Goal: Task Accomplishment & Management: Complete application form

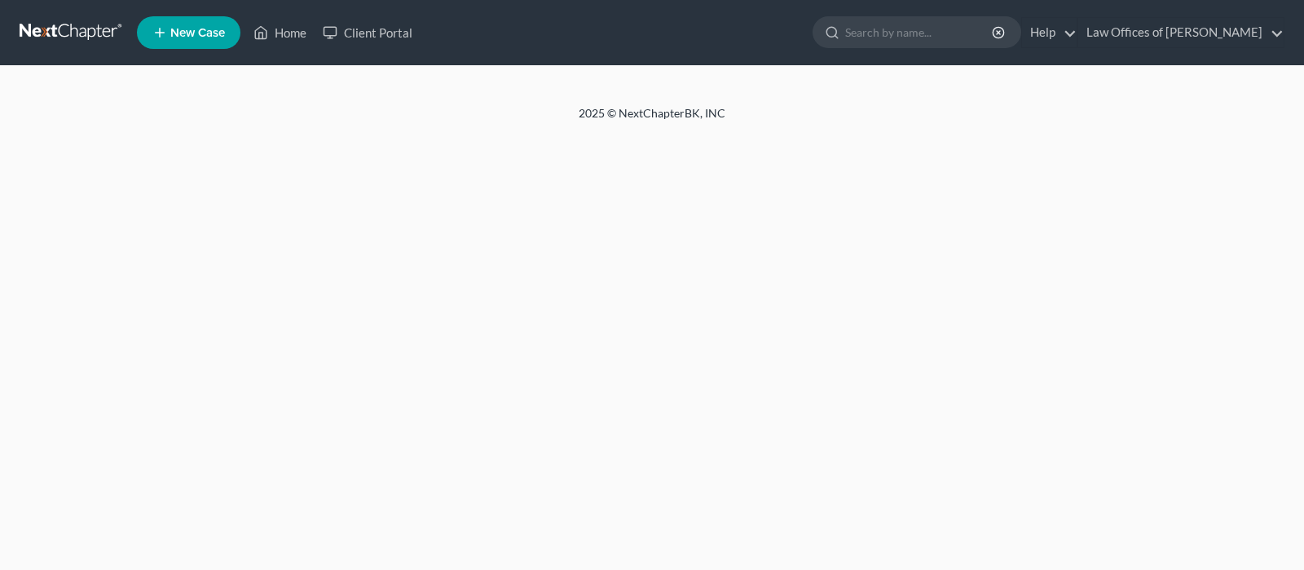
select select "1"
select select "2"
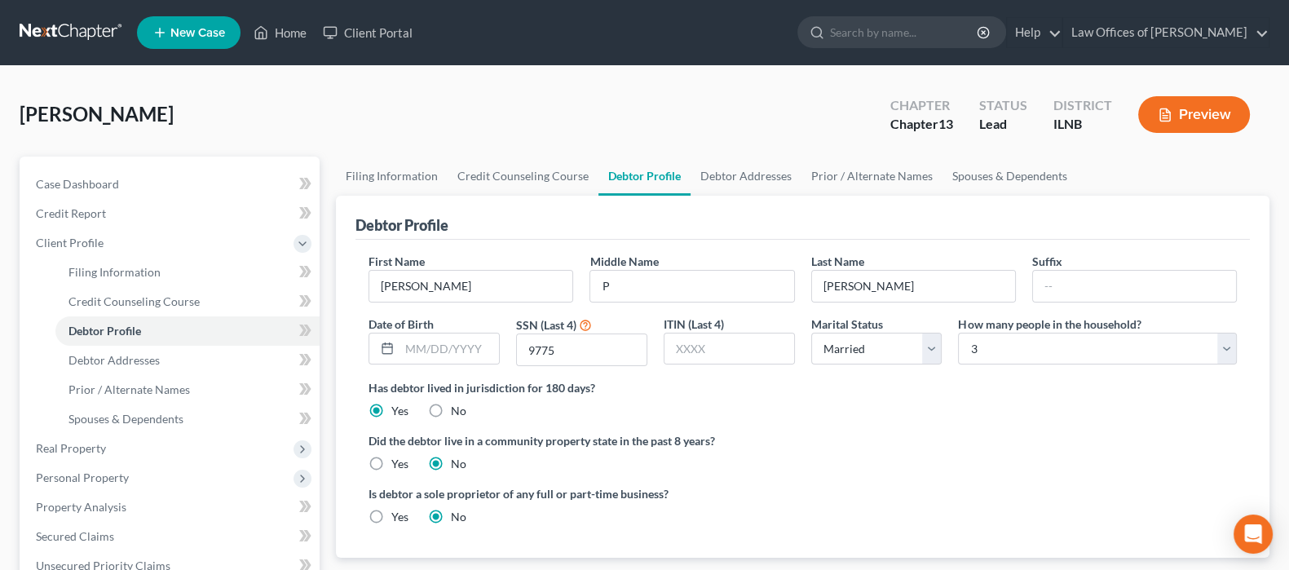
radio input "true"
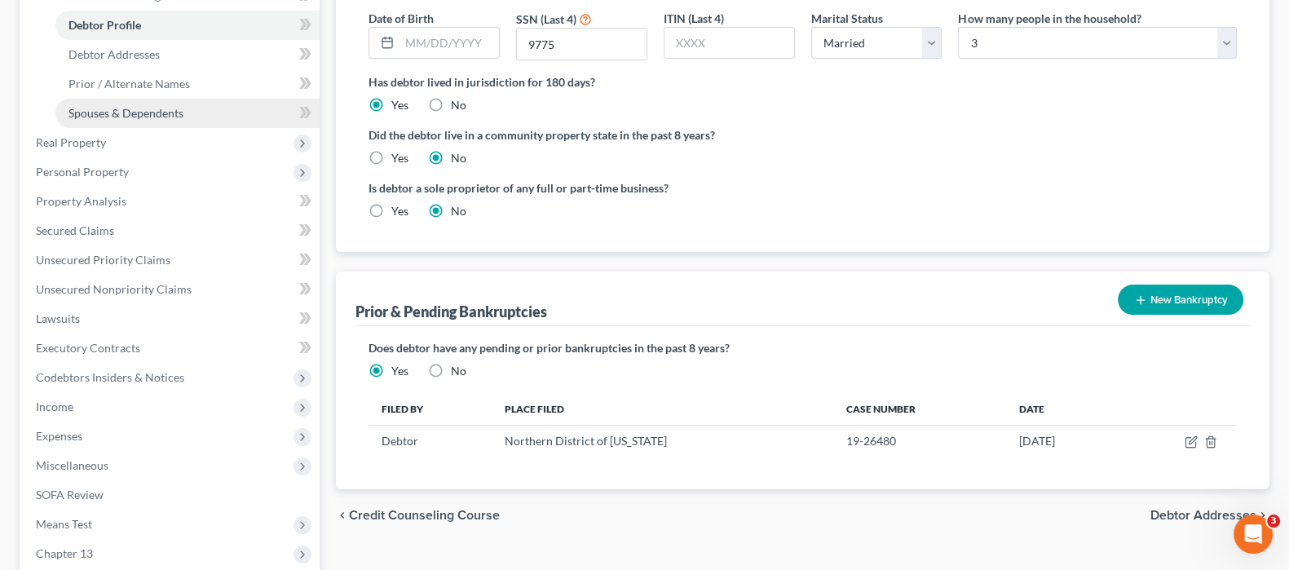
scroll to position [407, 0]
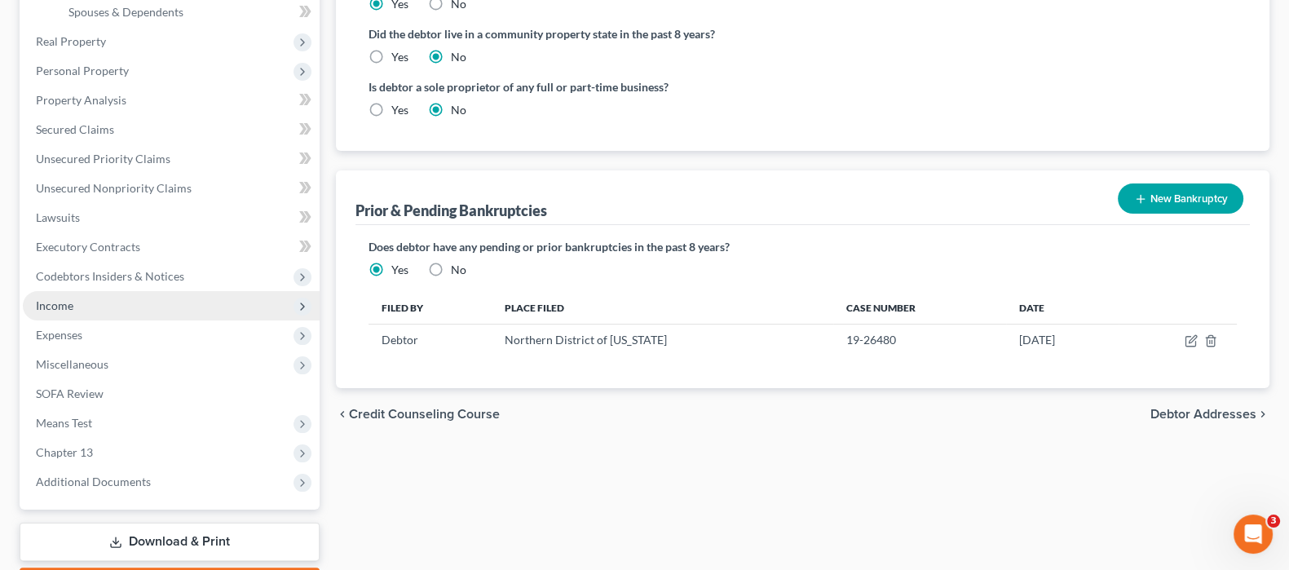
click at [74, 308] on span "Income" at bounding box center [171, 305] width 297 height 29
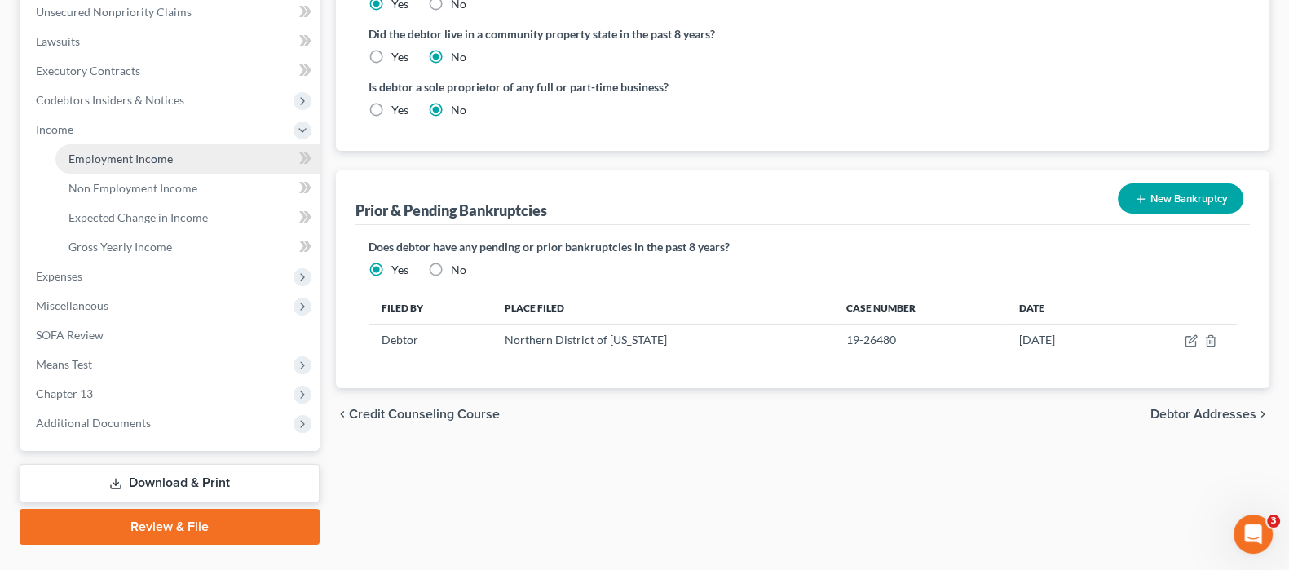
click at [135, 152] on span "Employment Income" at bounding box center [120, 159] width 104 height 14
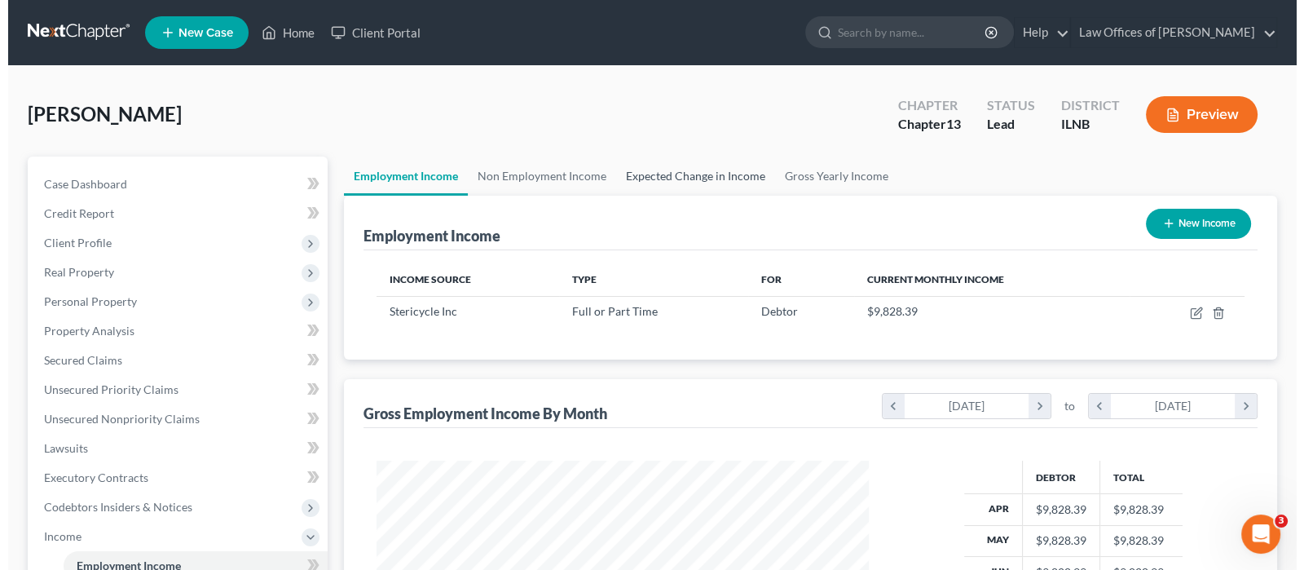
scroll to position [291, 526]
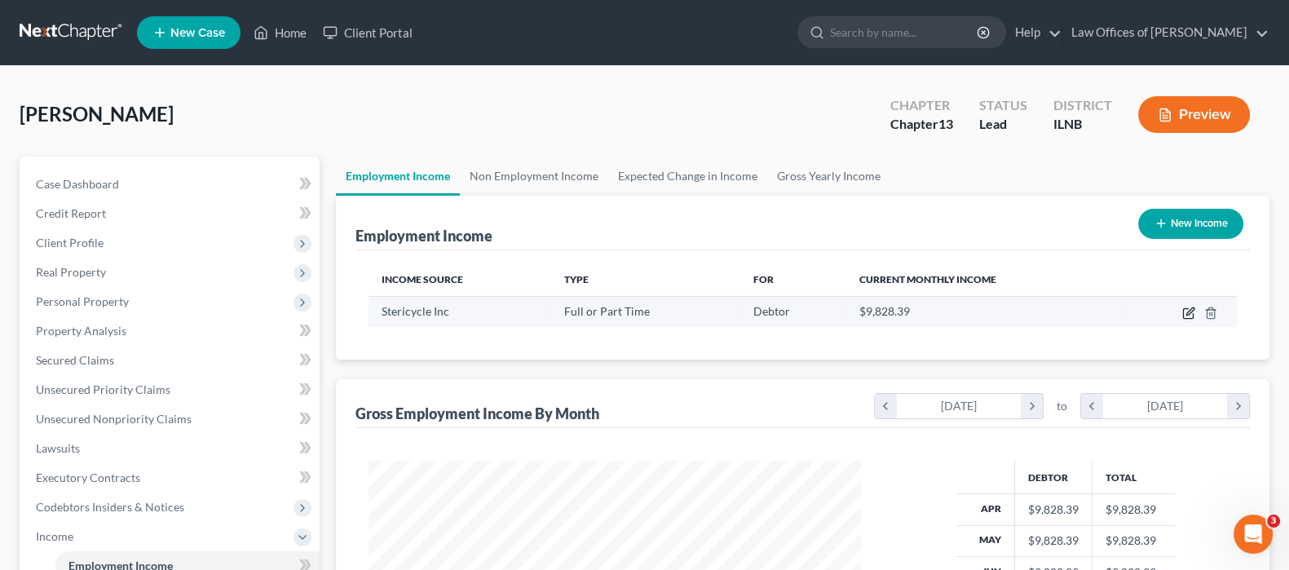
click at [1184, 313] on icon "button" at bounding box center [1188, 313] width 13 height 13
select select "0"
select select "14"
select select "2"
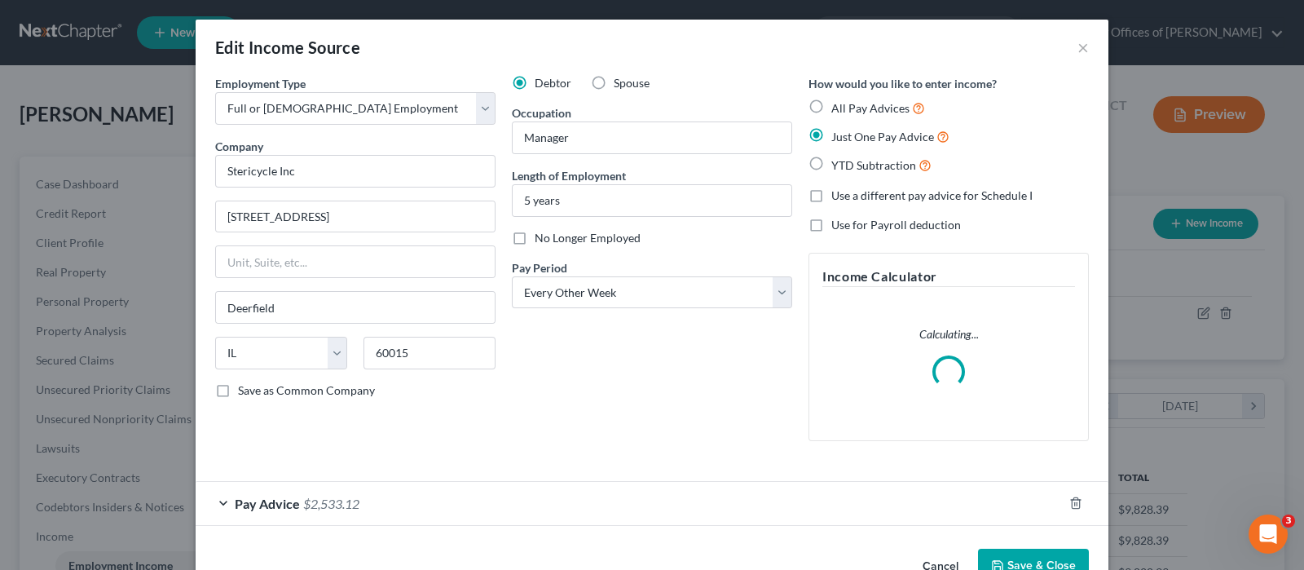
scroll to position [291, 532]
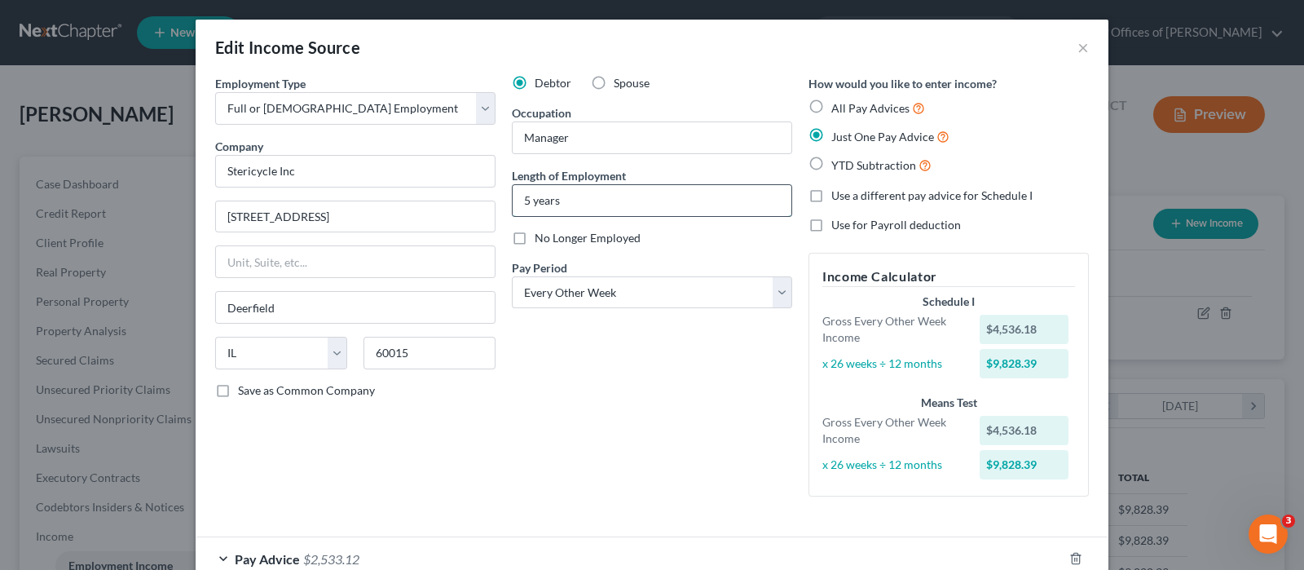
click at [522, 197] on input "5 years" at bounding box center [652, 200] width 279 height 31
type input "10 years"
drag, startPoint x: 593, startPoint y: 134, endPoint x: 516, endPoint y: 149, distance: 79.0
click at [516, 149] on input "Manager" at bounding box center [652, 137] width 279 height 31
type input "Customer Service"
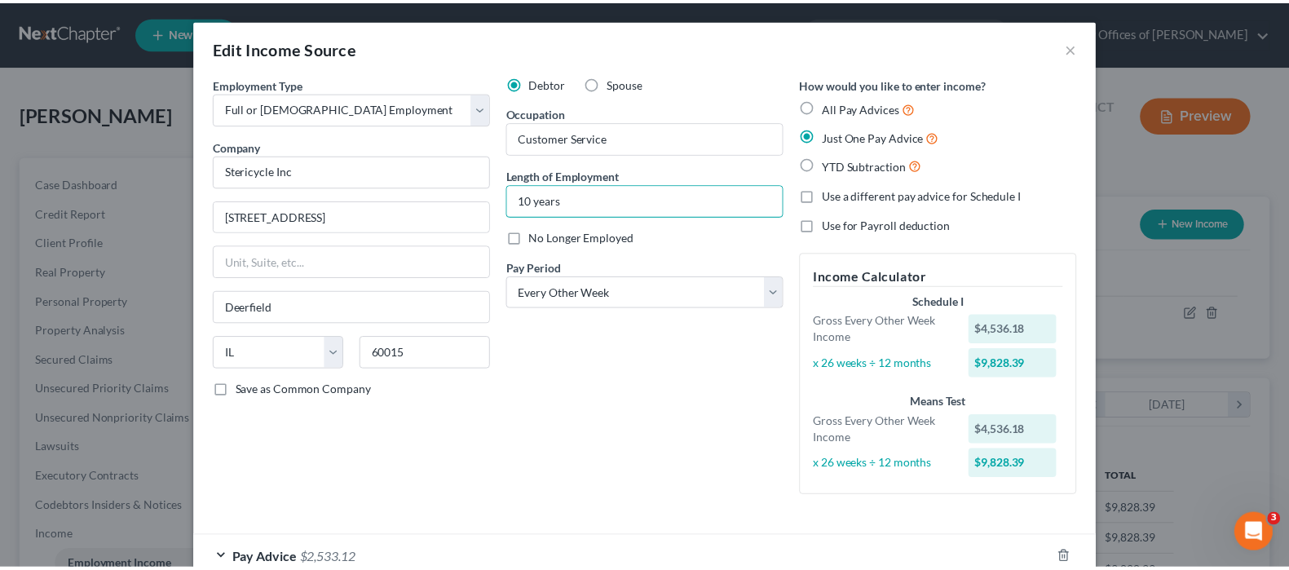
scroll to position [99, 0]
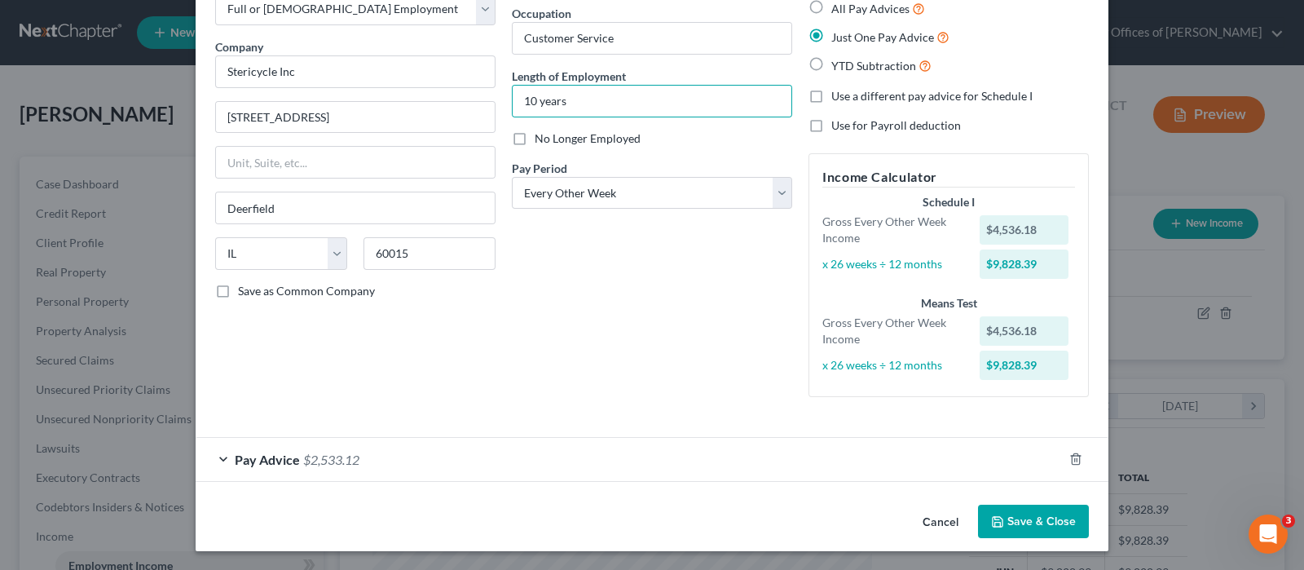
click at [1048, 525] on button "Save & Close" at bounding box center [1033, 522] width 111 height 34
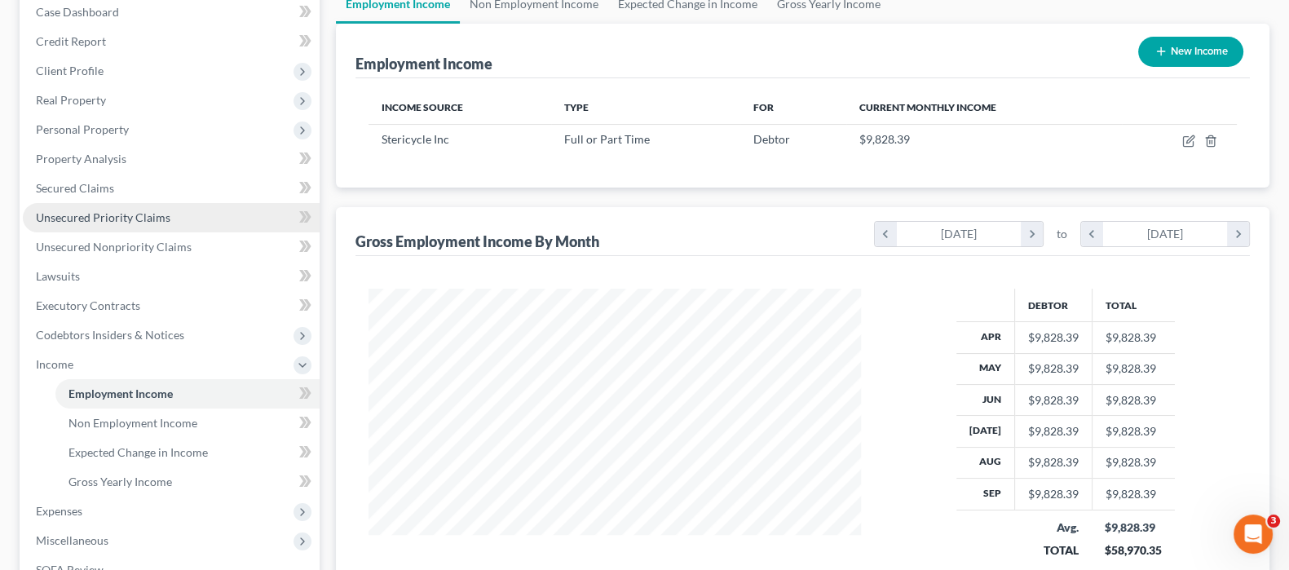
scroll to position [203, 0]
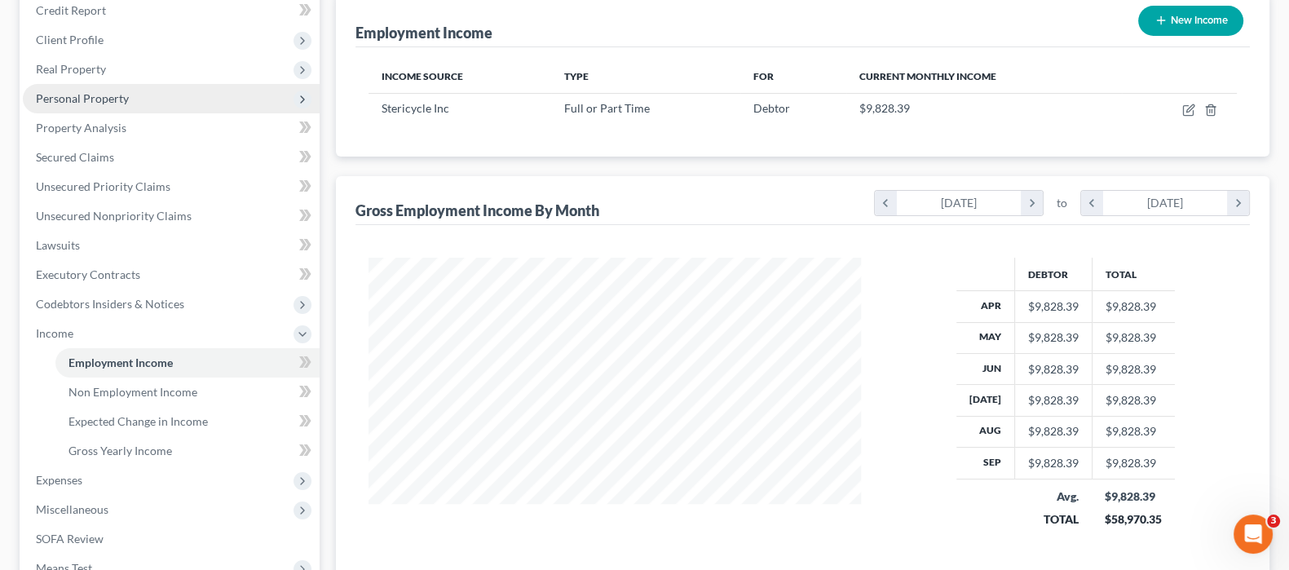
click at [117, 99] on span "Personal Property" at bounding box center [82, 98] width 93 height 14
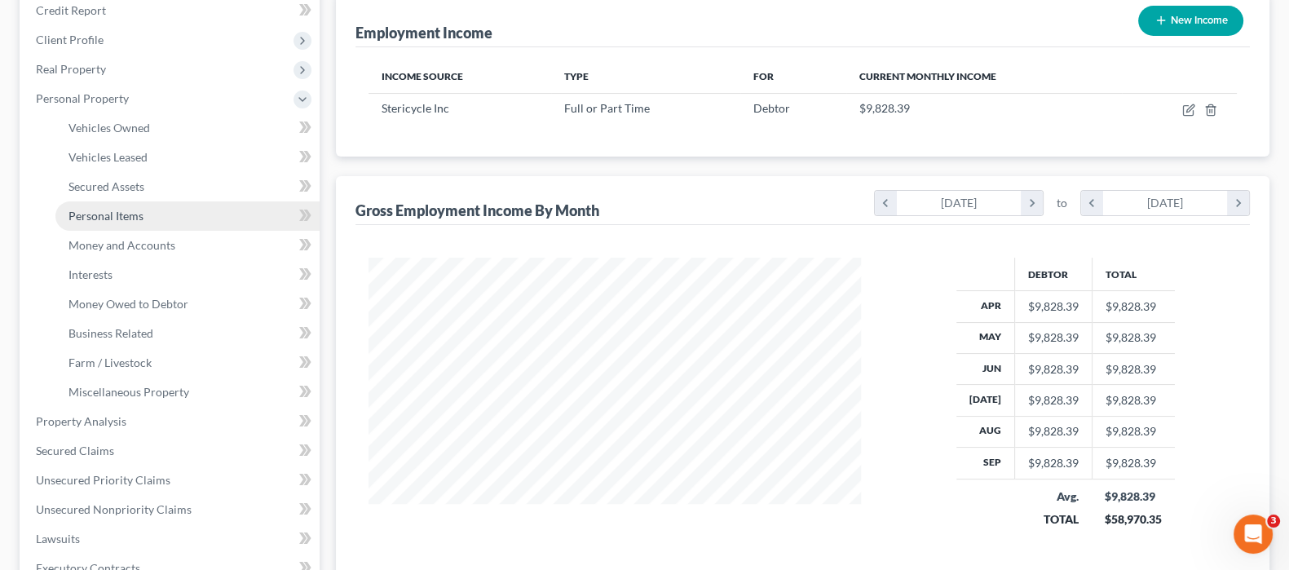
click at [136, 220] on span "Personal Items" at bounding box center [105, 216] width 75 height 14
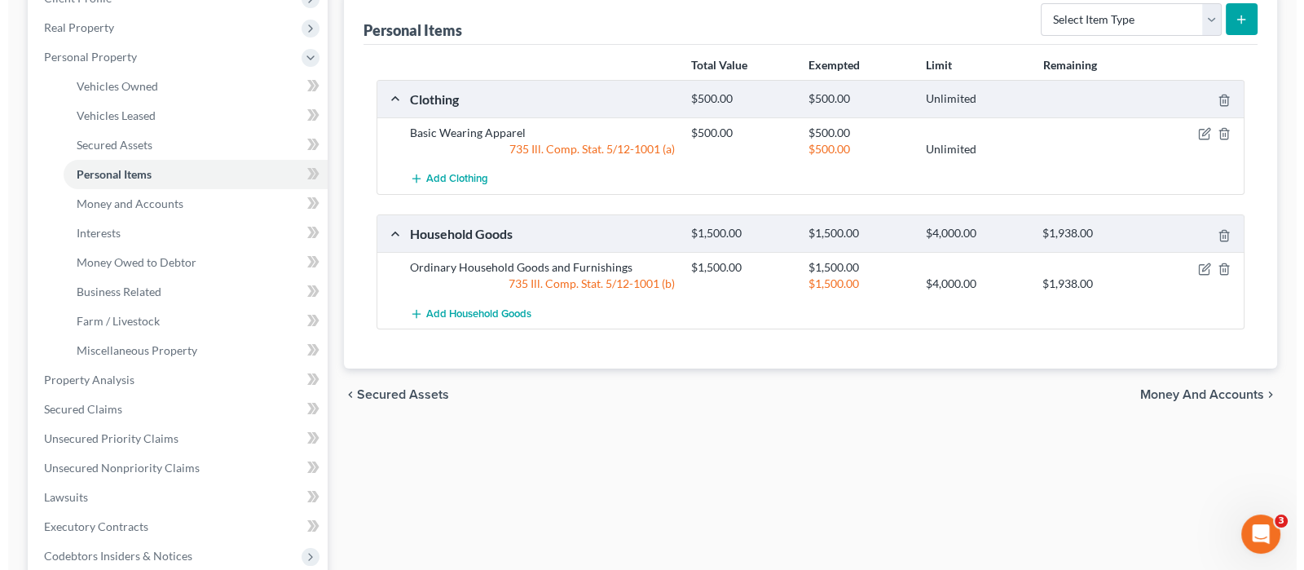
scroll to position [203, 0]
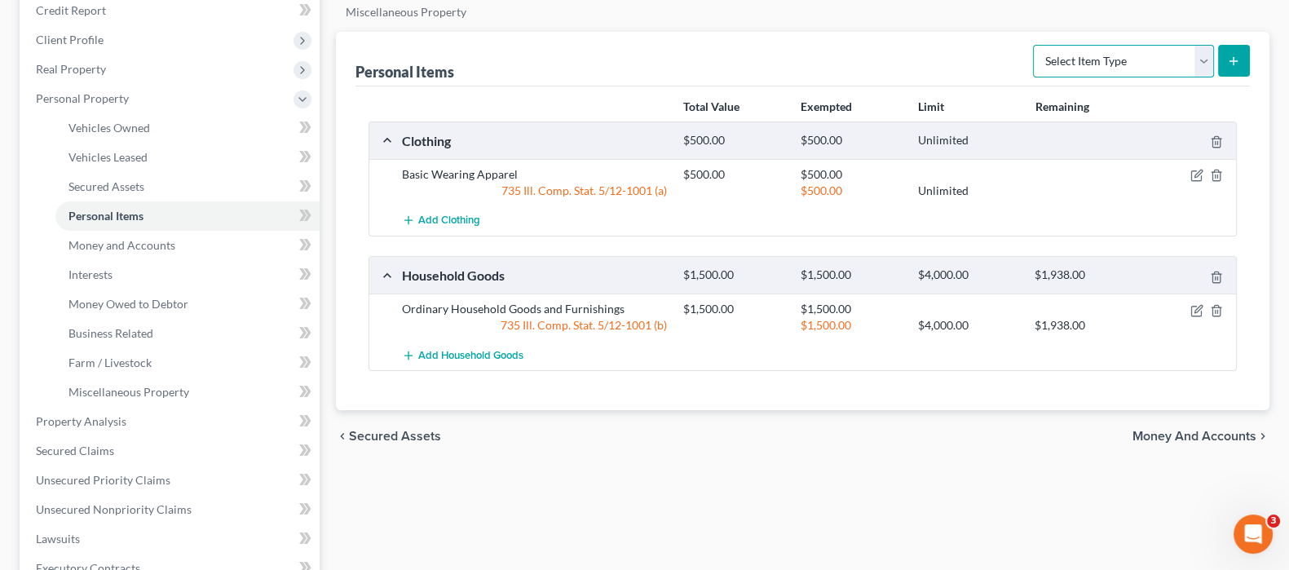
click at [1199, 57] on select "Select Item Type Clothing Collectibles Of Value Electronics Firearms Household …" at bounding box center [1123, 61] width 181 height 33
select select "electronics"
click at [1035, 45] on select "Select Item Type Clothing Collectibles Of Value Electronics Firearms Household …" at bounding box center [1123, 61] width 181 height 33
click at [1235, 67] on button "submit" at bounding box center [1234, 61] width 32 height 32
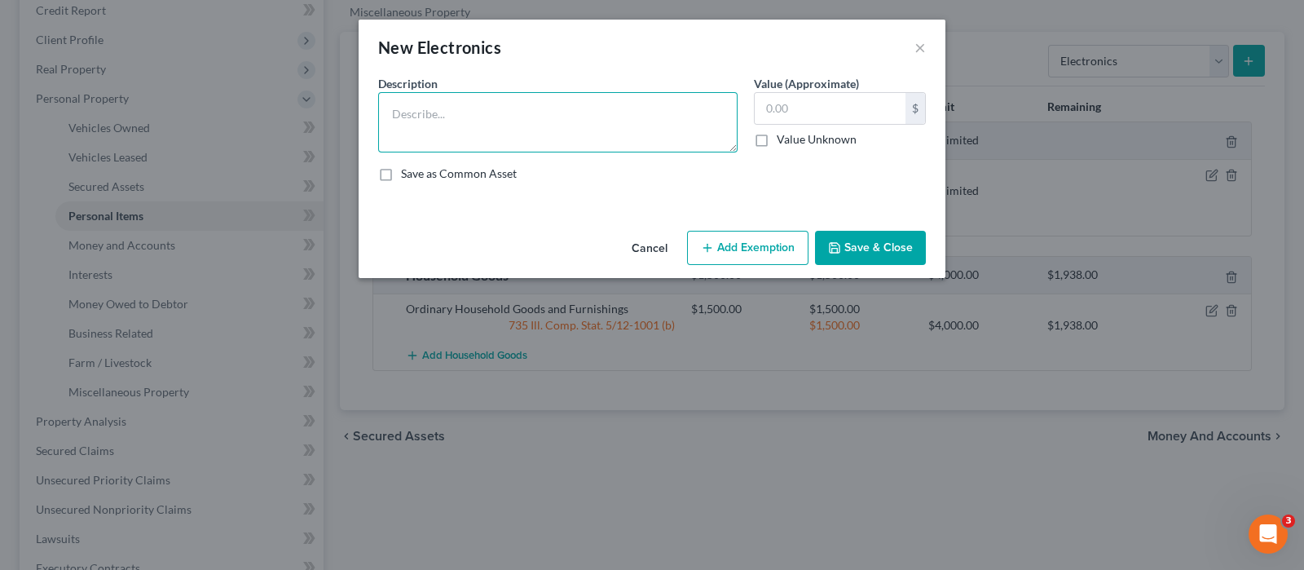
click at [534, 121] on textarea at bounding box center [558, 122] width 360 height 60
type textarea "Cell Phone"
click at [861, 107] on input "text" at bounding box center [830, 108] width 151 height 31
type input "150.00"
click at [748, 254] on button "Add Exemption" at bounding box center [747, 248] width 121 height 34
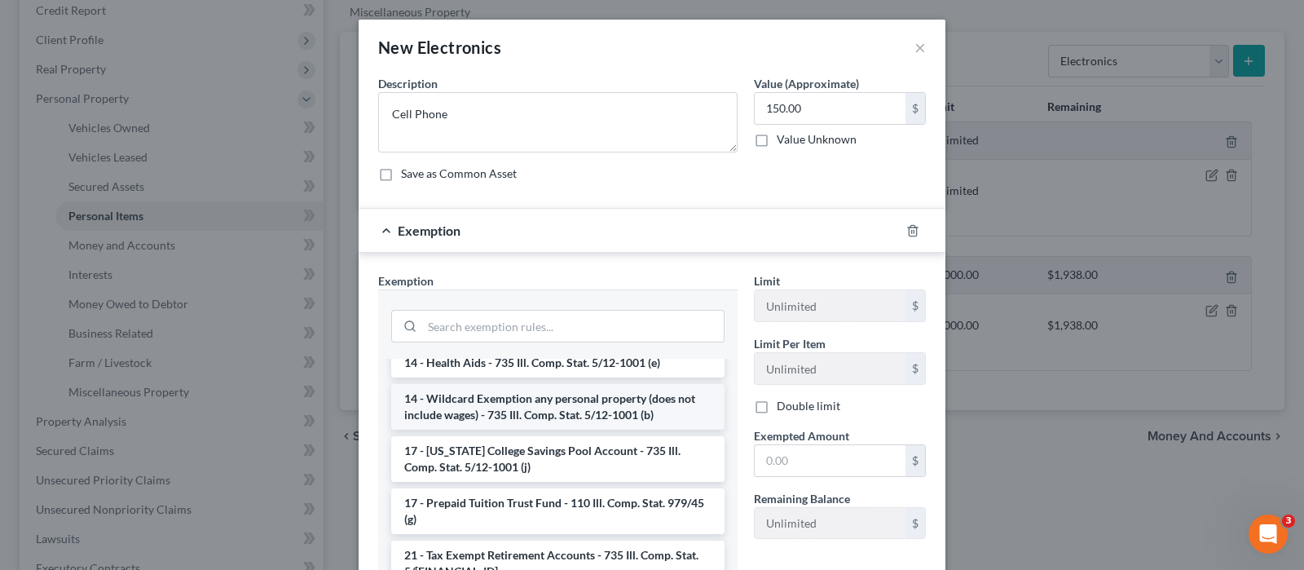
click at [501, 417] on li "14 - Wildcard Exemption any personal property (does not include wages) - 735 Il…" at bounding box center [557, 407] width 333 height 46
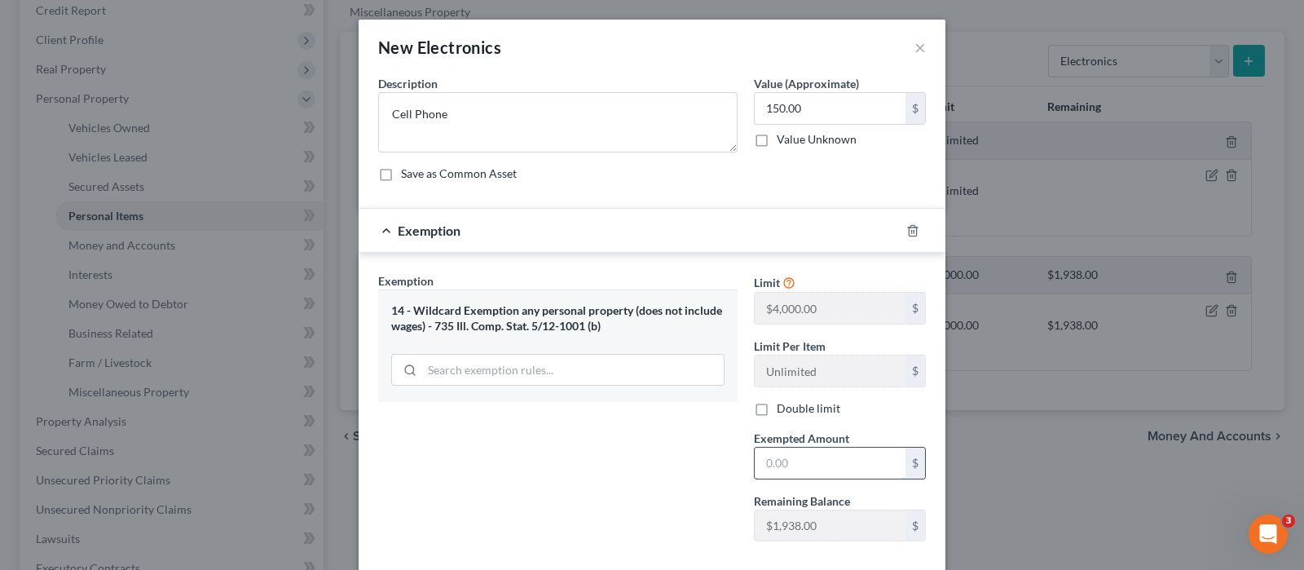
click at [814, 461] on input "text" at bounding box center [830, 463] width 151 height 31
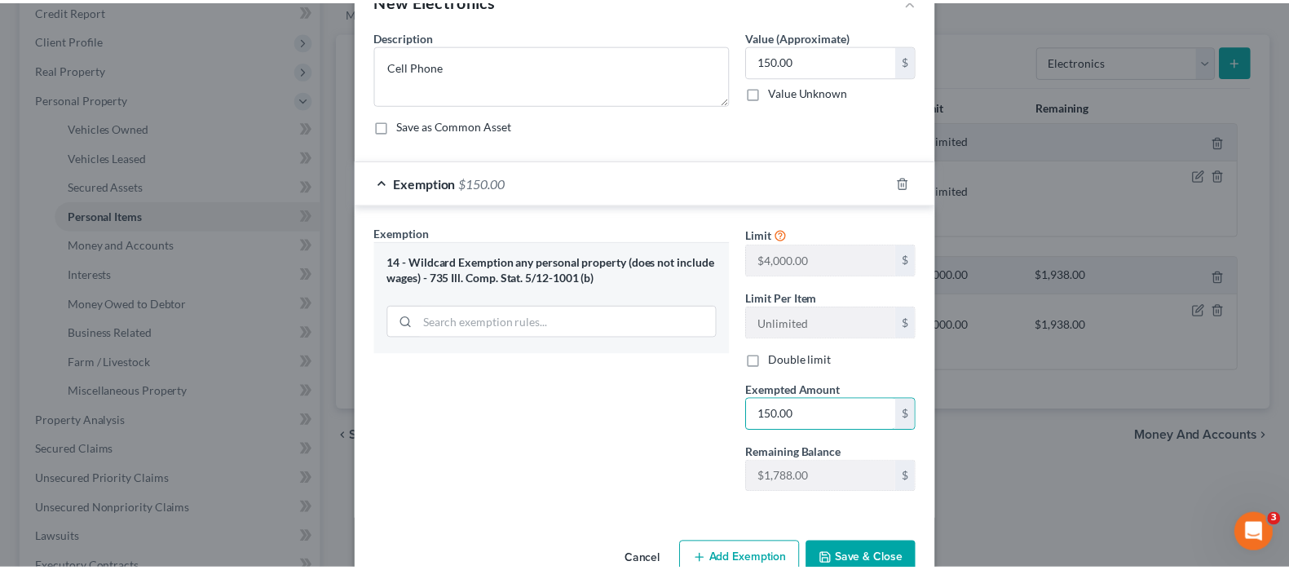
scroll to position [86, 0]
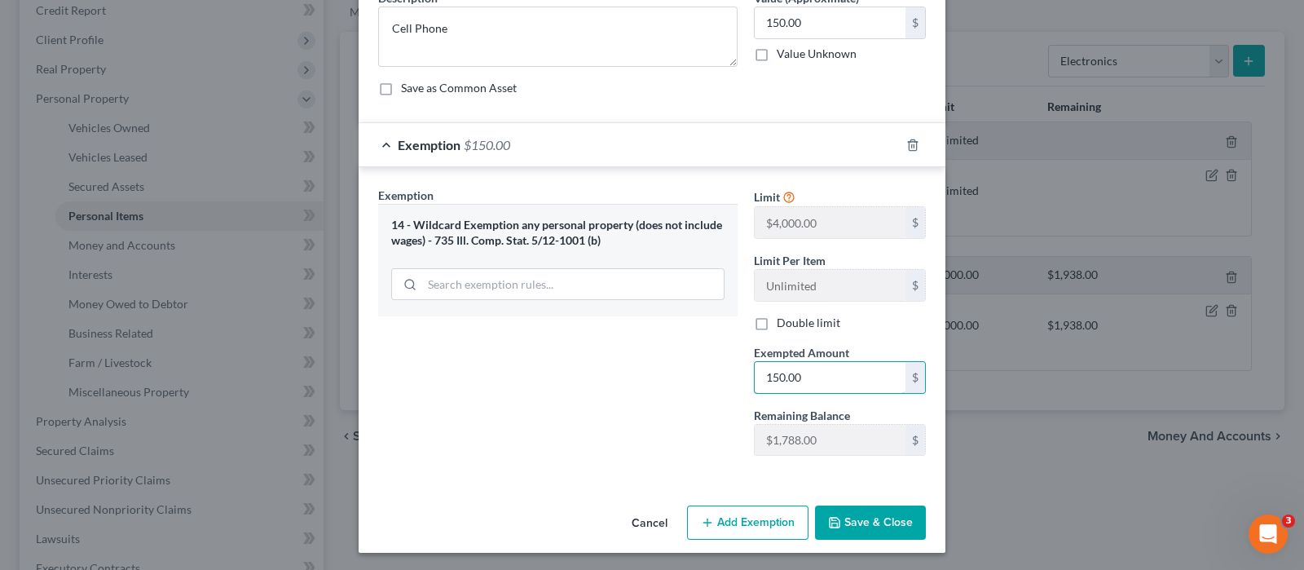
type input "150.00"
click at [857, 525] on button "Save & Close" at bounding box center [870, 522] width 111 height 34
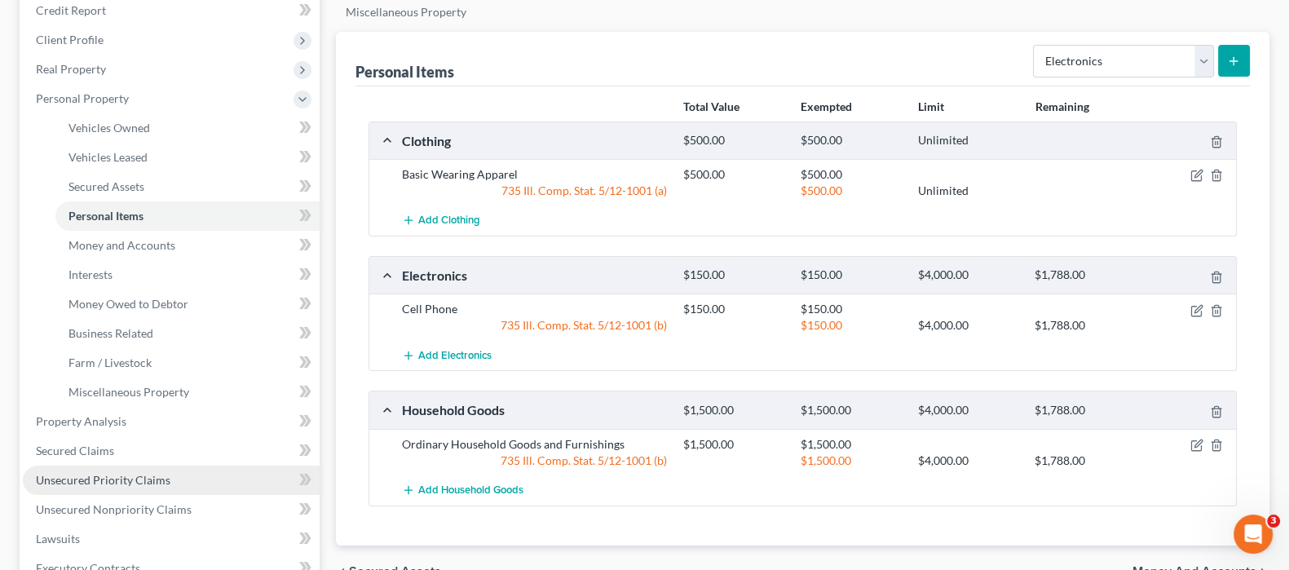
click at [118, 474] on span "Unsecured Priority Claims" at bounding box center [103, 480] width 135 height 14
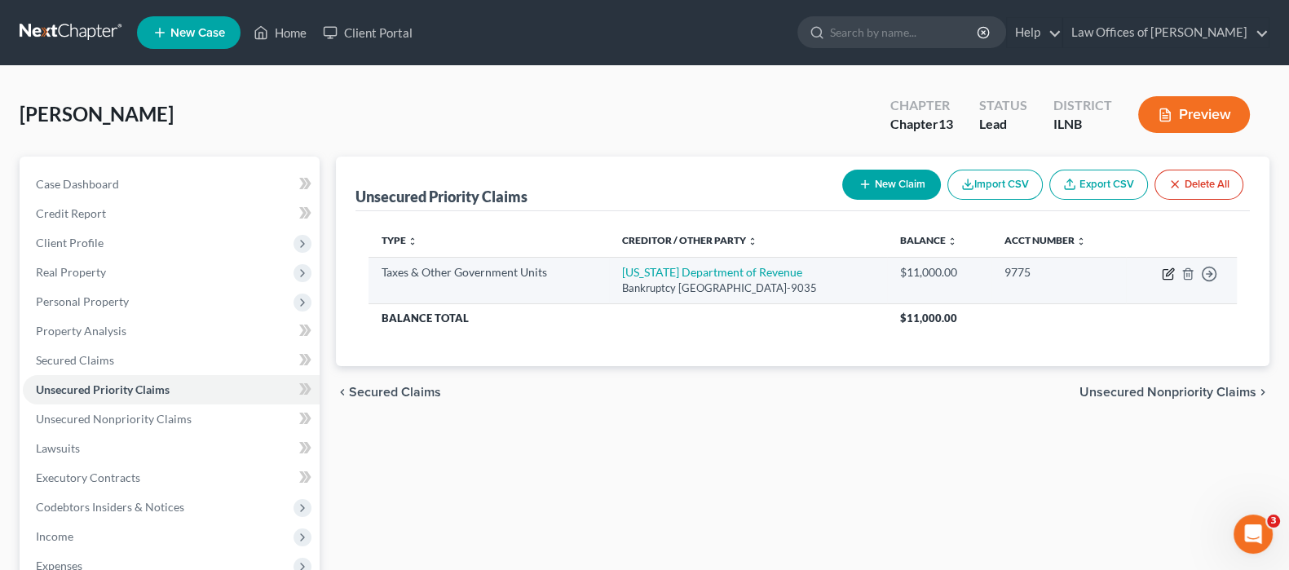
click at [1166, 273] on icon "button" at bounding box center [1169, 271] width 7 height 7
select select "2"
select select "14"
select select "0"
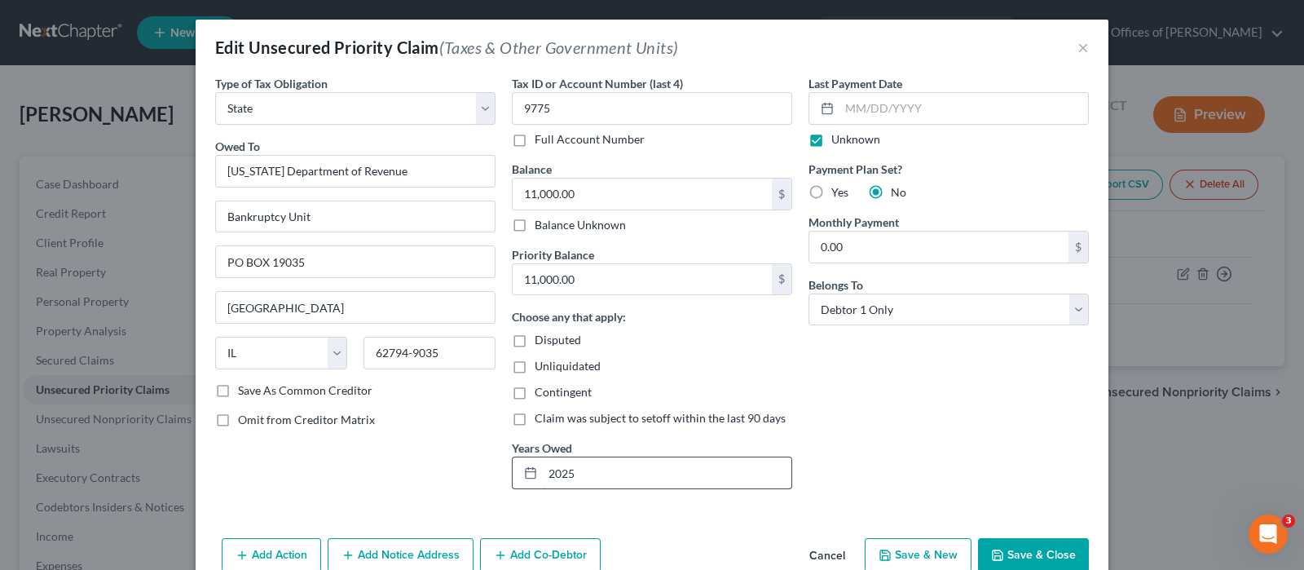
click at [728, 486] on input "2025" at bounding box center [667, 472] width 249 height 31
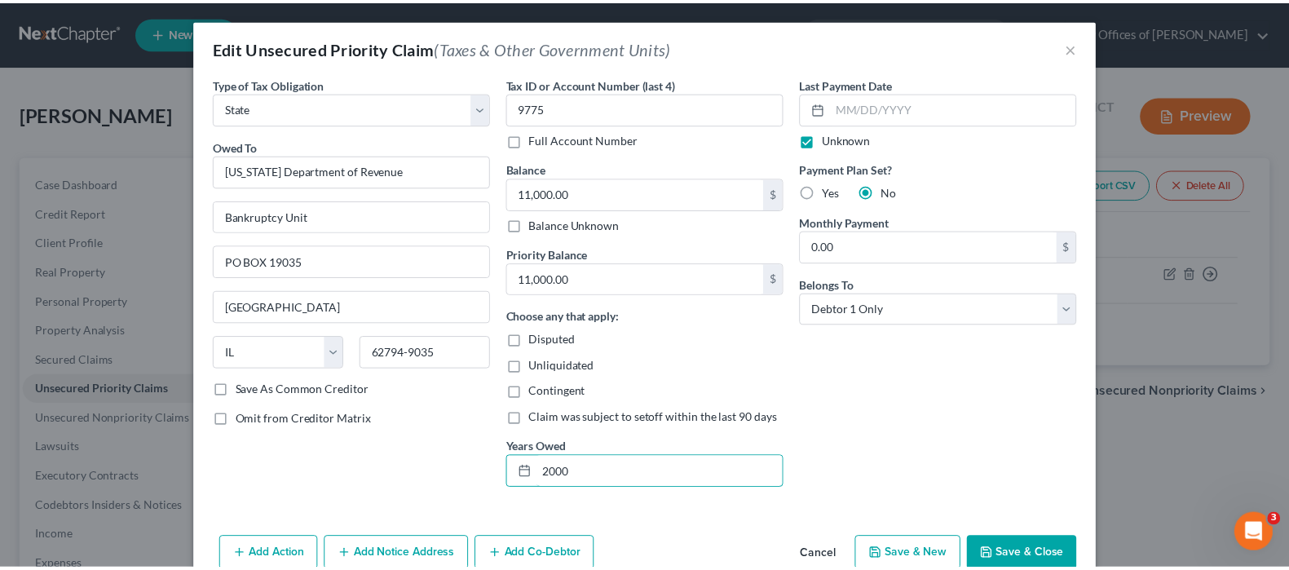
scroll to position [46, 0]
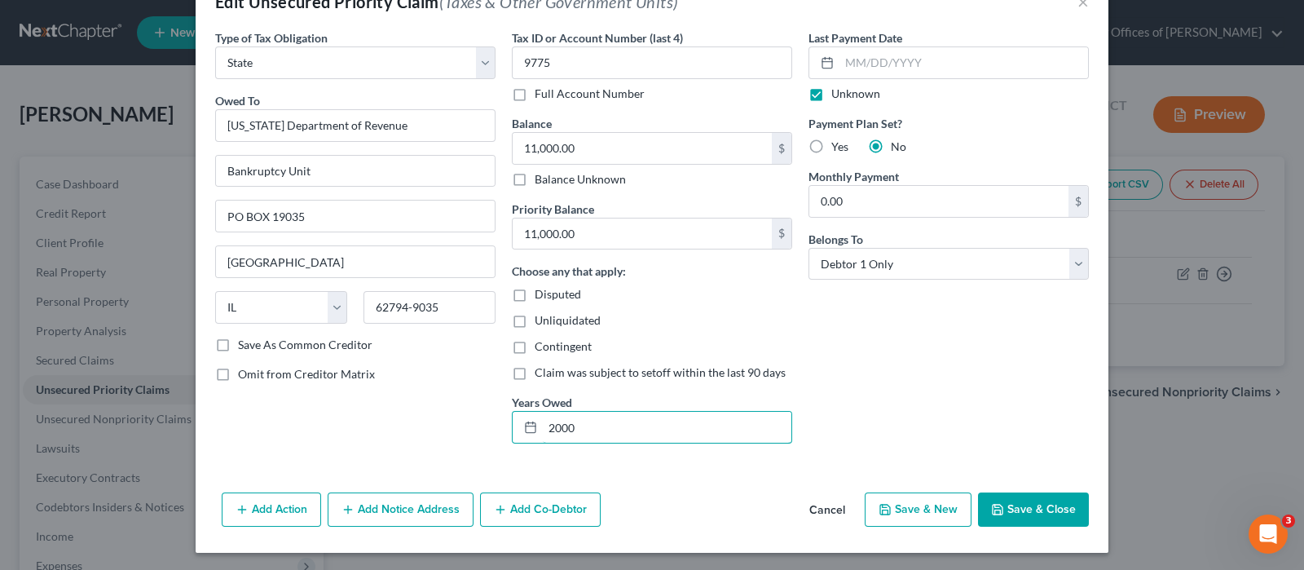
type input "2000"
click at [1014, 505] on button "Save & Close" at bounding box center [1033, 509] width 111 height 34
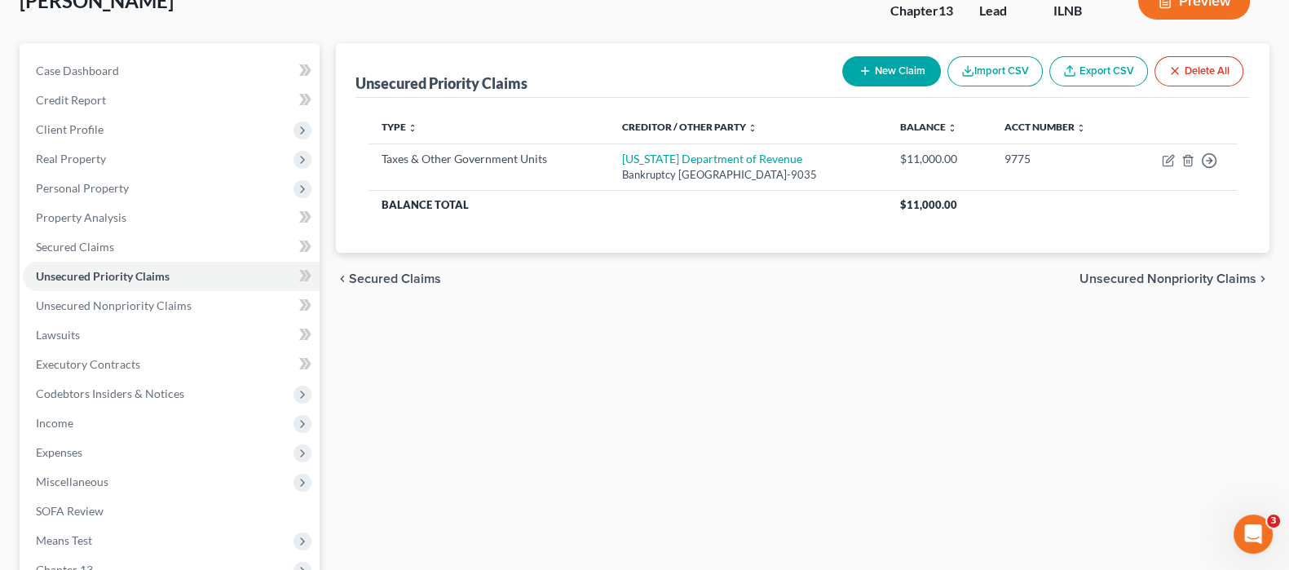
scroll to position [0, 0]
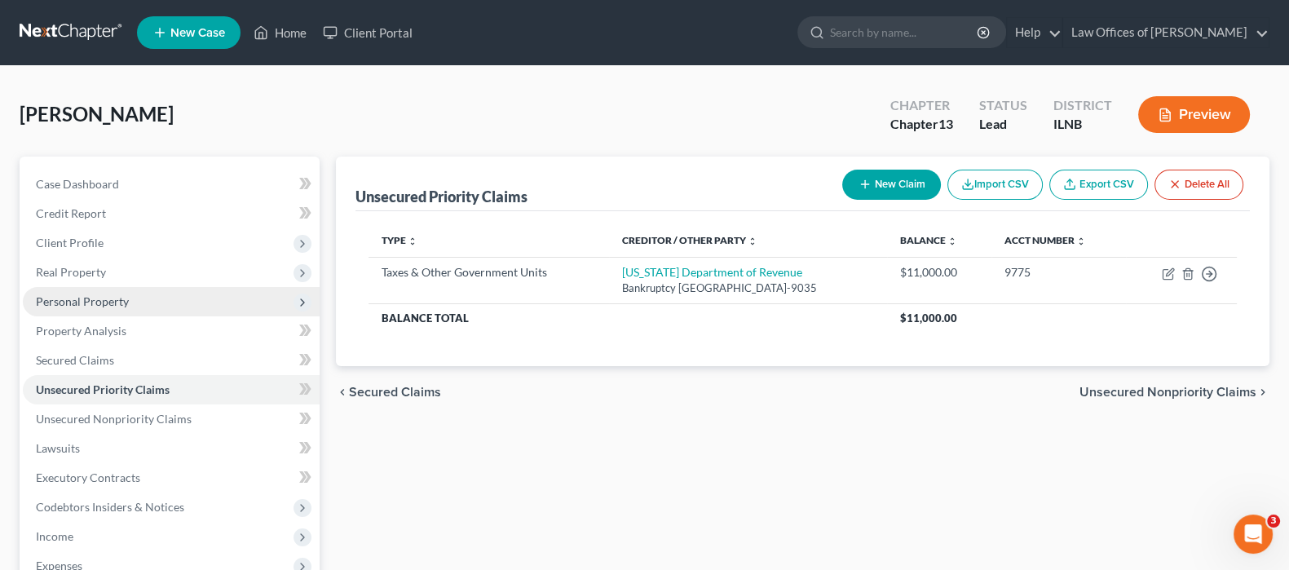
click at [123, 299] on span "Personal Property" at bounding box center [82, 301] width 93 height 14
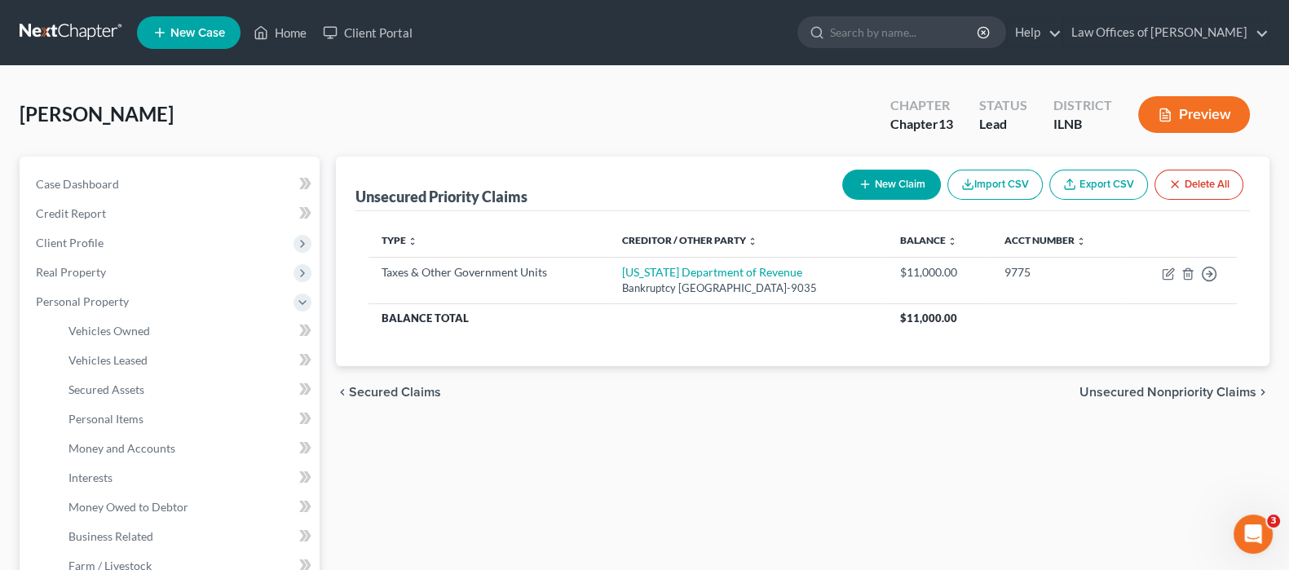
scroll to position [101, 0]
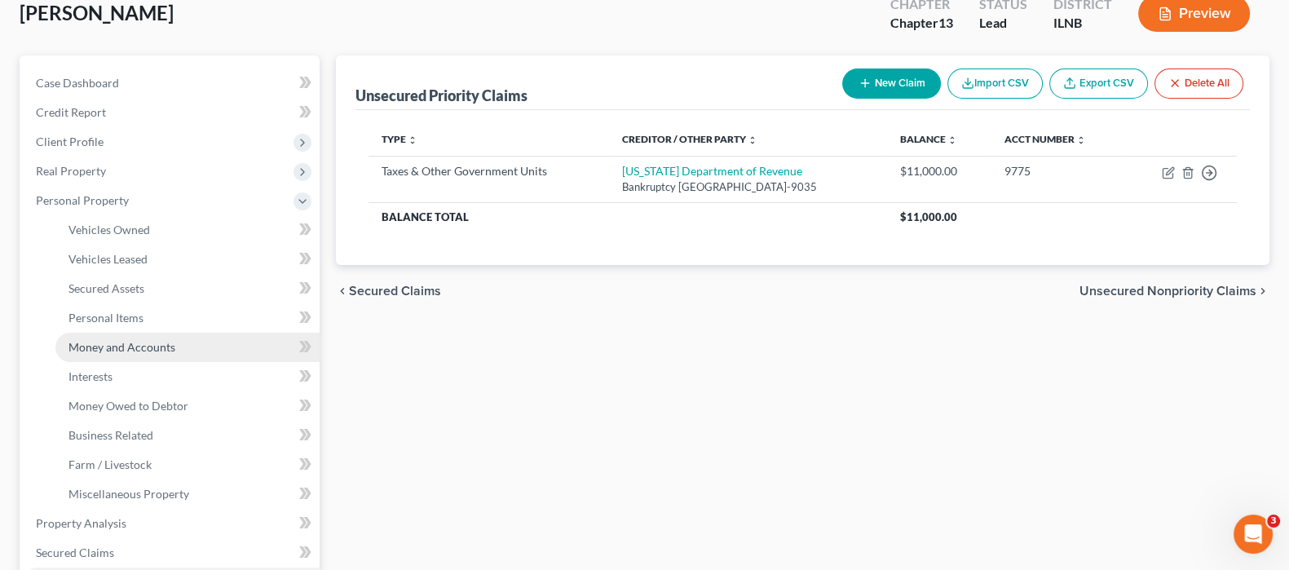
click at [165, 344] on span "Money and Accounts" at bounding box center [121, 347] width 107 height 14
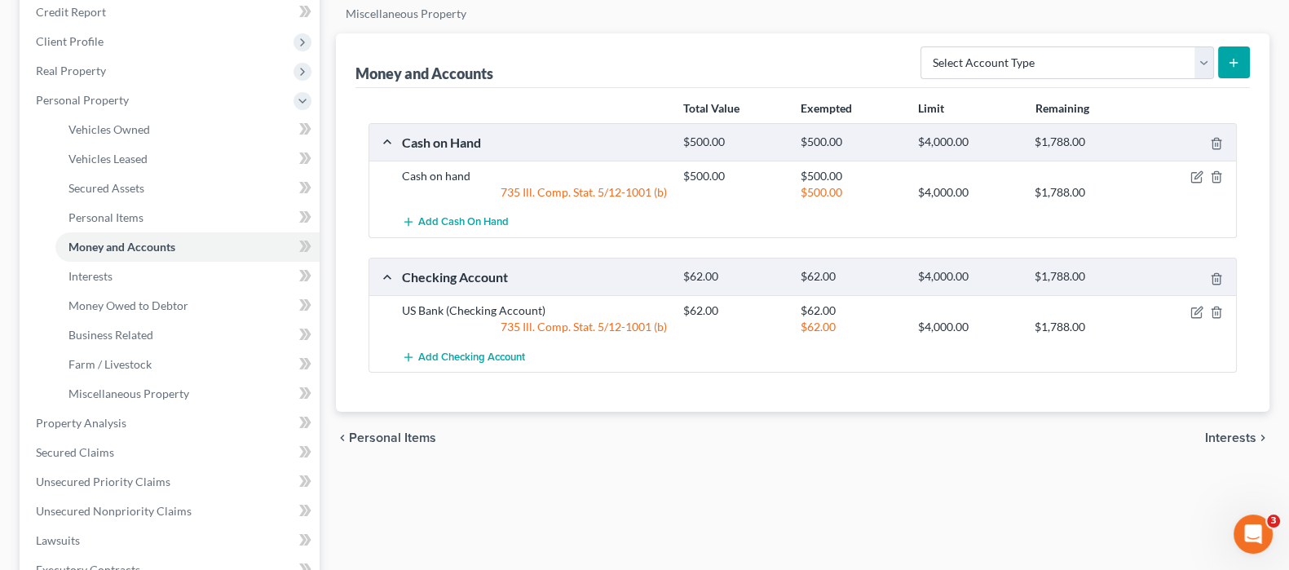
scroll to position [203, 0]
click at [150, 276] on link "Interests" at bounding box center [187, 274] width 264 height 29
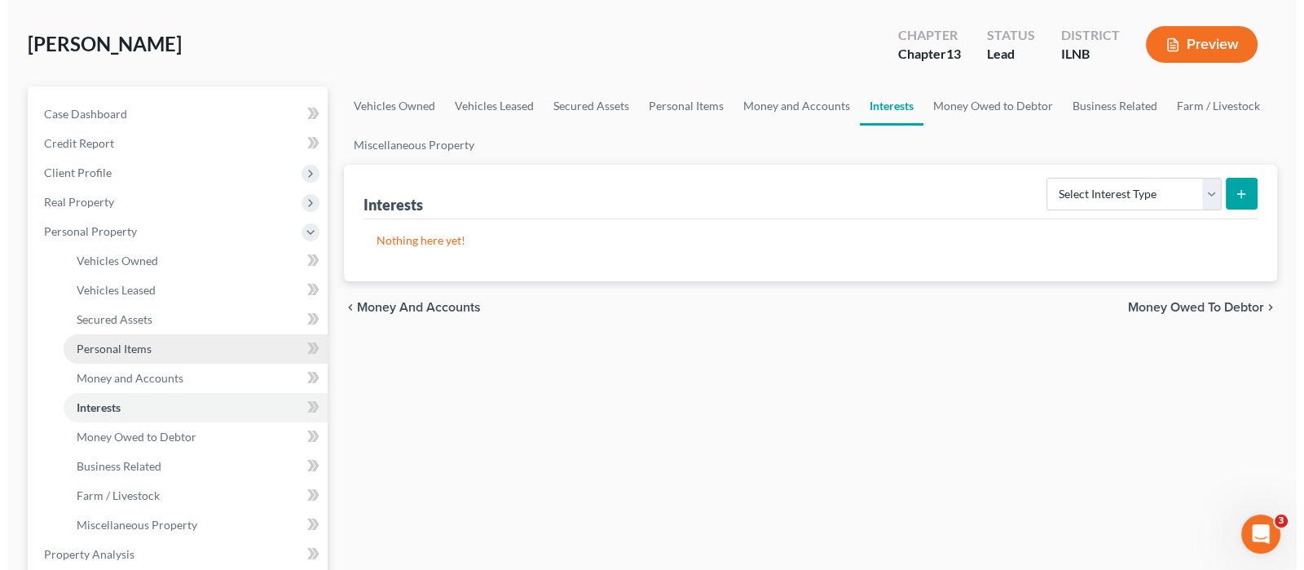
scroll to position [101, 0]
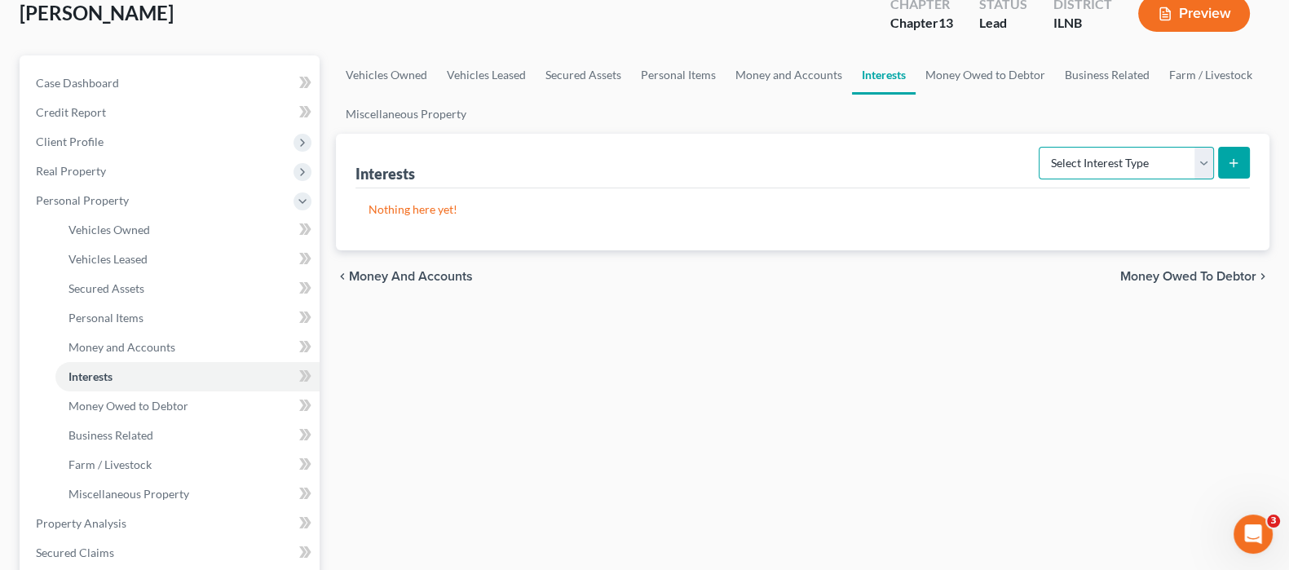
click at [1207, 162] on select "Select Interest Type 401K Annuity Bond Education IRA Government Bond Government…" at bounding box center [1126, 163] width 175 height 33
select select "401k"
click at [1040, 147] on select "Select Interest Type 401K Annuity Bond Education IRA Government Bond Government…" at bounding box center [1126, 163] width 175 height 33
click at [1242, 158] on button "submit" at bounding box center [1234, 163] width 32 height 32
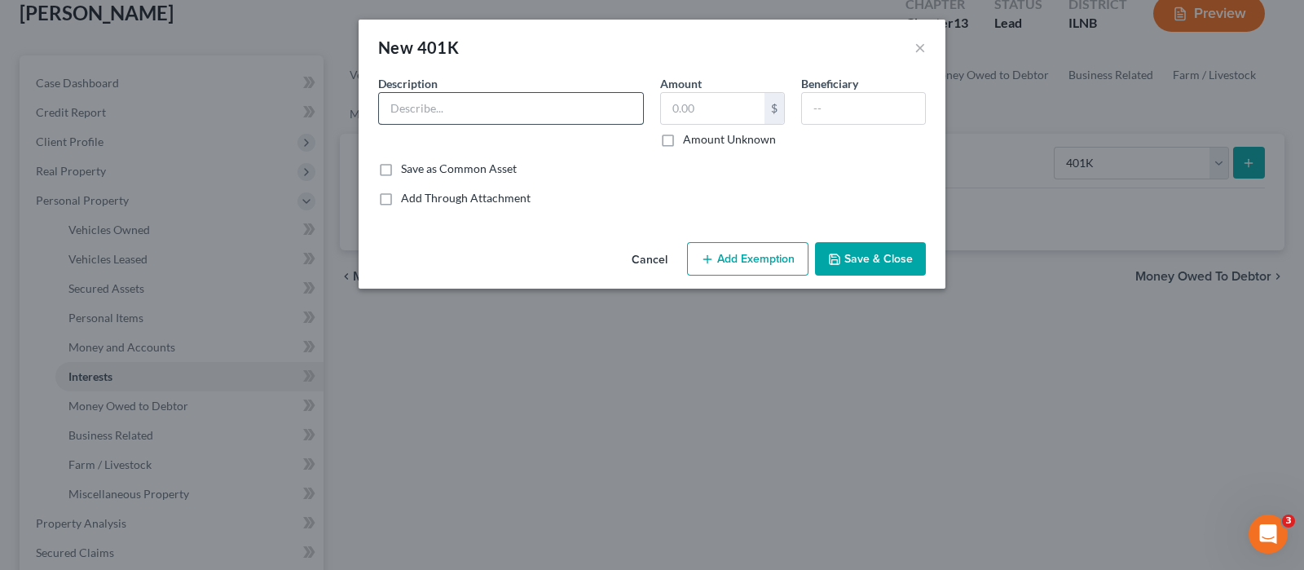
click at [437, 108] on input "text" at bounding box center [511, 108] width 264 height 31
type input "401K Retirement Account"
type input "47,000"
click at [758, 257] on button "Add Exemption" at bounding box center [747, 259] width 121 height 34
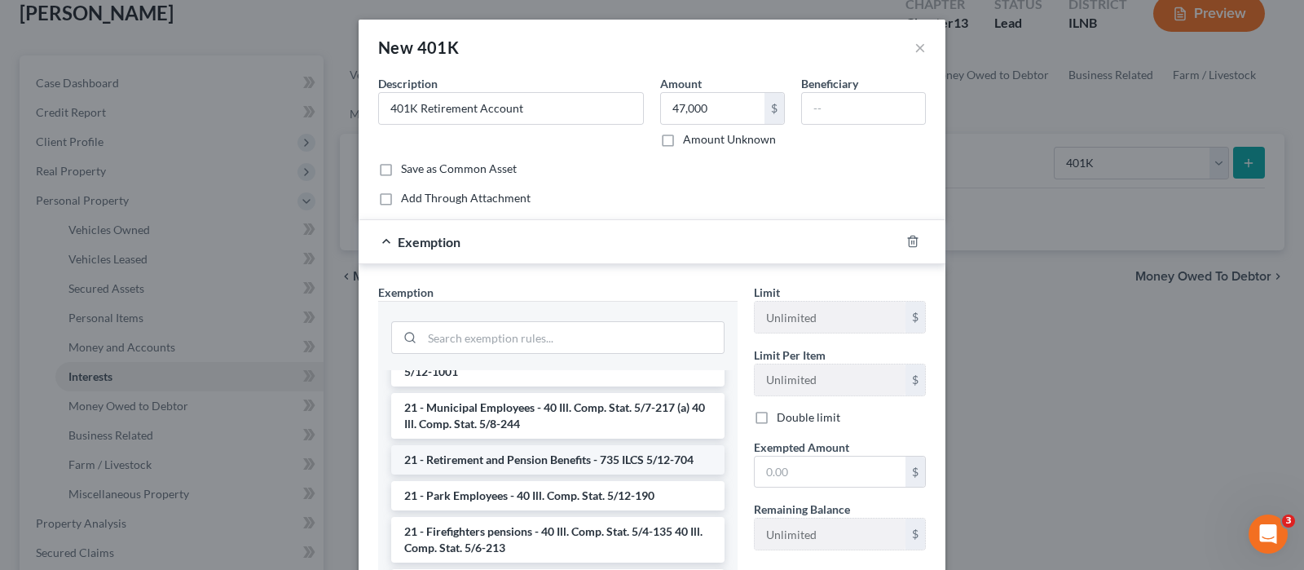
click at [542, 459] on li "21 - Retirement and Pension Benefits - 735 ILCS 5/12-704" at bounding box center [557, 459] width 333 height 29
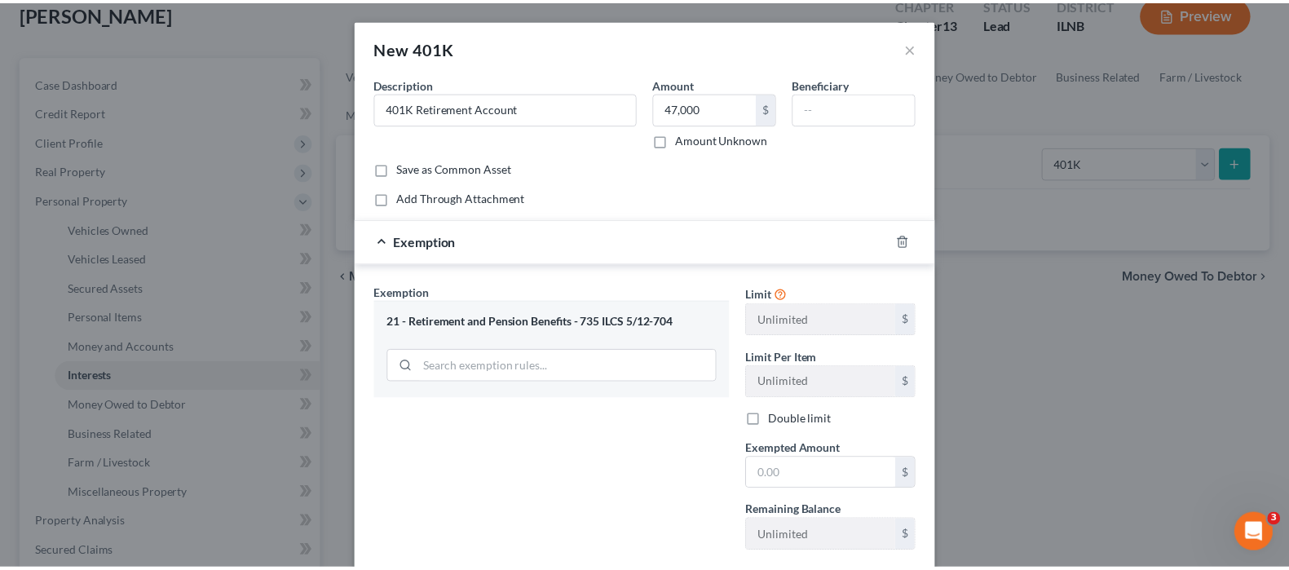
scroll to position [97, 0]
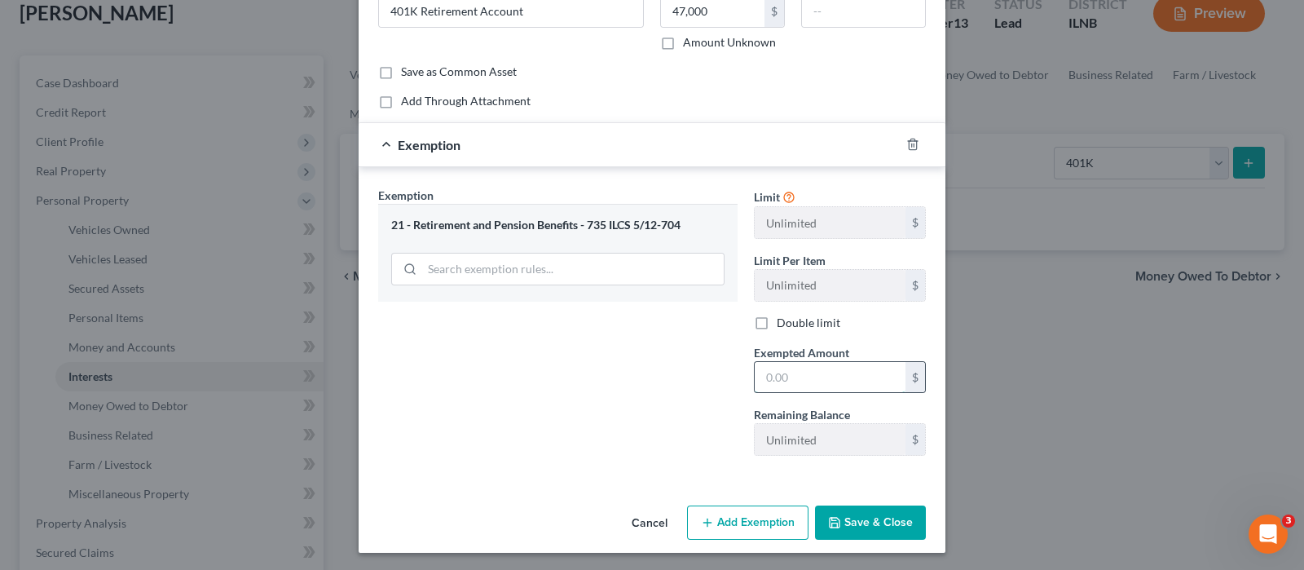
click at [842, 378] on input "text" at bounding box center [830, 377] width 151 height 31
type input "47,000"
click at [878, 532] on button "Save & Close" at bounding box center [870, 522] width 111 height 34
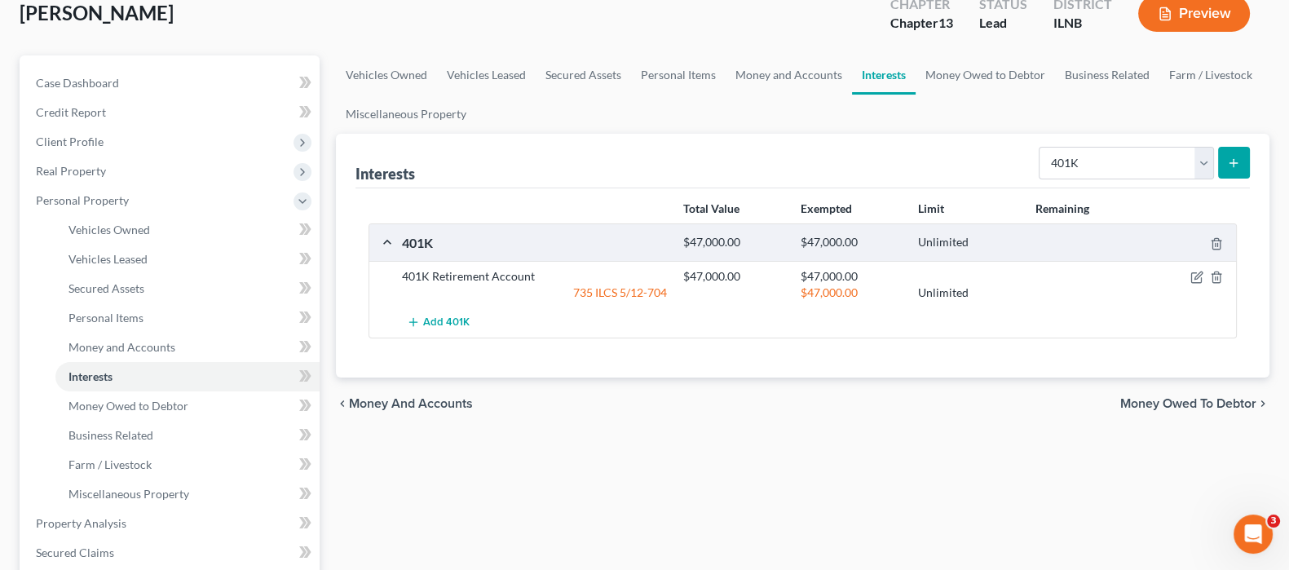
scroll to position [203, 0]
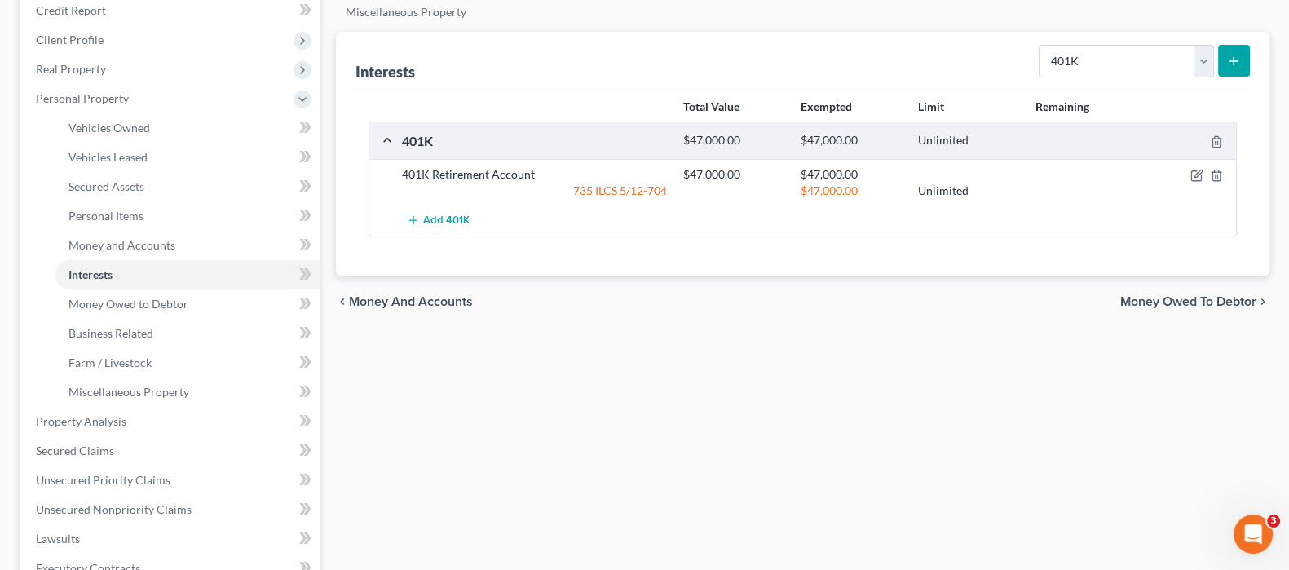
click at [1170, 295] on span "Money Owed to Debtor" at bounding box center [1188, 301] width 136 height 13
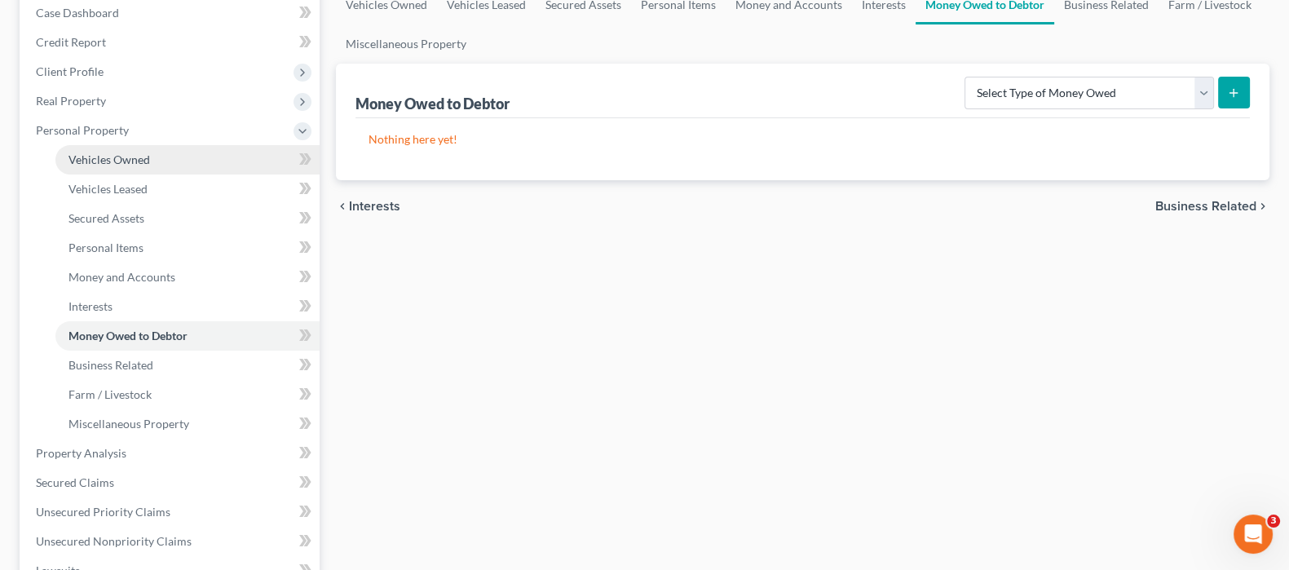
scroll to position [203, 0]
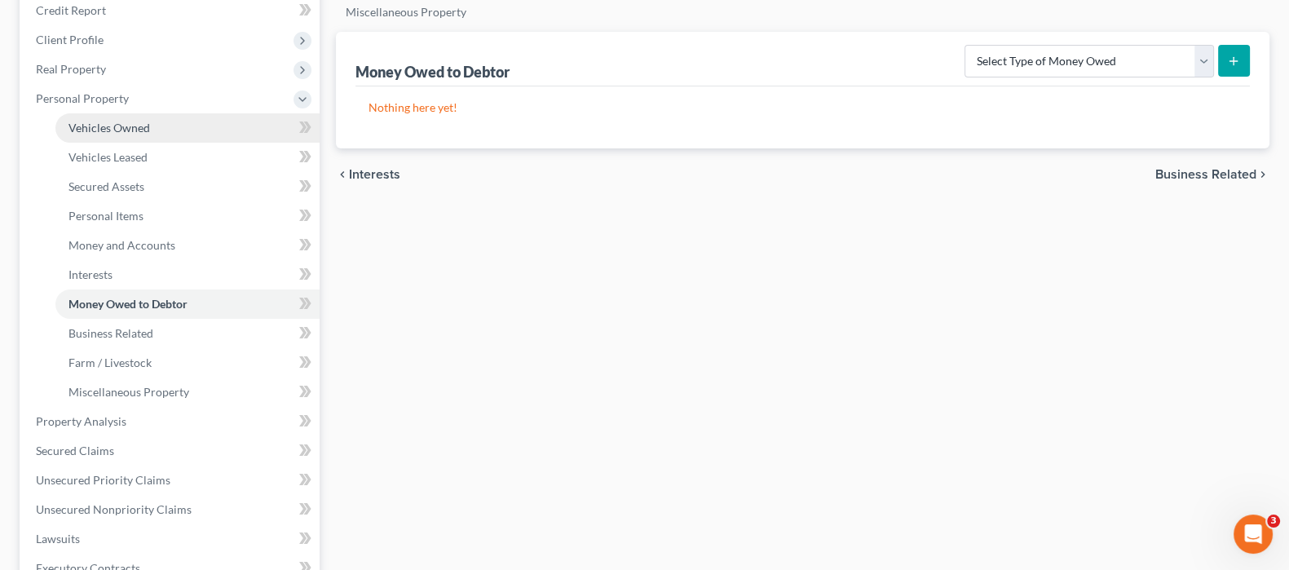
click at [152, 125] on link "Vehicles Owned" at bounding box center [187, 127] width 264 height 29
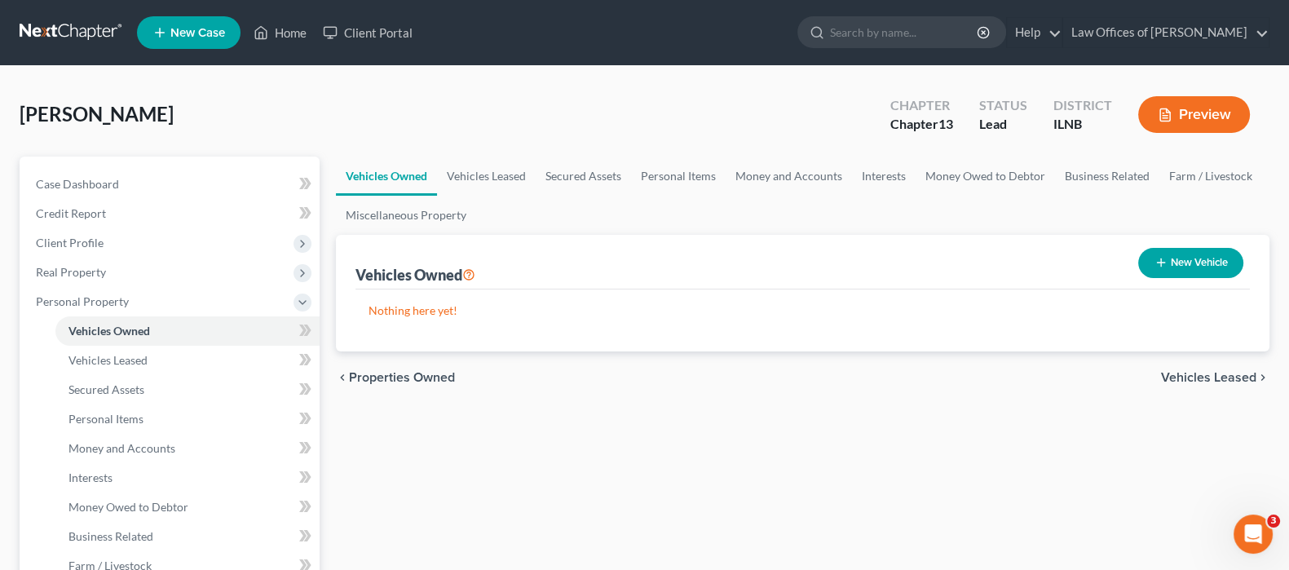
click at [1208, 263] on button "New Vehicle" at bounding box center [1190, 263] width 105 height 30
select select "0"
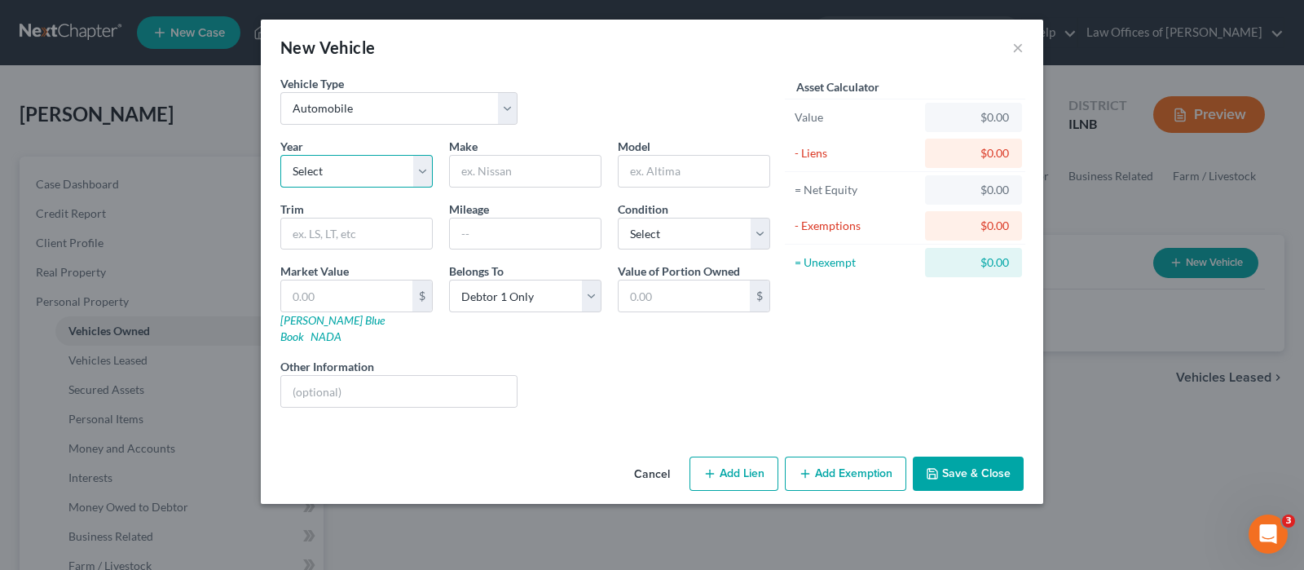
click at [354, 167] on select "Select 2026 2025 2024 2023 2022 2021 2020 2019 2018 2017 2016 2015 2014 2013 20…" at bounding box center [356, 171] width 152 height 33
select select "13"
click at [280, 155] on select "Select 2026 2025 2024 2023 2022 2021 2020 2019 2018 2017 2016 2015 2014 2013 20…" at bounding box center [356, 171] width 152 height 33
click at [489, 172] on input "text" at bounding box center [525, 171] width 151 height 31
type input "Ford"
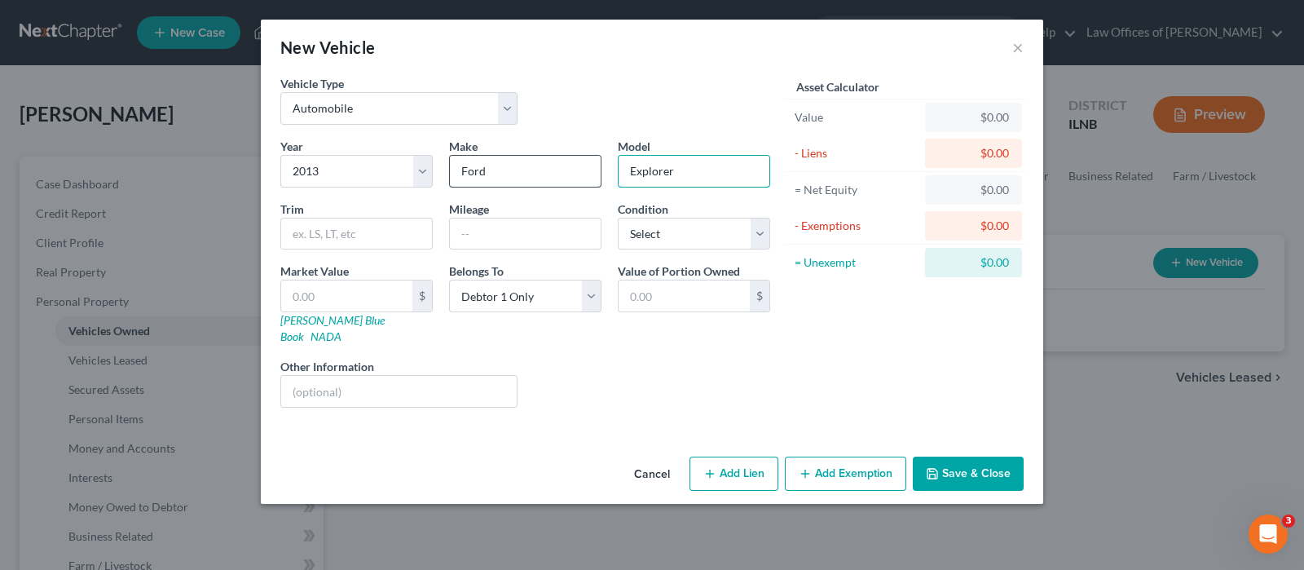
type input "Explorer"
type input "325000 miles"
select select "3"
click at [687, 295] on input "text" at bounding box center [684, 295] width 131 height 31
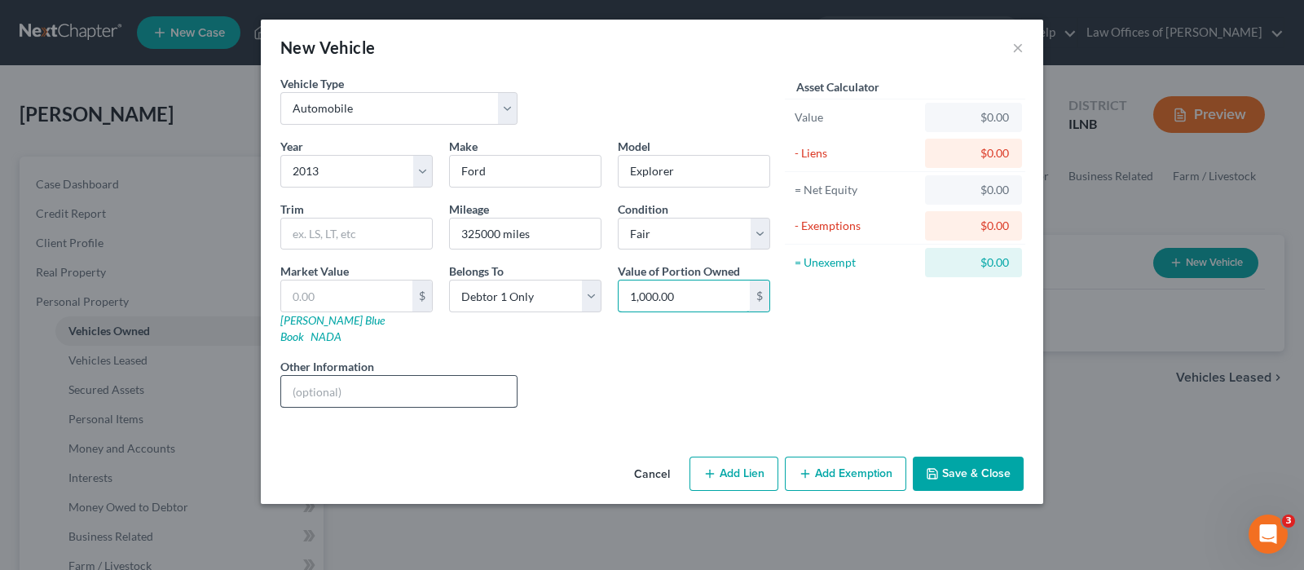
type input "1,000.00"
click at [481, 376] on input "text" at bounding box center [399, 391] width 236 height 31
type input "KBB Value"
click at [855, 461] on button "Add Exemption" at bounding box center [845, 474] width 121 height 34
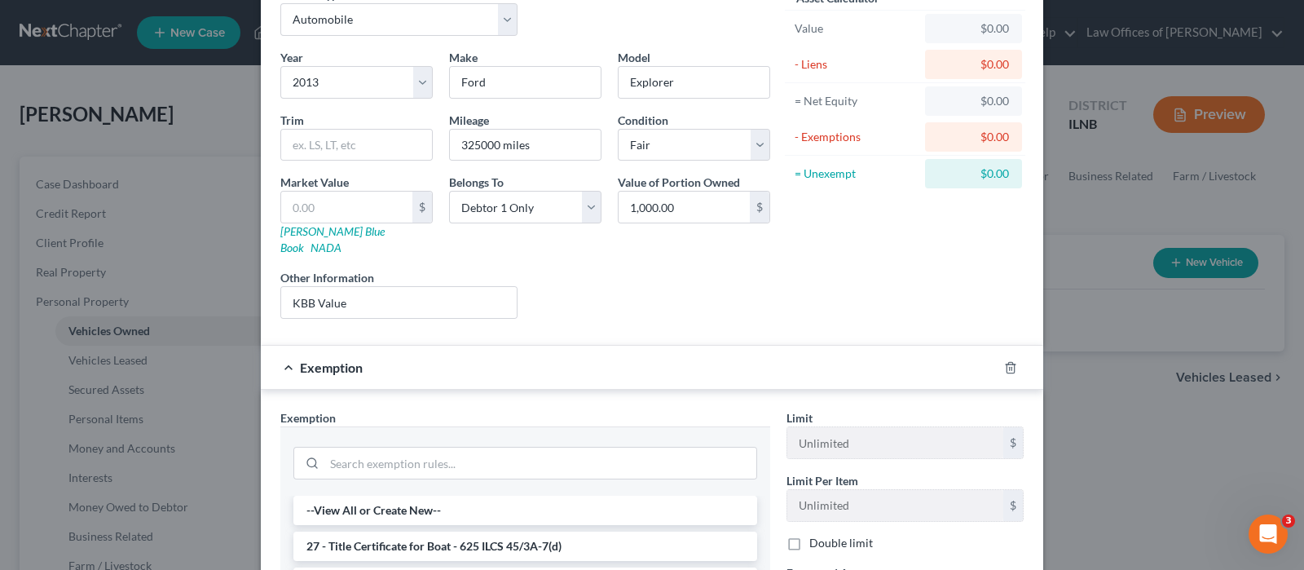
scroll to position [203, 0]
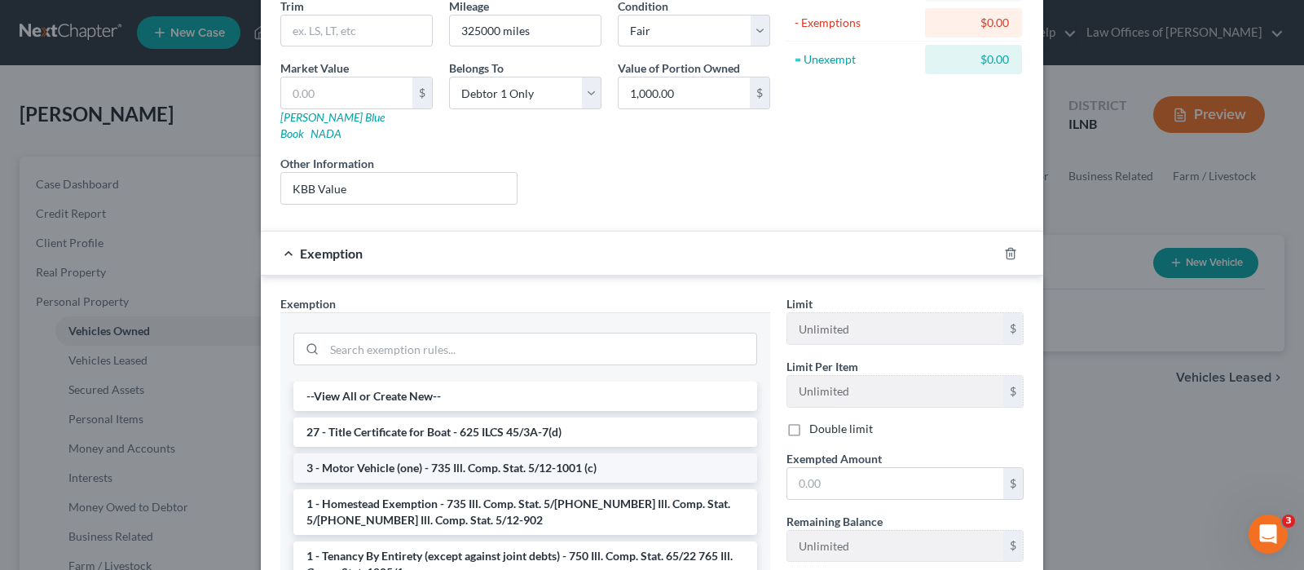
click at [494, 453] on li "3 - Motor Vehicle (one) - 735 Ill. Comp. Stat. 5/12-1001 (c)" at bounding box center [525, 467] width 464 height 29
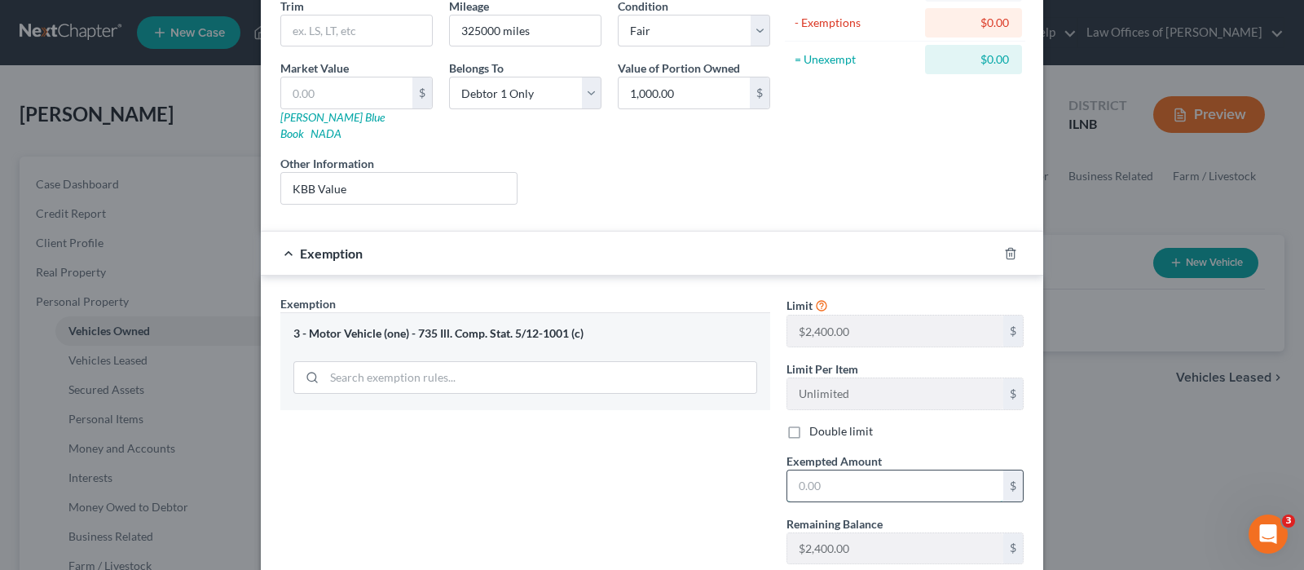
click at [831, 470] on input "text" at bounding box center [896, 485] width 216 height 31
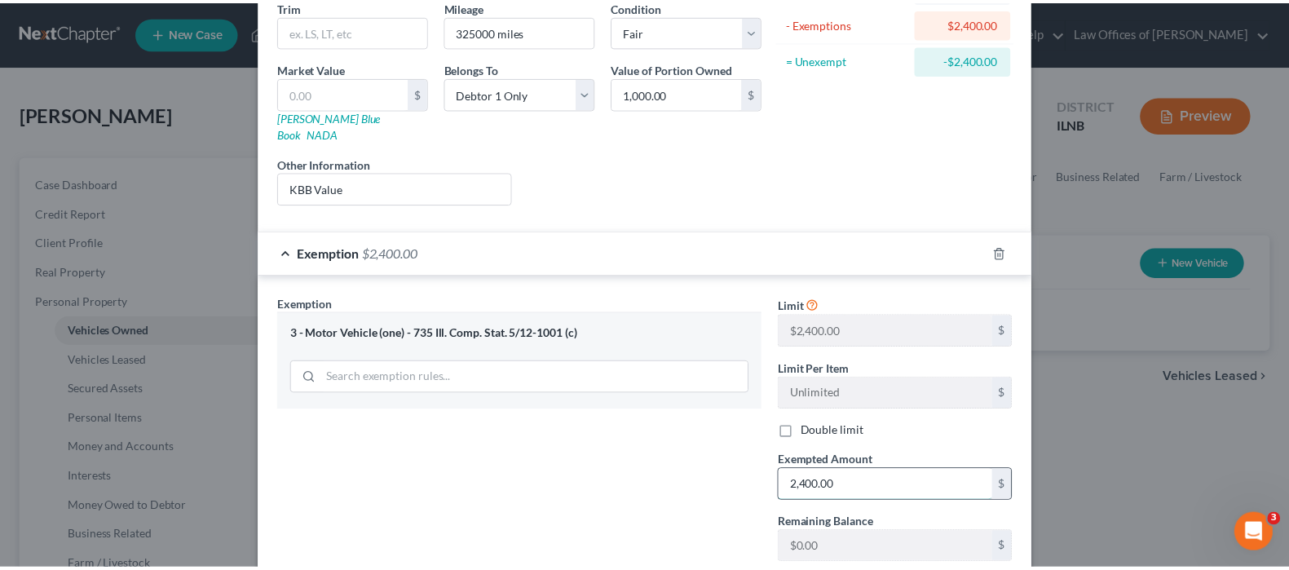
scroll to position [293, 0]
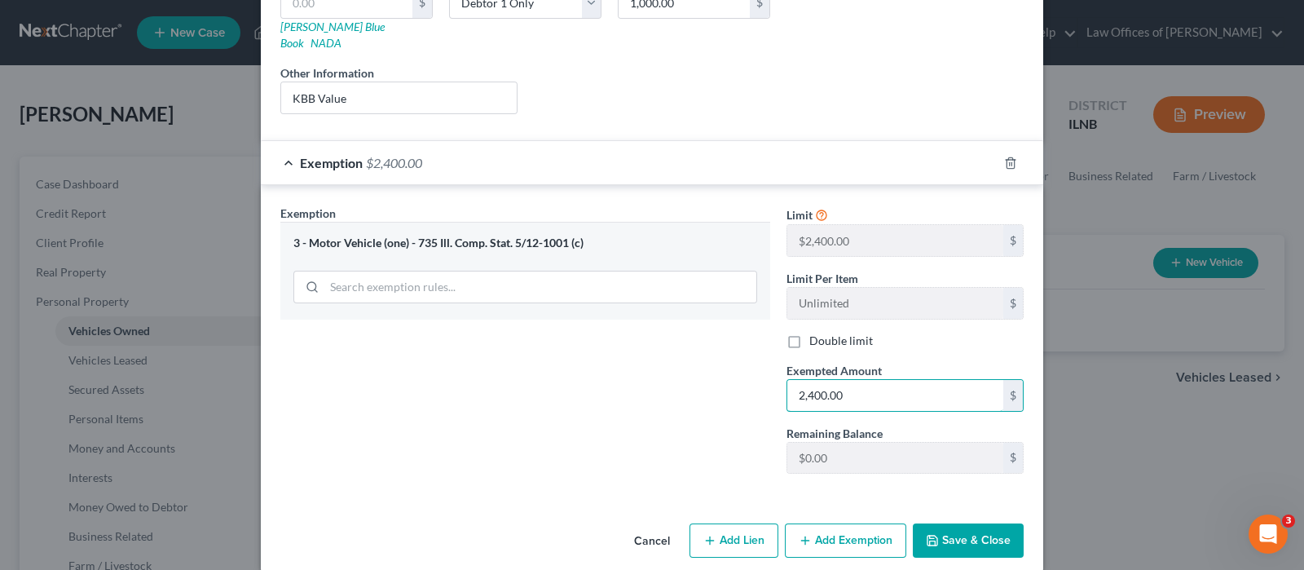
type input "2,400.00"
click at [938, 523] on button "Save & Close" at bounding box center [968, 540] width 111 height 34
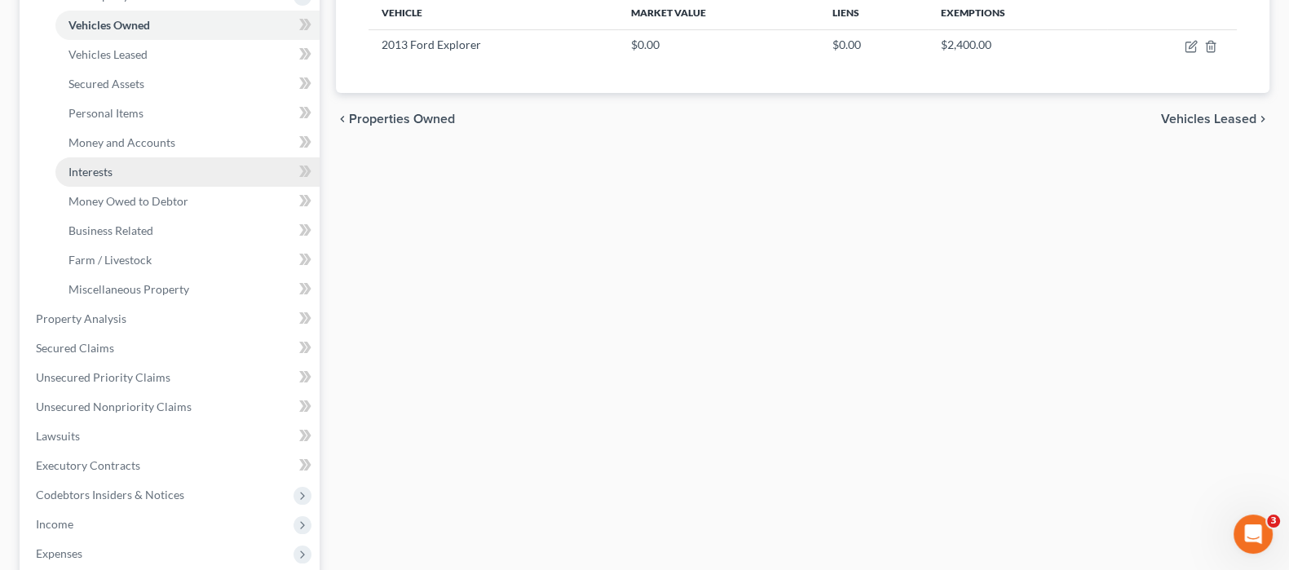
scroll to position [407, 0]
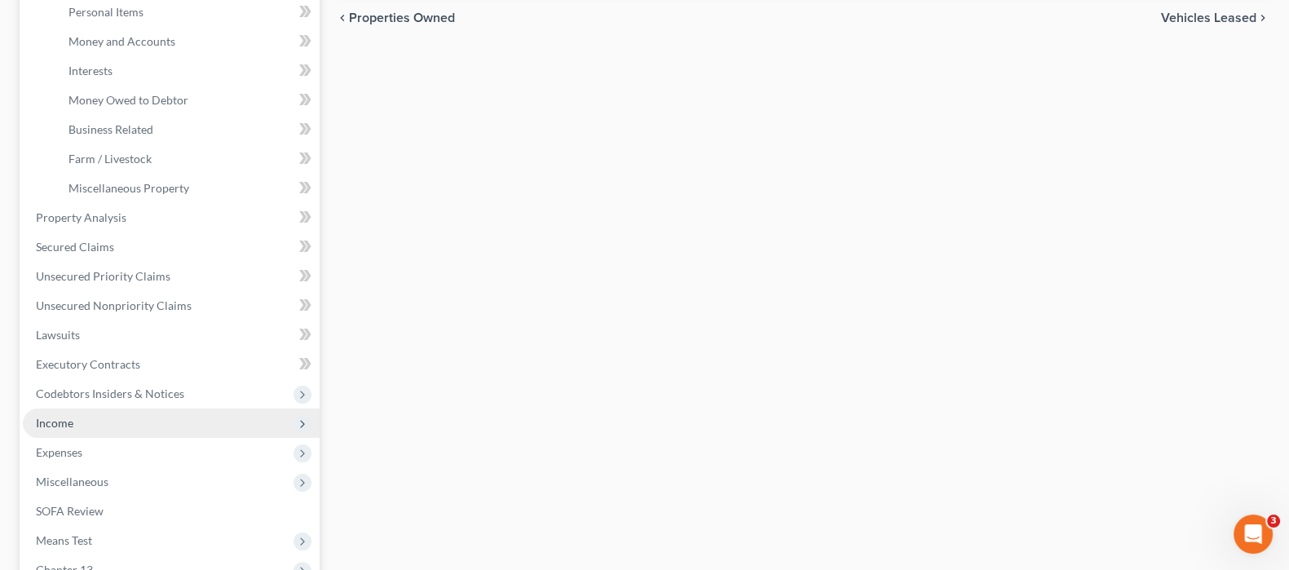
click at [217, 426] on span "Income" at bounding box center [171, 422] width 297 height 29
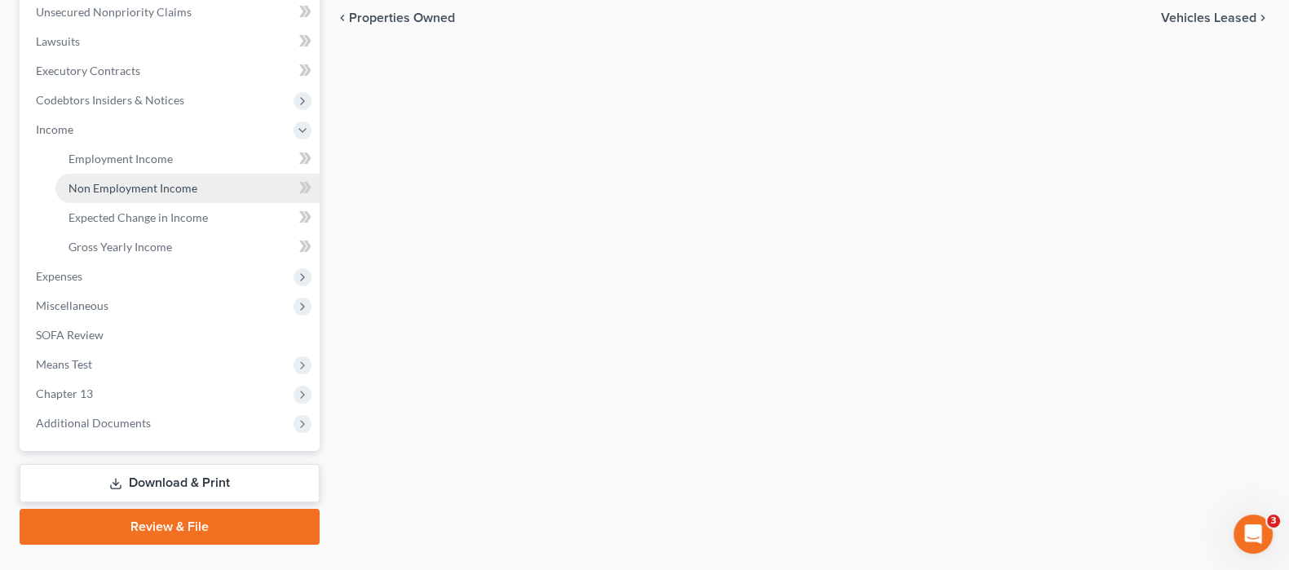
click at [159, 185] on span "Non Employment Income" at bounding box center [132, 188] width 129 height 14
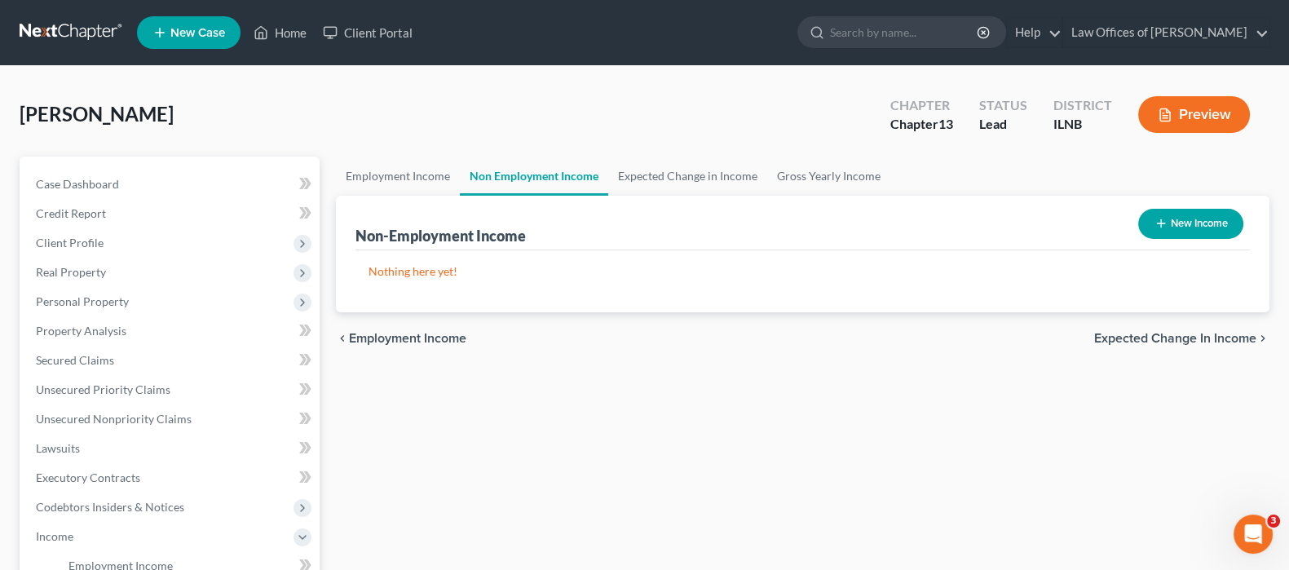
click at [1176, 221] on button "New Income" at bounding box center [1190, 224] width 105 height 30
select select "0"
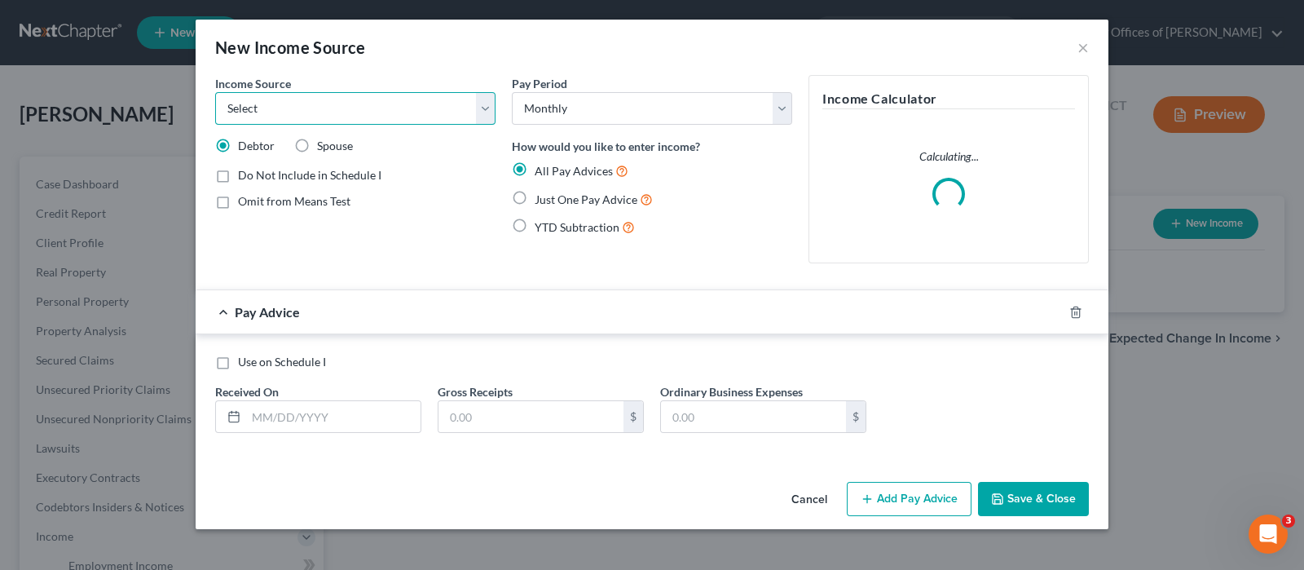
click at [482, 120] on select "Select Unemployment Disability (from employer) Pension Retirement Social Securi…" at bounding box center [355, 108] width 280 height 33
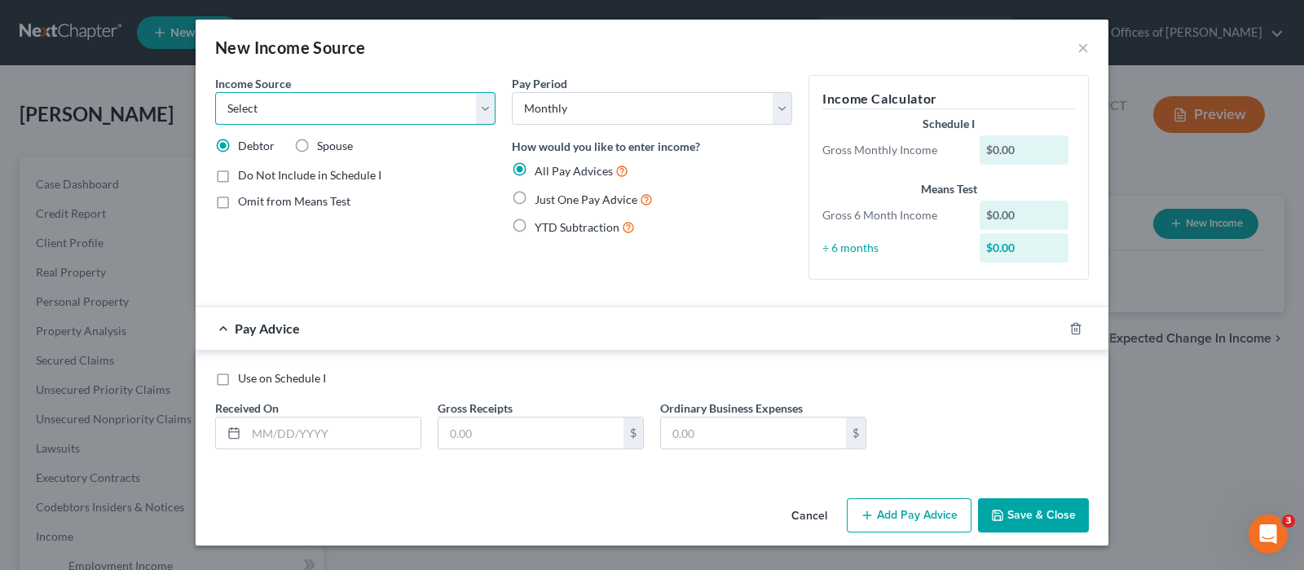
select select "4"
click at [215, 92] on select "Select Unemployment Disability (from employer) Pension Retirement Social Securi…" at bounding box center [355, 108] width 280 height 33
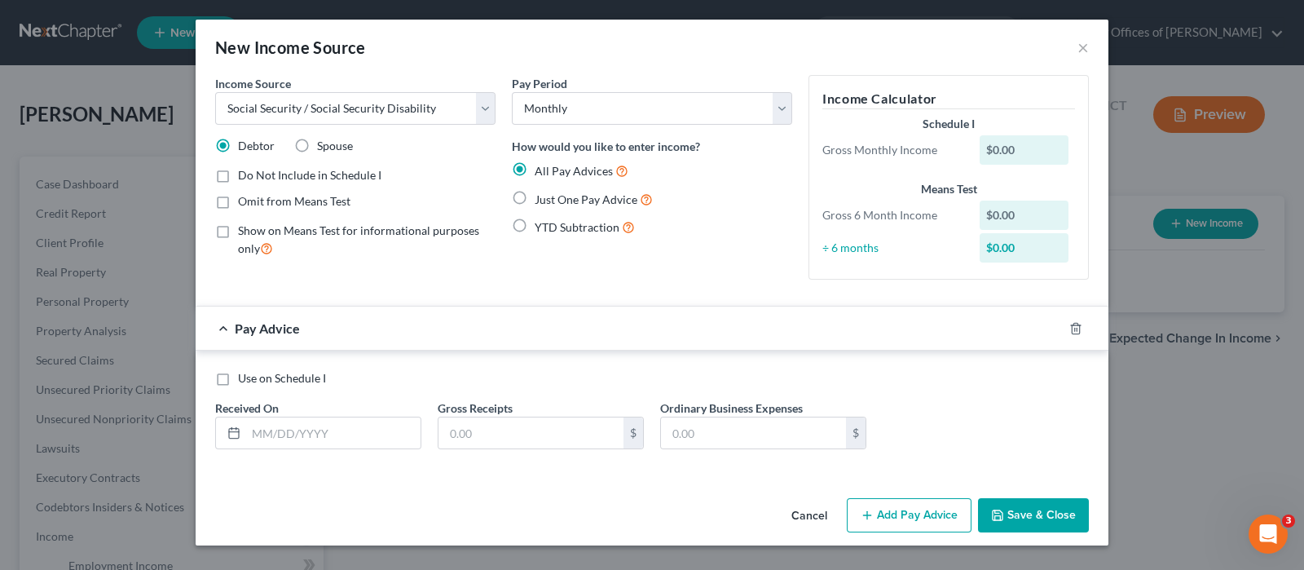
click at [317, 148] on label "Spouse" at bounding box center [335, 146] width 36 height 16
click at [324, 148] on input "Spouse" at bounding box center [329, 143] width 11 height 11
radio input "true"
click at [238, 201] on label "Omit from Means Test" at bounding box center [294, 201] width 113 height 16
click at [245, 201] on input "Omit from Means Test" at bounding box center [250, 198] width 11 height 11
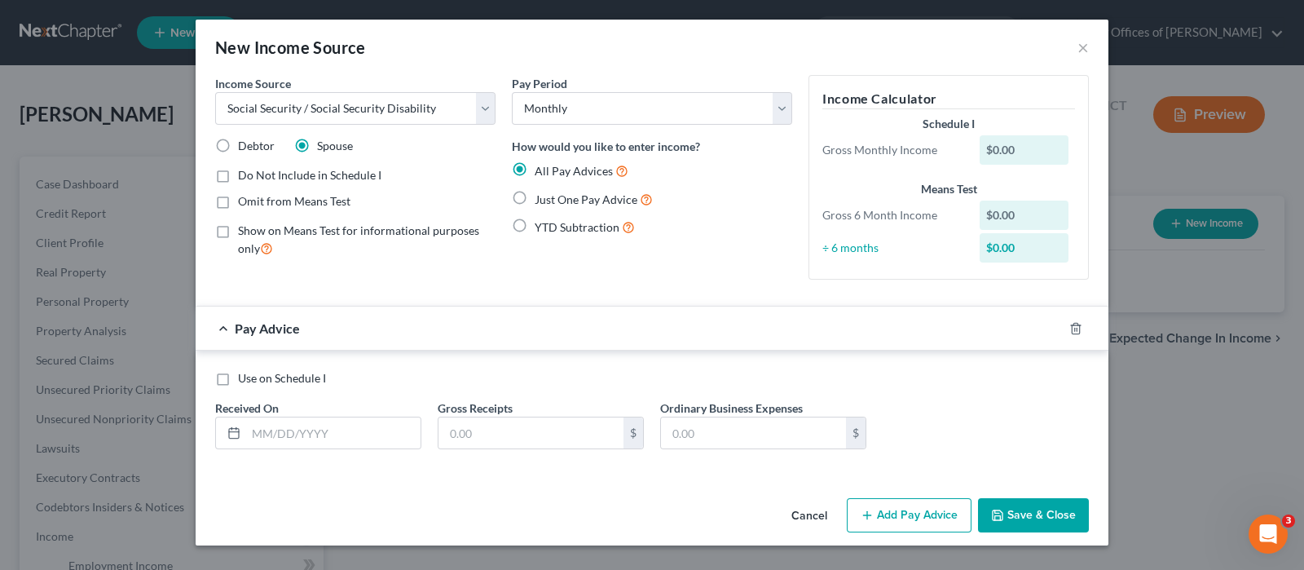
checkbox input "true"
click at [535, 195] on label "Just One Pay Advice" at bounding box center [594, 199] width 118 height 19
click at [541, 195] on input "Just One Pay Advice" at bounding box center [546, 195] width 11 height 11
radio input "true"
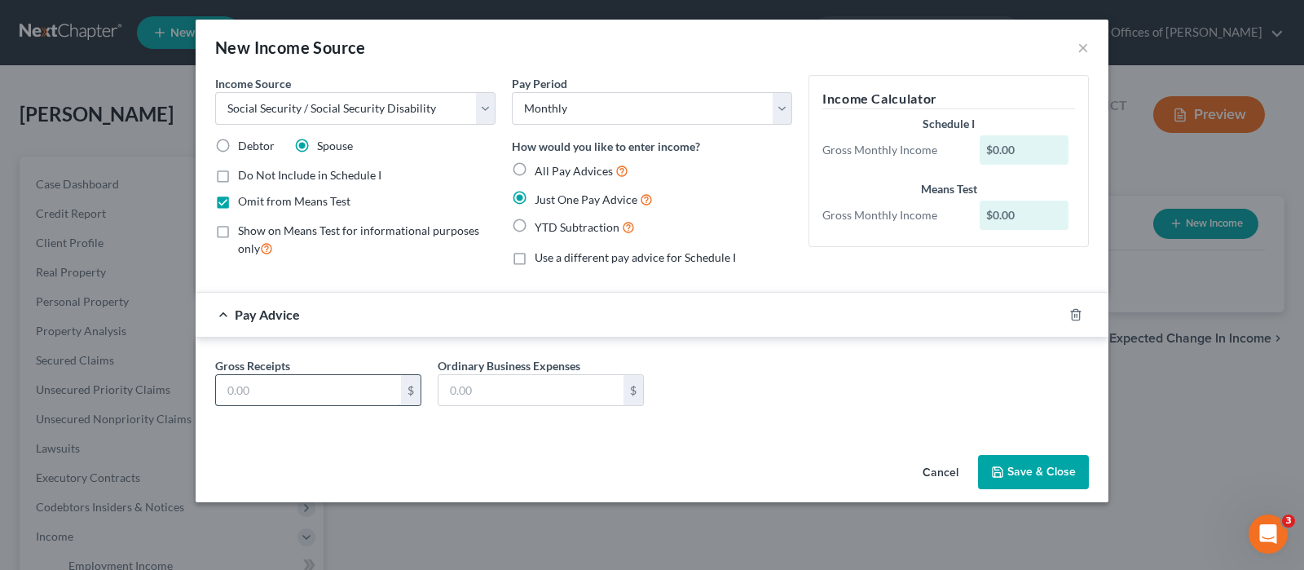
click at [342, 390] on input "text" at bounding box center [308, 390] width 185 height 31
type input "825.00"
click at [1032, 473] on button "Save & Close" at bounding box center [1033, 472] width 111 height 34
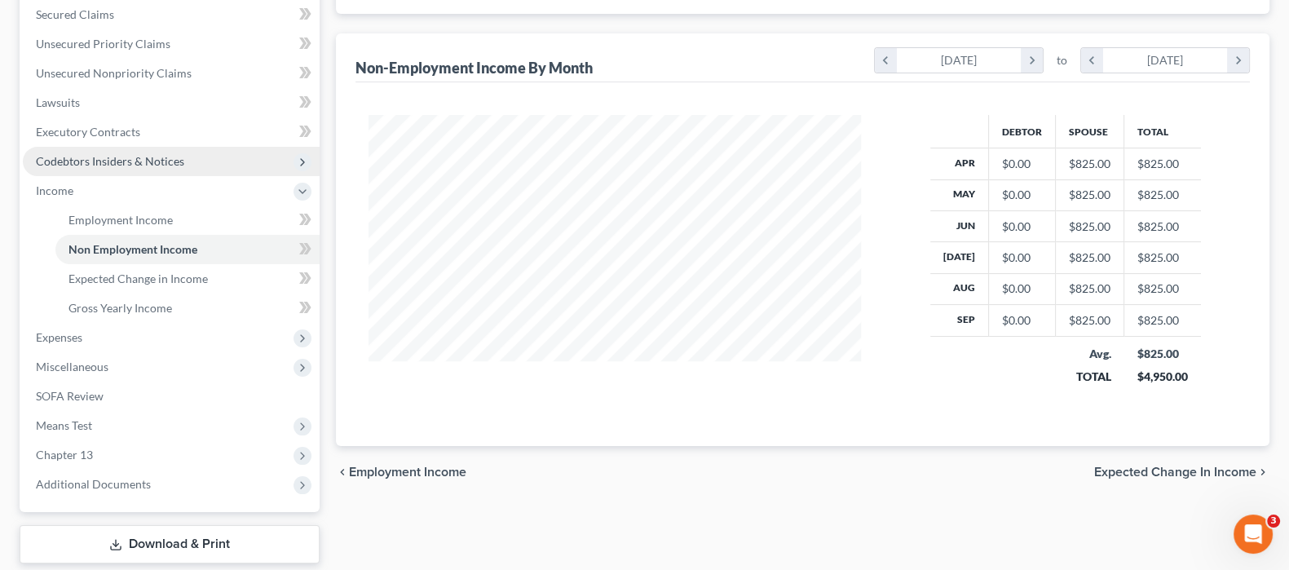
scroll to position [407, 0]
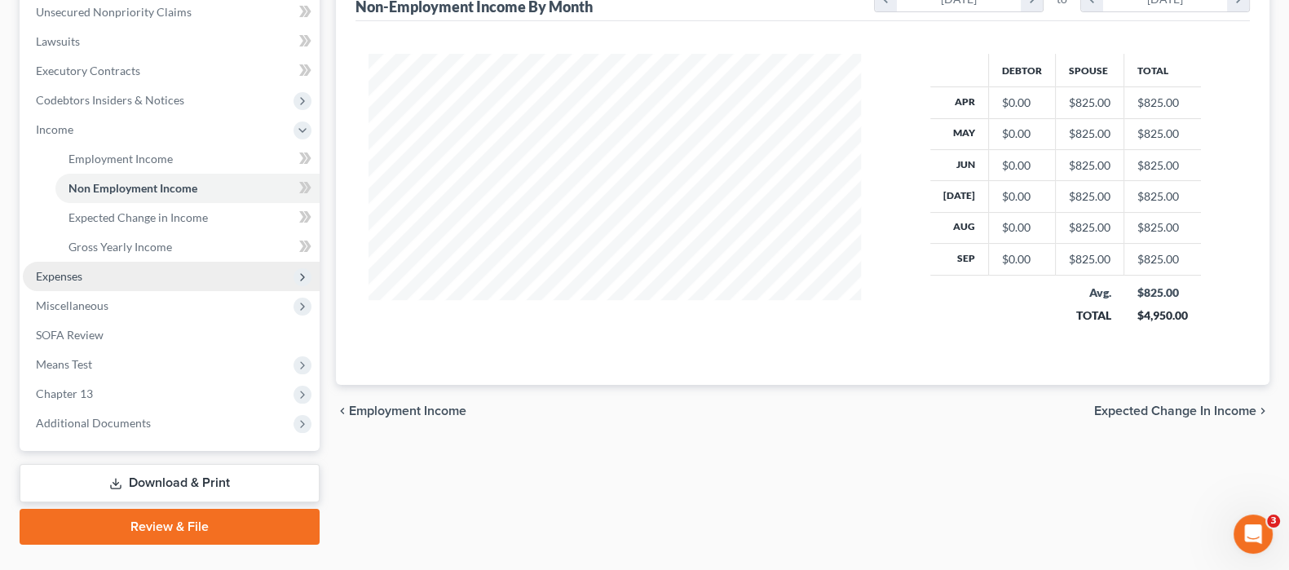
click at [102, 275] on span "Expenses" at bounding box center [171, 276] width 297 height 29
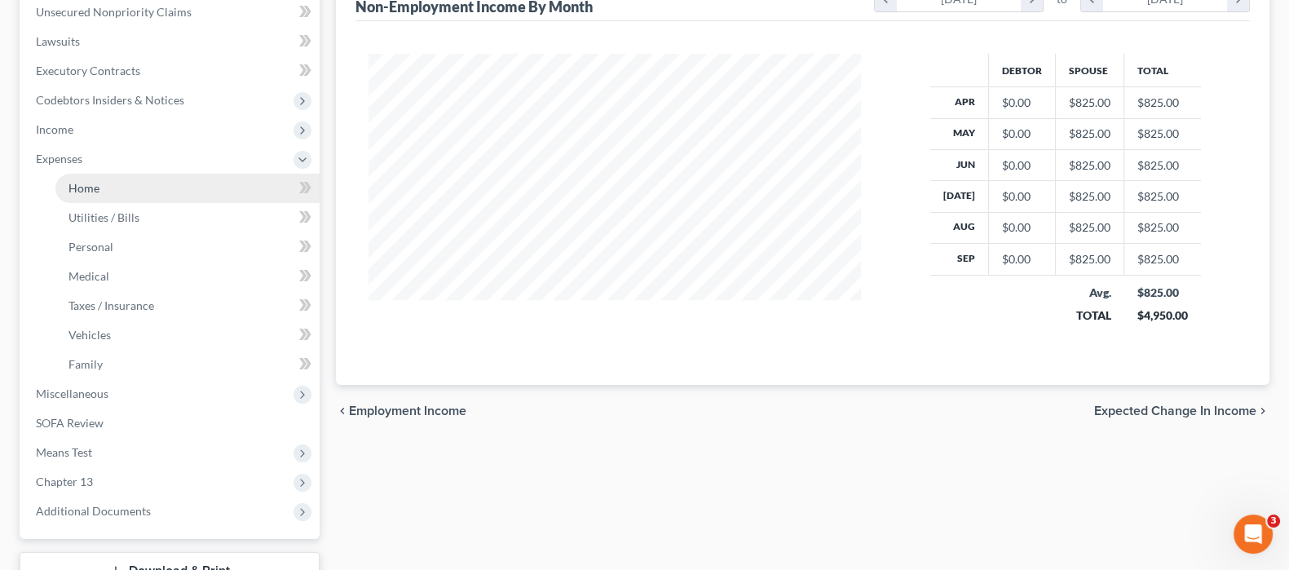
click at [114, 184] on link "Home" at bounding box center [187, 188] width 264 height 29
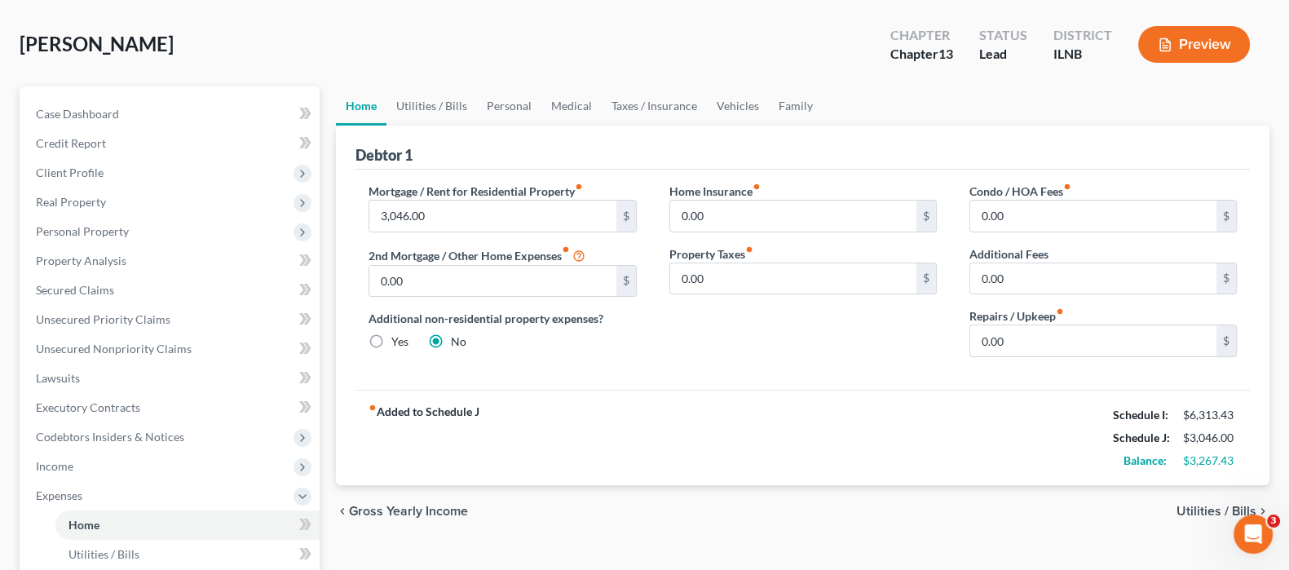
scroll to position [101, 0]
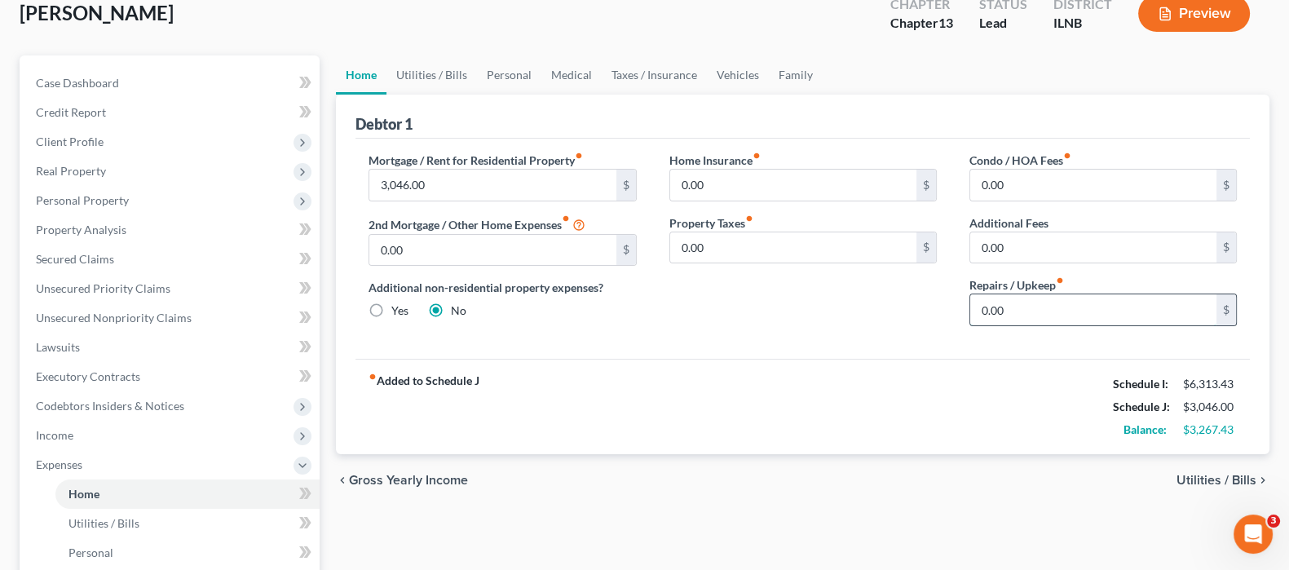
click at [1035, 302] on input "0.00" at bounding box center [1093, 309] width 246 height 31
type input "100.00"
click at [1206, 474] on span "Utilities / Bills" at bounding box center [1216, 480] width 80 height 13
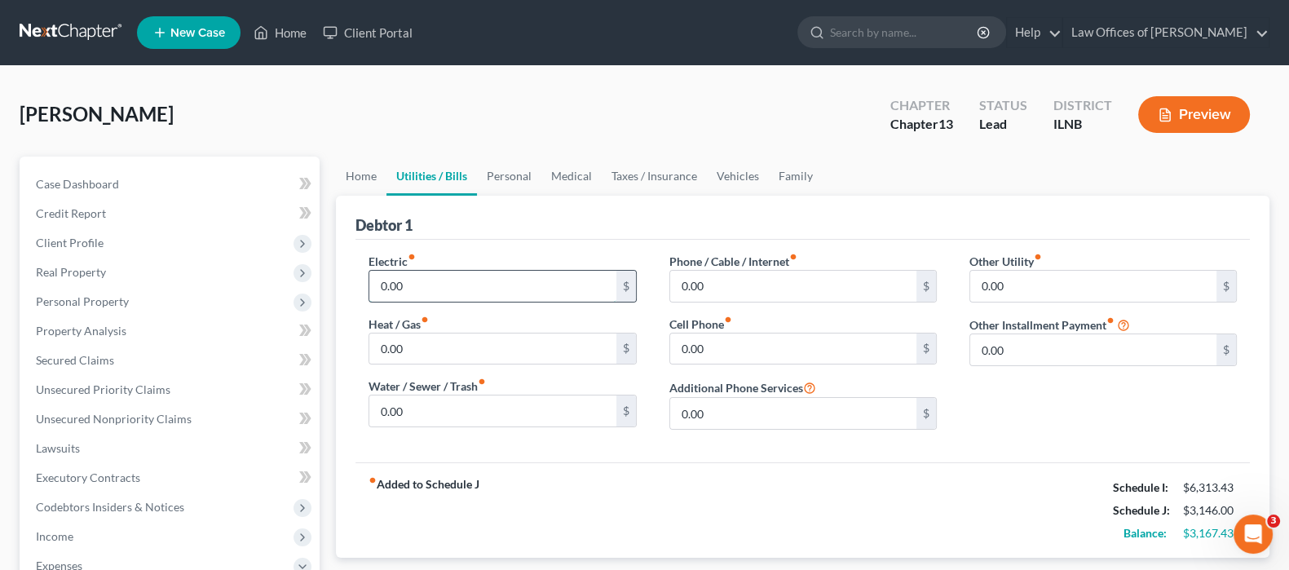
click at [440, 285] on input "0.00" at bounding box center [492, 286] width 246 height 31
type input "150.00"
type input "75.00"
click at [735, 289] on input "0.00" at bounding box center [793, 286] width 246 height 31
type input "5"
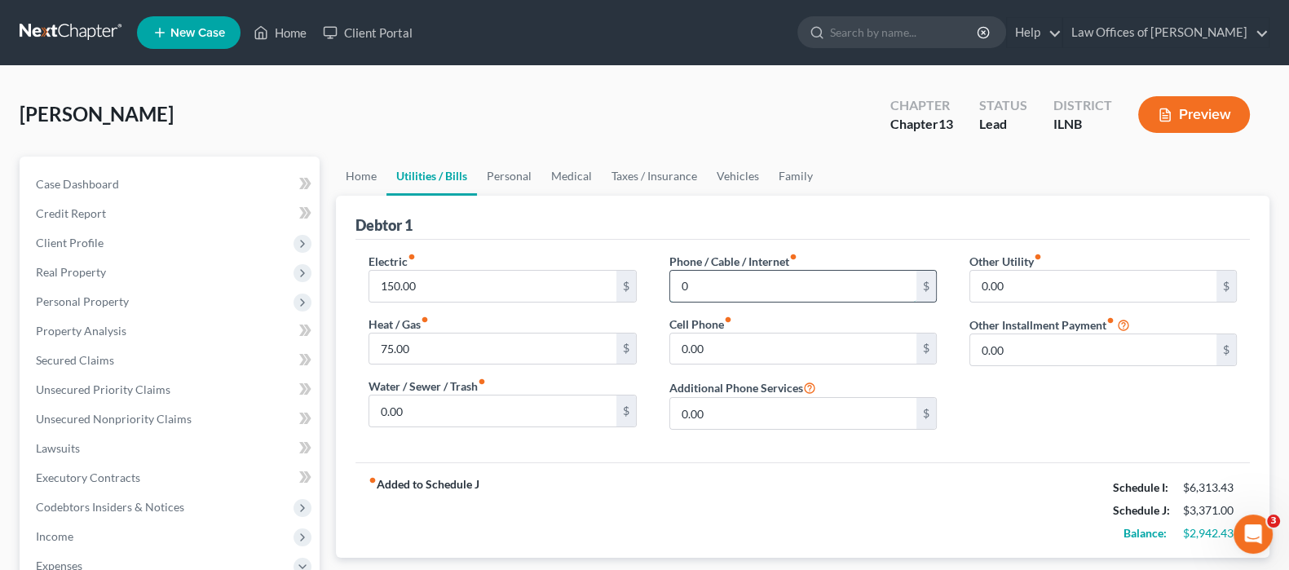
type input "0"
type input "50.00"
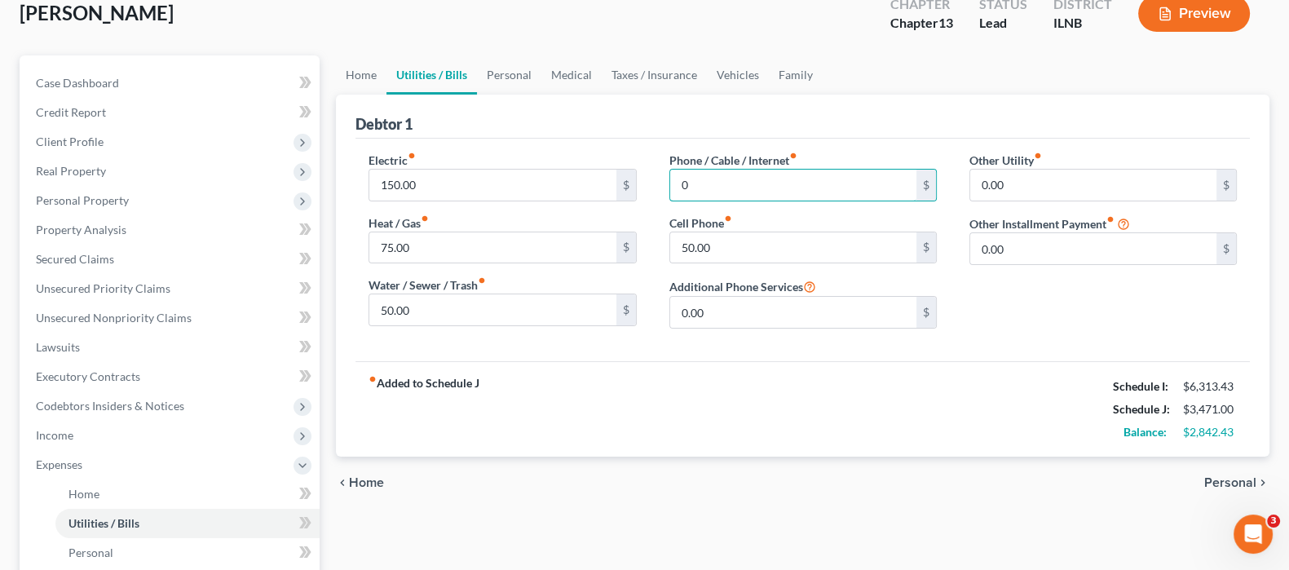
scroll to position [203, 0]
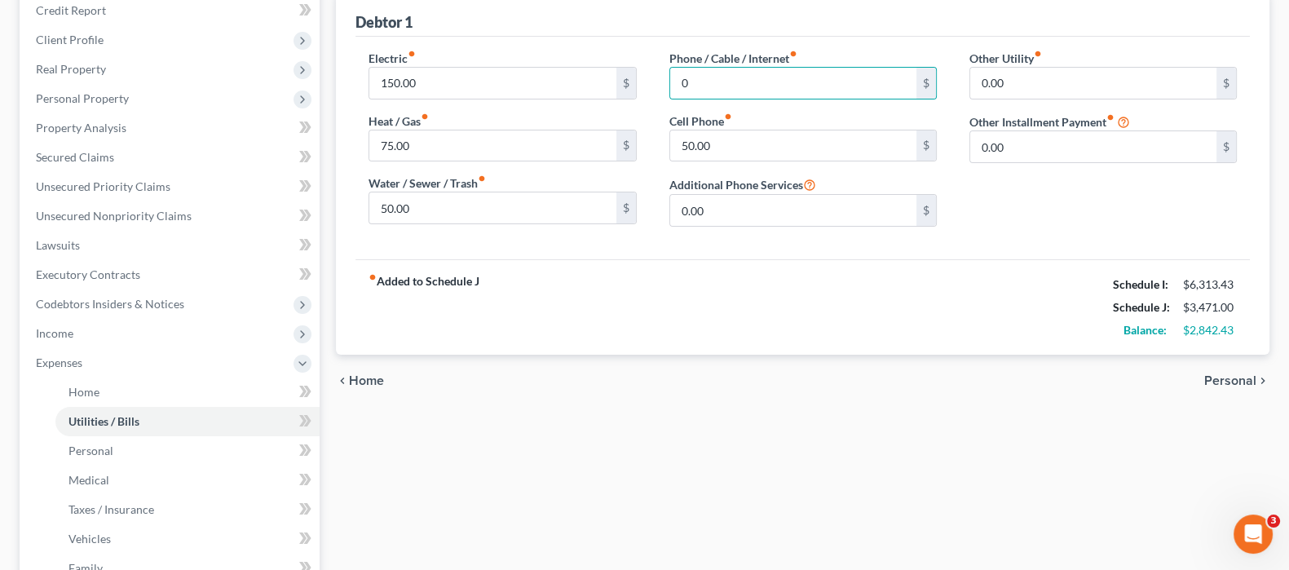
drag, startPoint x: 1223, startPoint y: 373, endPoint x: 1158, endPoint y: 406, distance: 72.9
click at [1223, 375] on span "Personal" at bounding box center [1230, 380] width 52 height 13
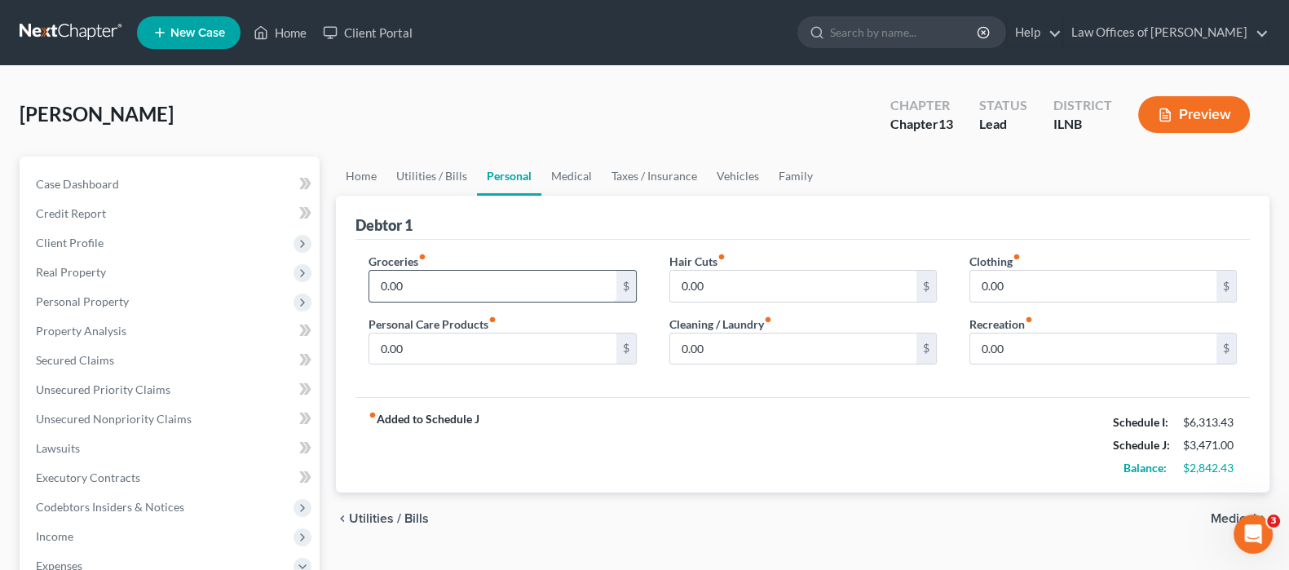
click at [440, 283] on input "0.00" at bounding box center [492, 286] width 246 height 31
type input "500.00"
type input "50.00"
type input "20.00"
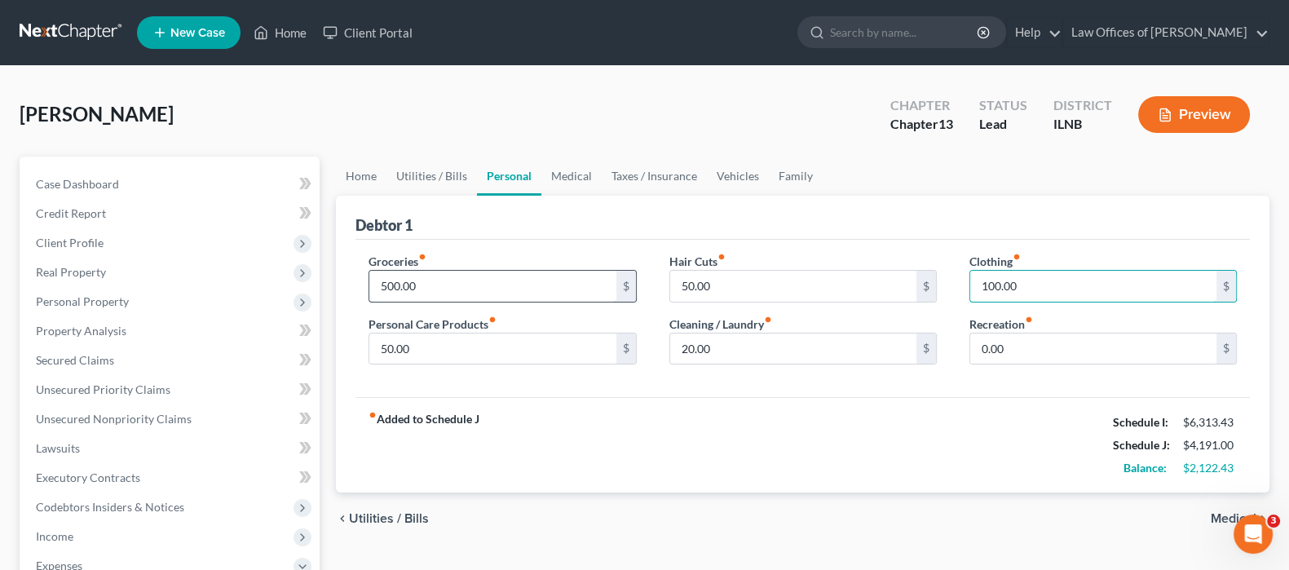
type input "100.00"
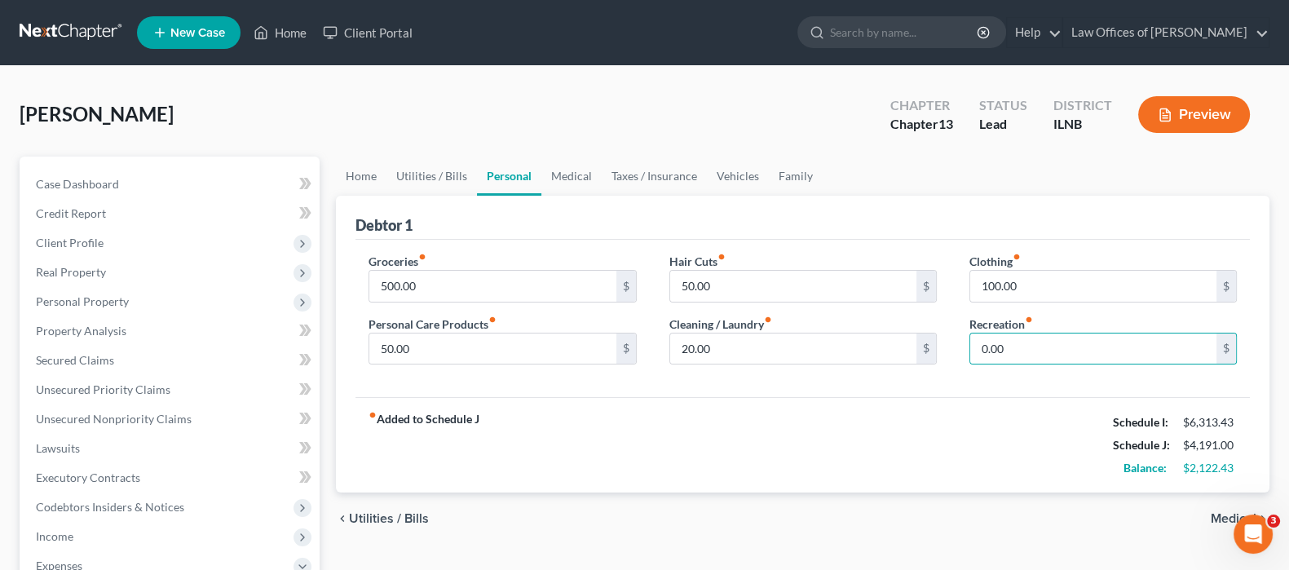
click at [1213, 515] on span "Medical" at bounding box center [1234, 518] width 46 height 13
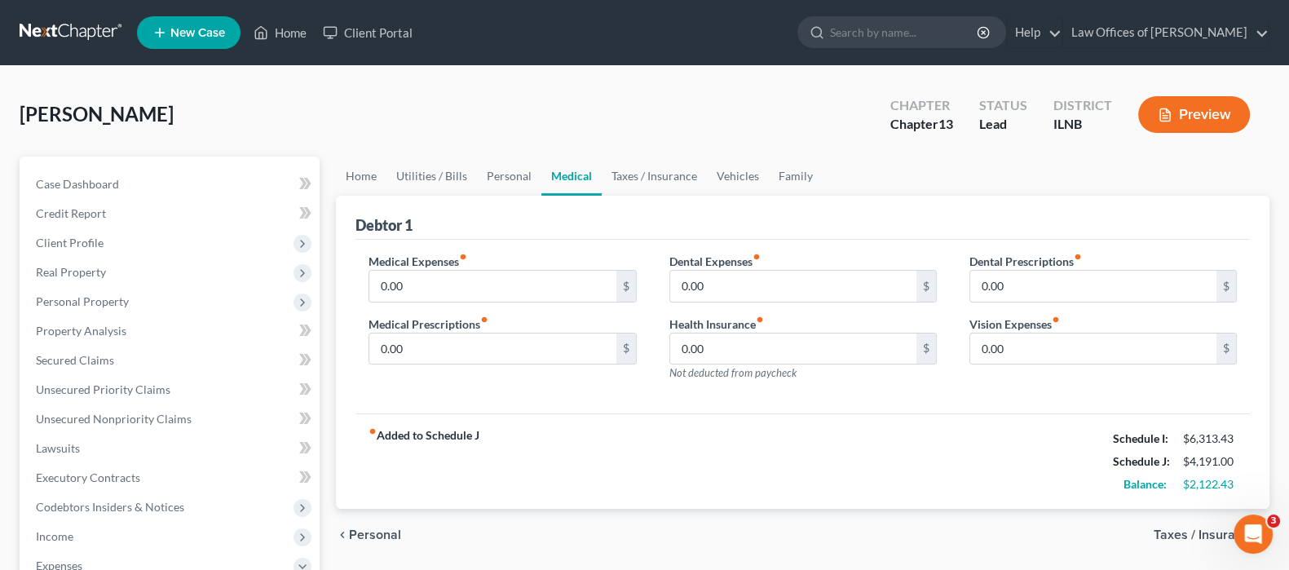
scroll to position [101, 0]
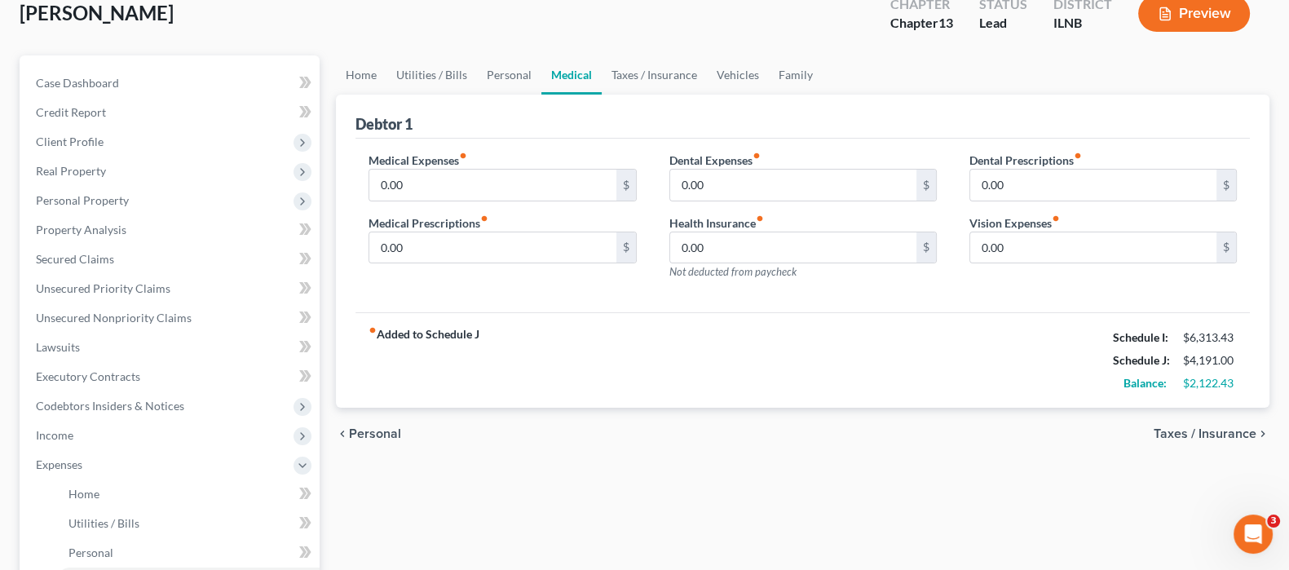
click at [1200, 431] on span "Taxes / Insurance" at bounding box center [1205, 433] width 103 height 13
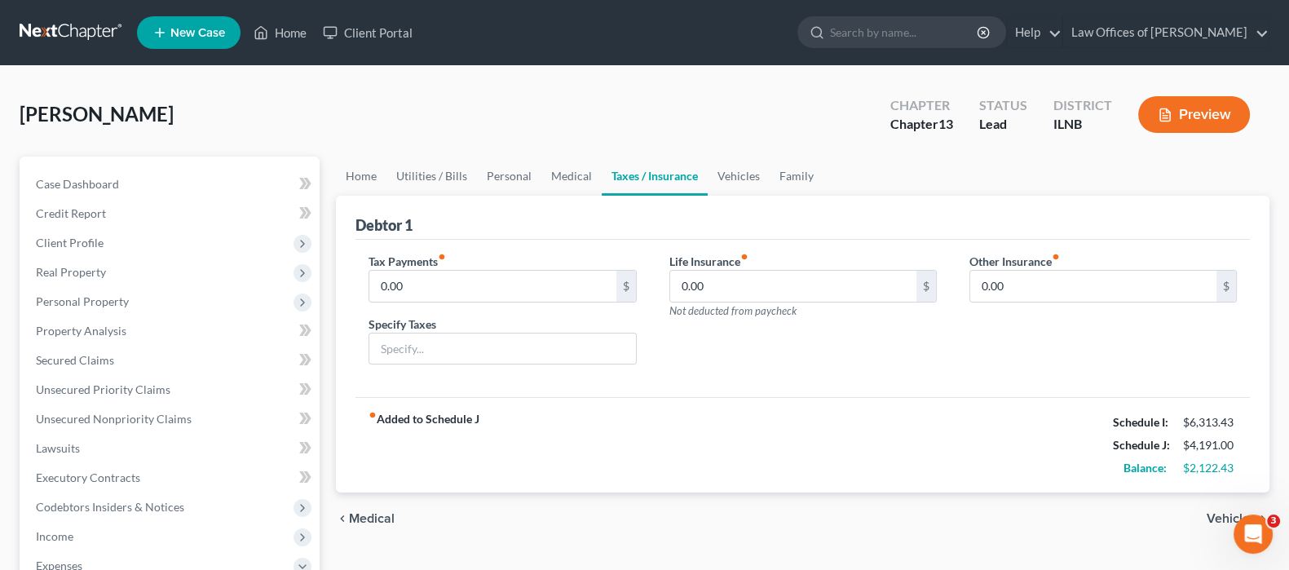
click at [1217, 514] on span "Vehicles" at bounding box center [1232, 518] width 50 height 13
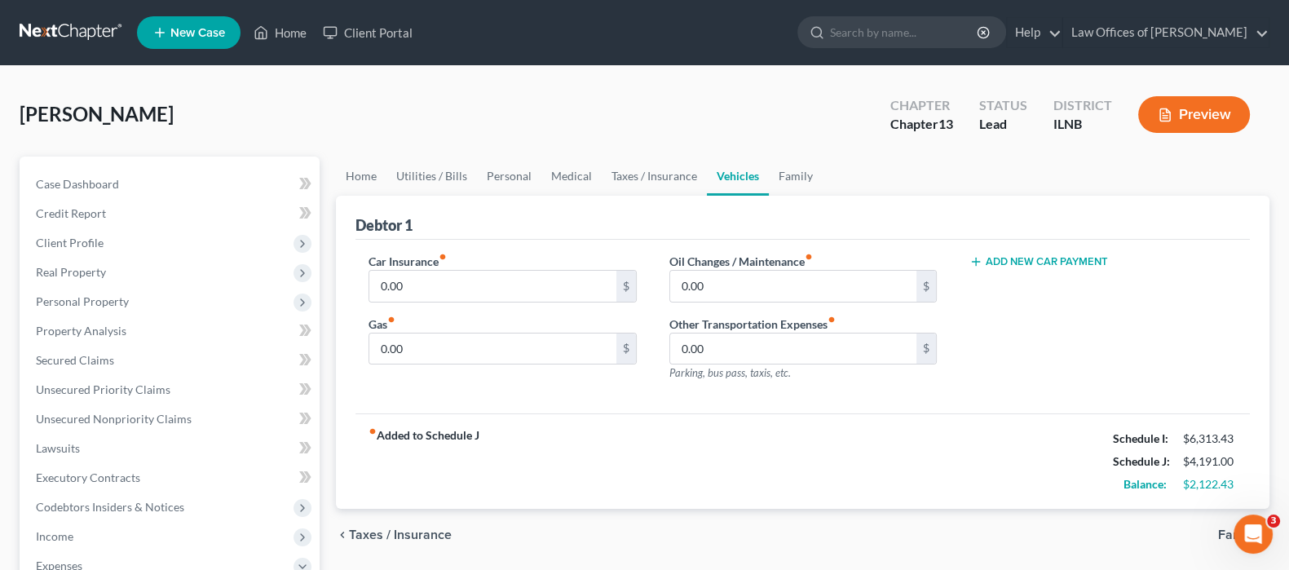
click at [1221, 529] on span "Family" at bounding box center [1237, 534] width 38 height 13
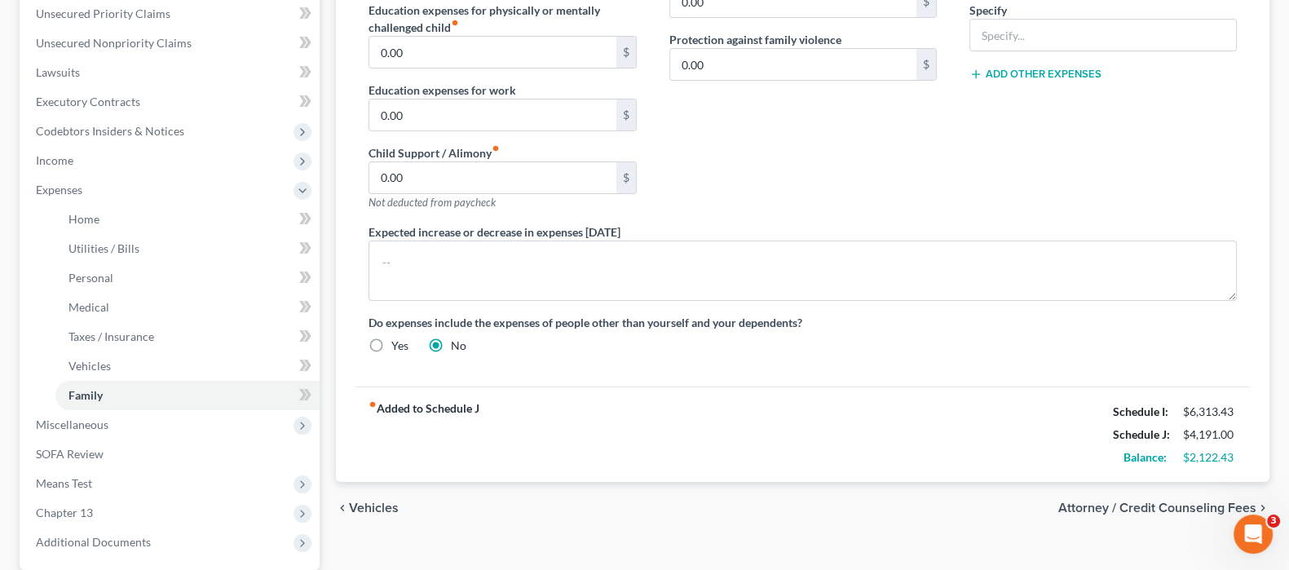
scroll to position [407, 0]
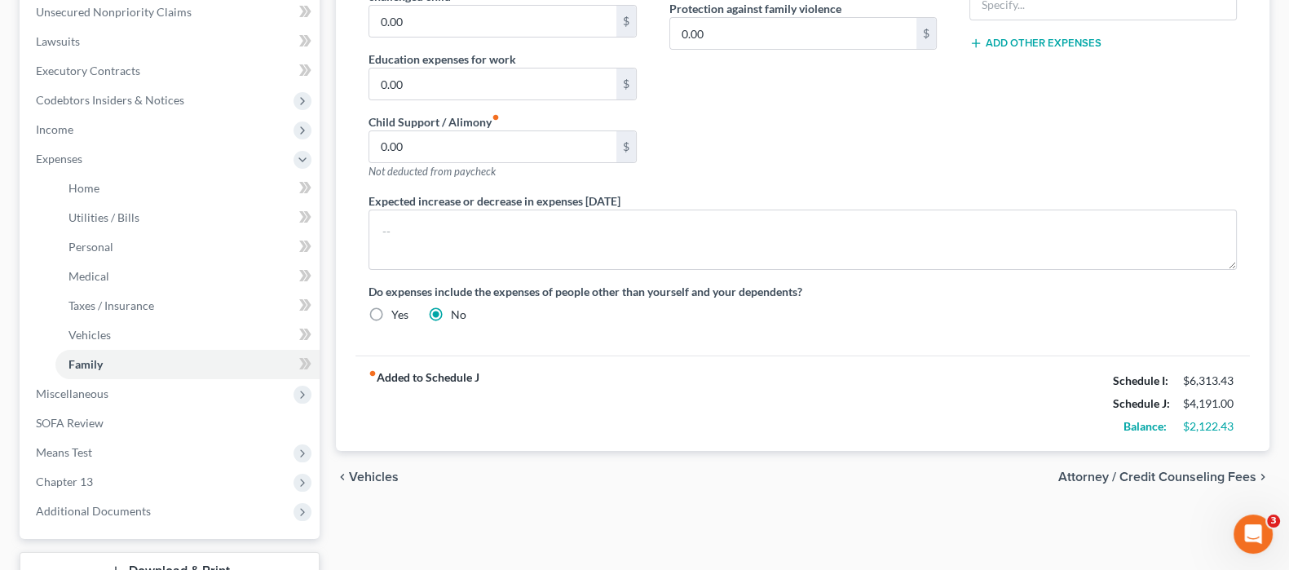
click at [363, 470] on span "Vehicles" at bounding box center [374, 476] width 50 height 13
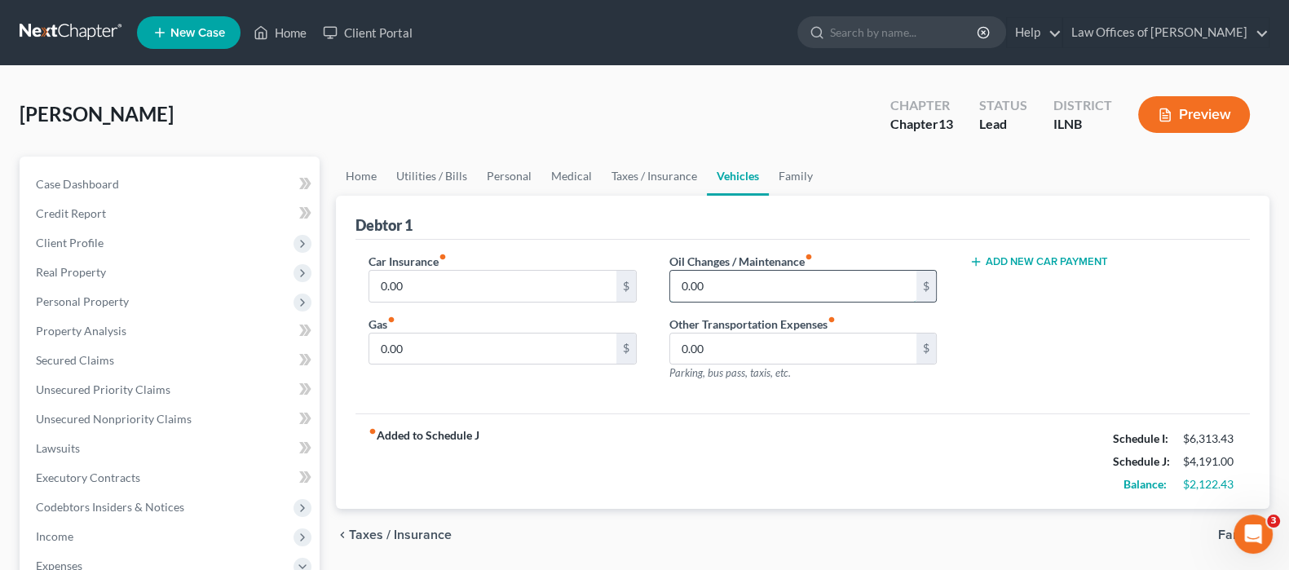
click at [765, 280] on input "0.00" at bounding box center [793, 286] width 246 height 31
click at [514, 344] on input "0.00" at bounding box center [492, 348] width 246 height 31
type input "200.00"
type input "30.00"
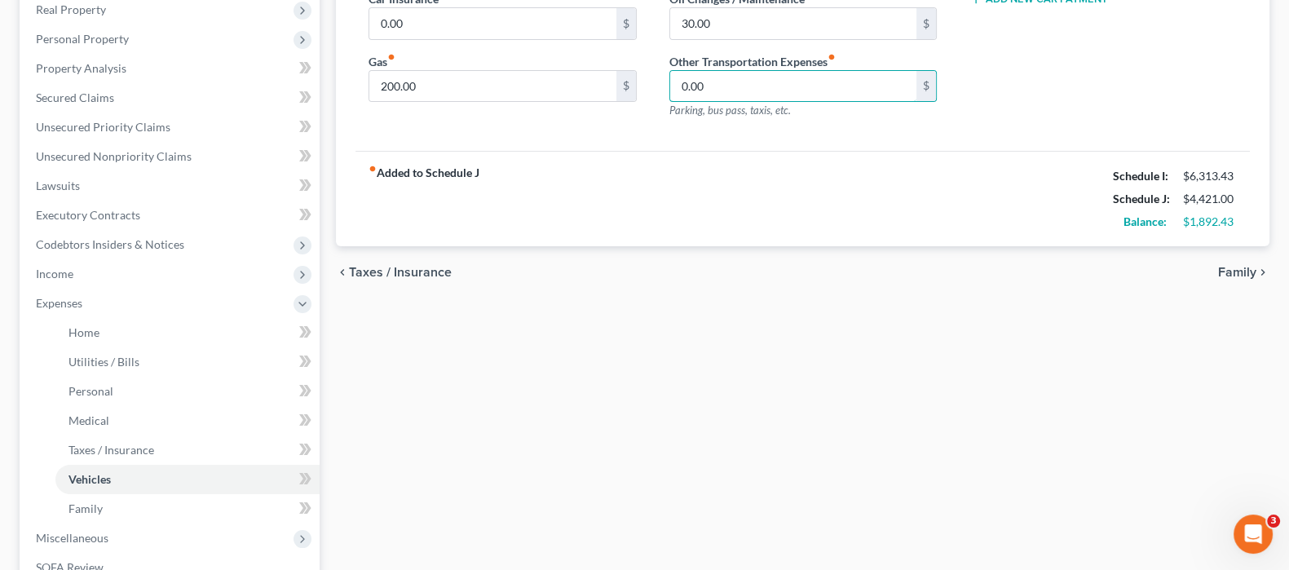
scroll to position [306, 0]
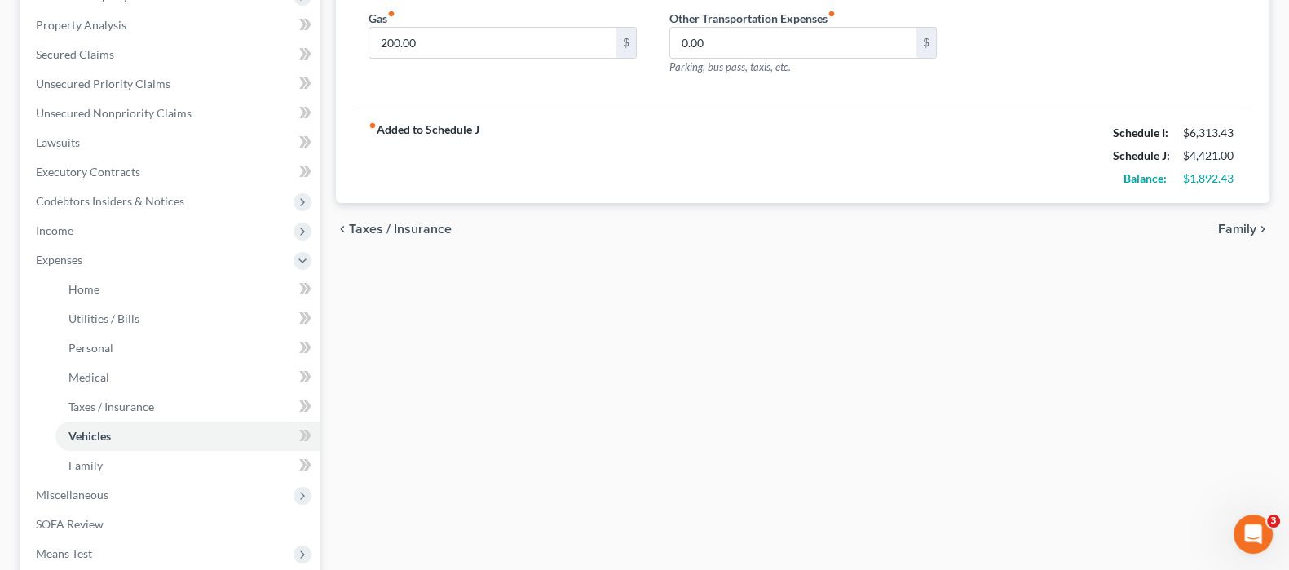
click at [1238, 223] on span "Family" at bounding box center [1237, 229] width 38 height 13
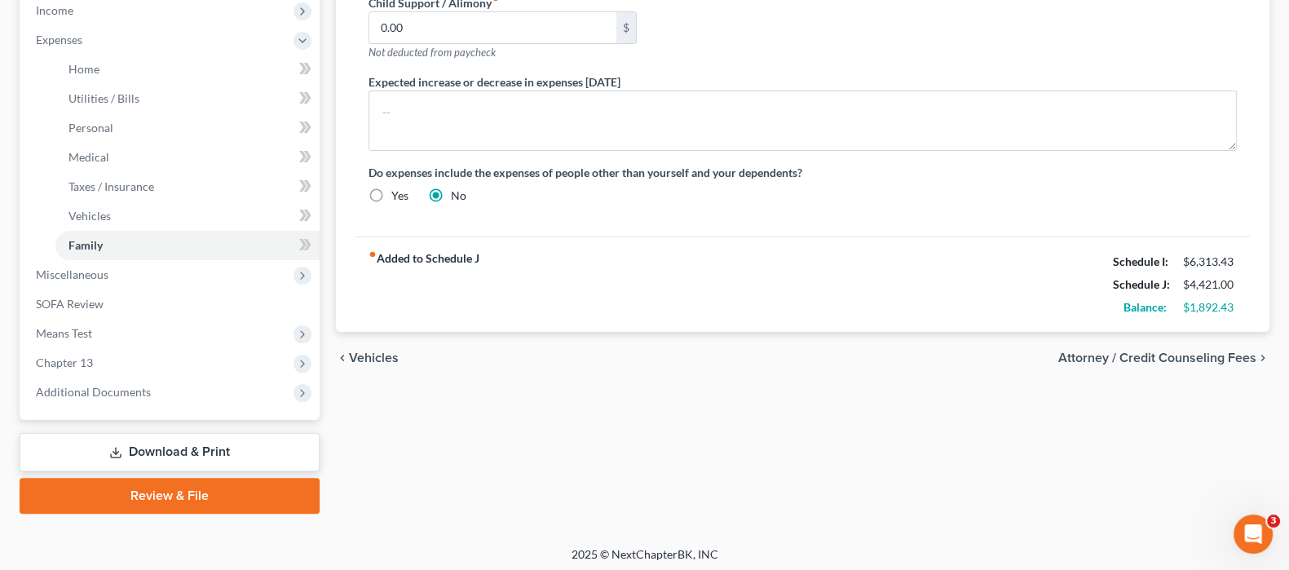
scroll to position [530, 0]
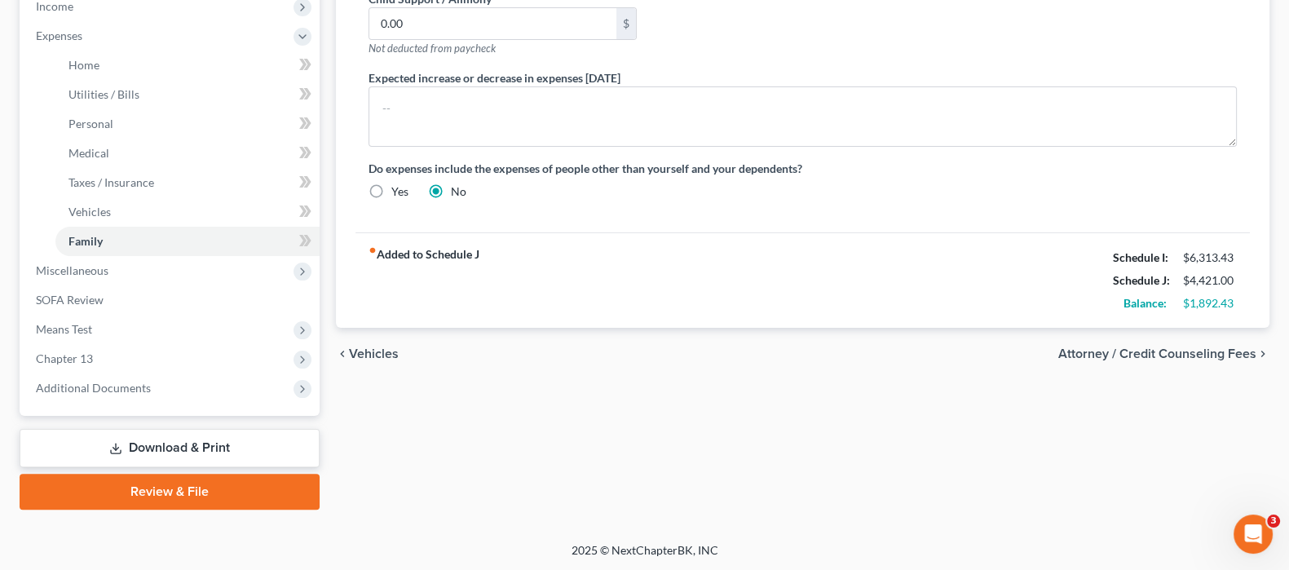
click at [1154, 348] on span "Attorney / Credit Counseling Fees" at bounding box center [1157, 353] width 198 height 13
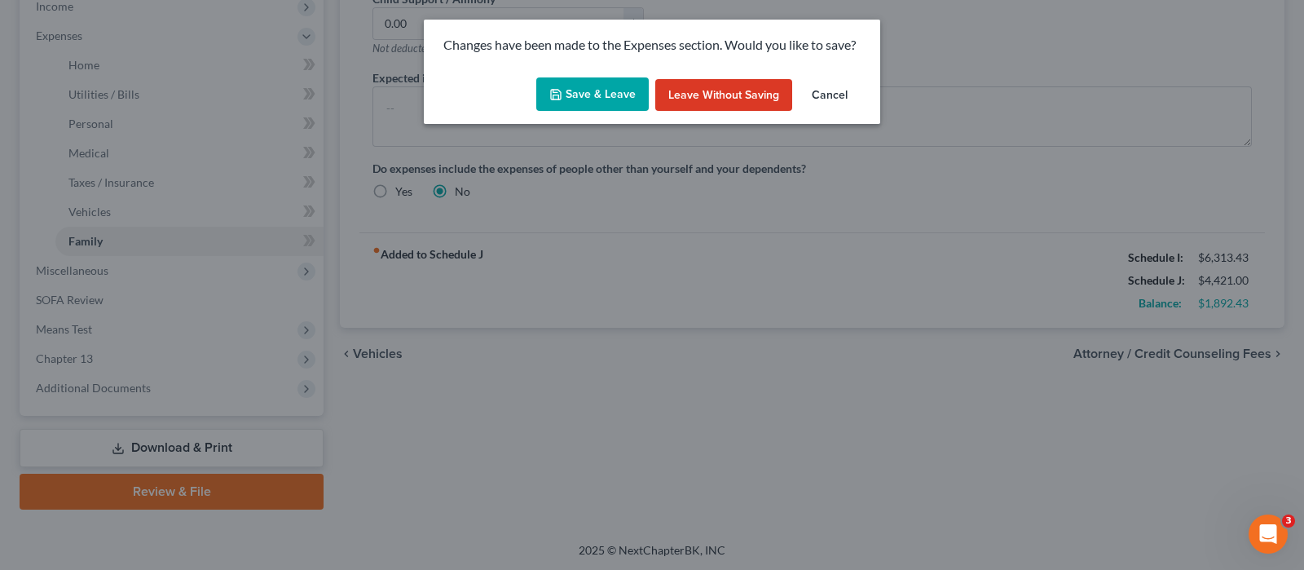
click at [607, 98] on button "Save & Leave" at bounding box center [592, 94] width 113 height 34
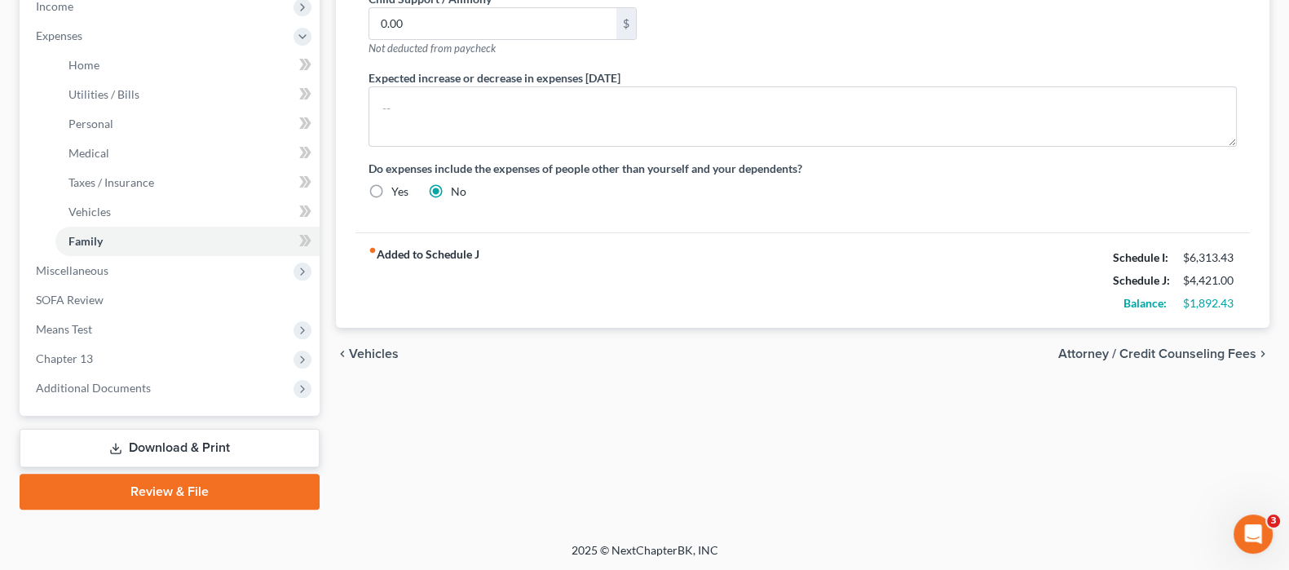
select select "0"
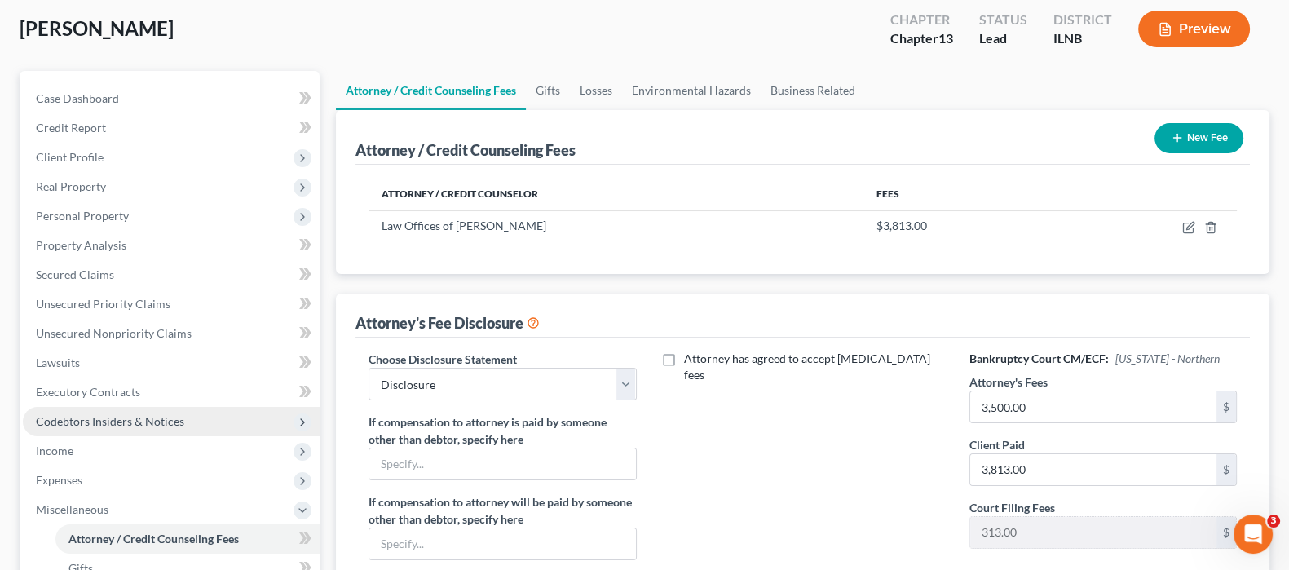
scroll to position [203, 0]
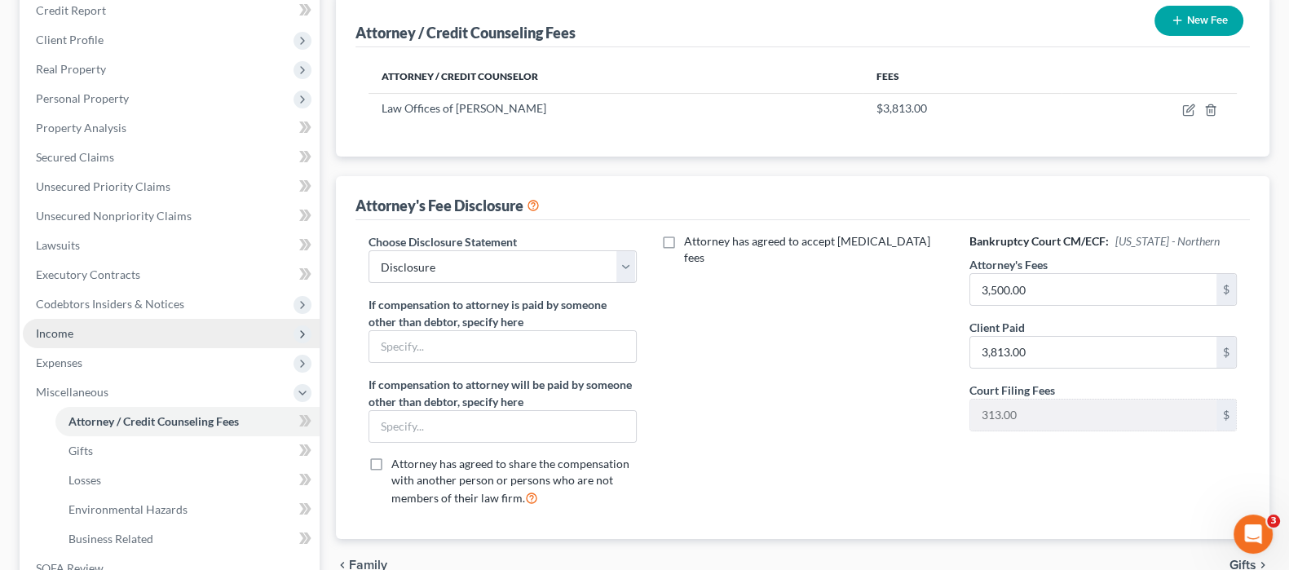
click at [107, 334] on span "Income" at bounding box center [171, 333] width 297 height 29
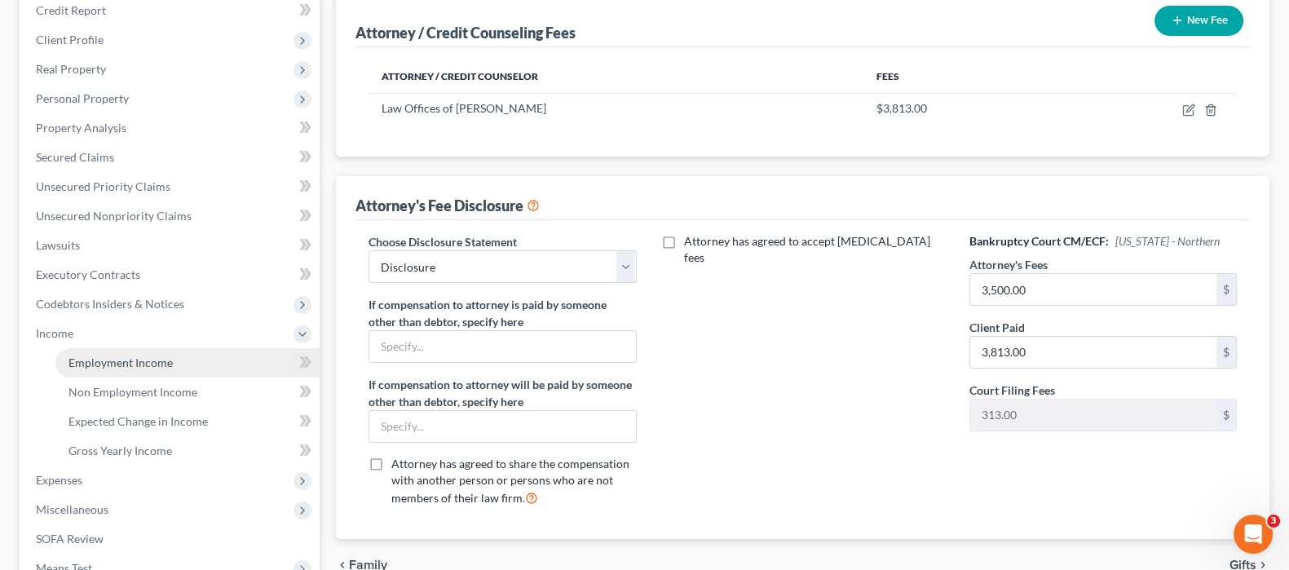
click at [148, 361] on span "Employment Income" at bounding box center [120, 362] width 104 height 14
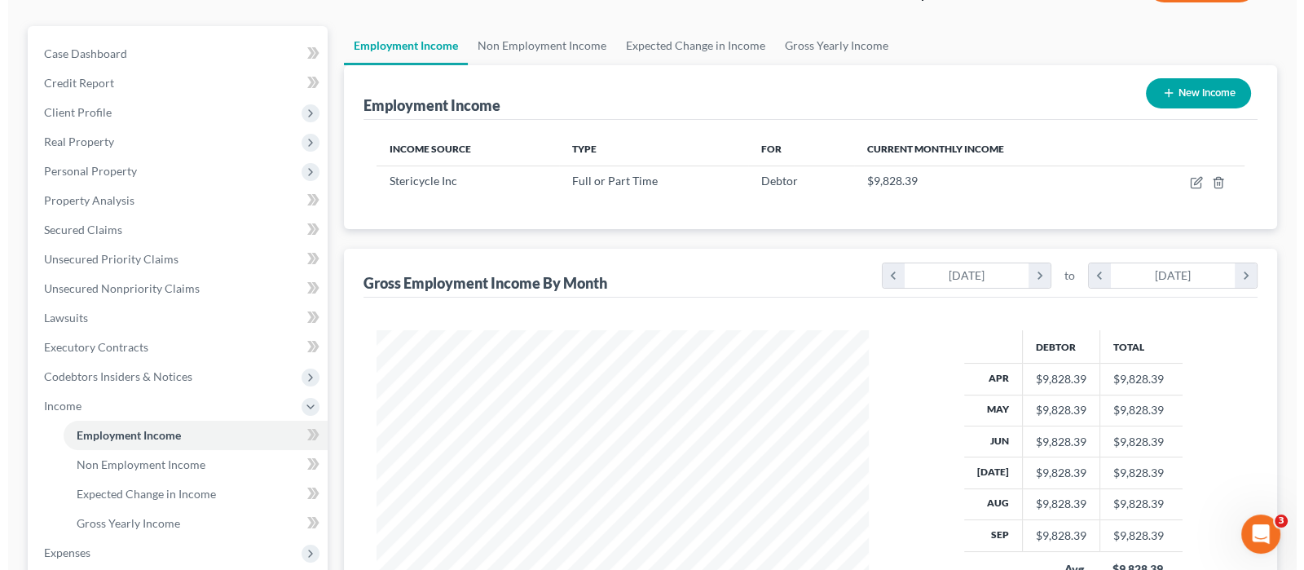
scroll to position [101, 0]
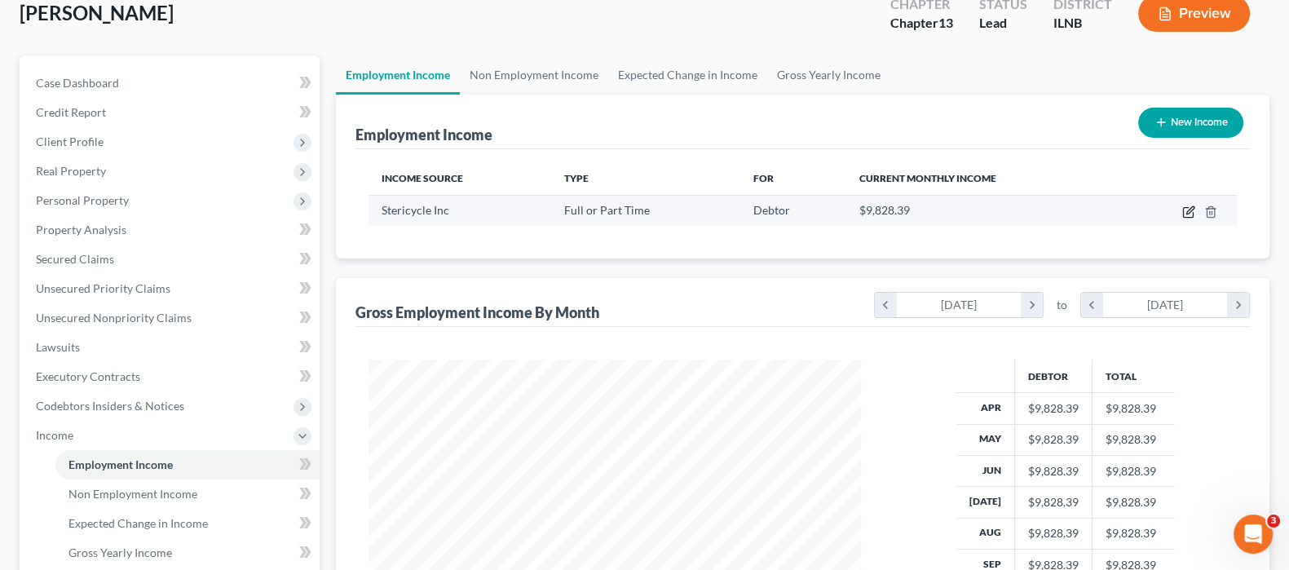
click at [1186, 216] on icon "button" at bounding box center [1188, 211] width 13 height 13
select select "0"
select select "14"
select select "2"
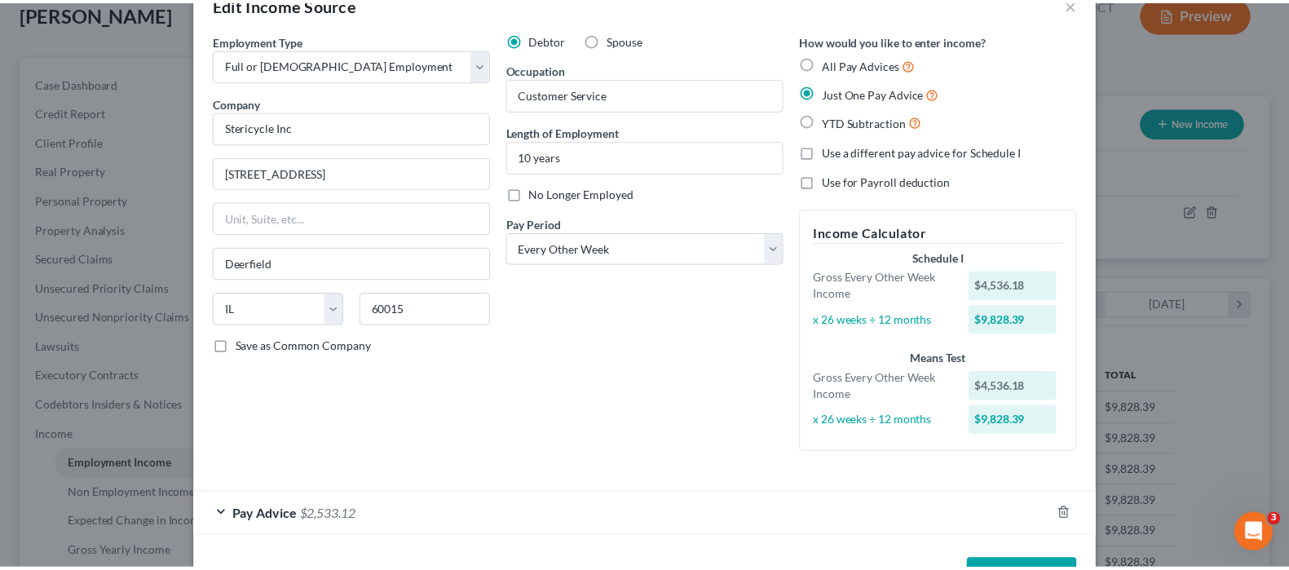
scroll to position [0, 0]
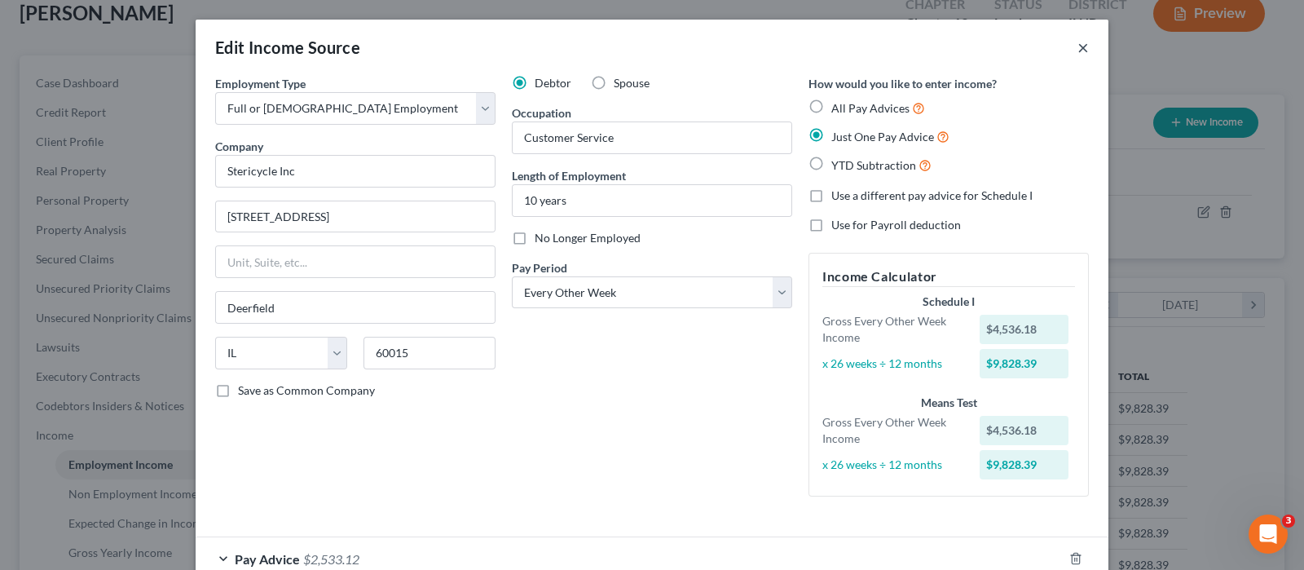
click at [1078, 42] on button "×" at bounding box center [1083, 48] width 11 height 20
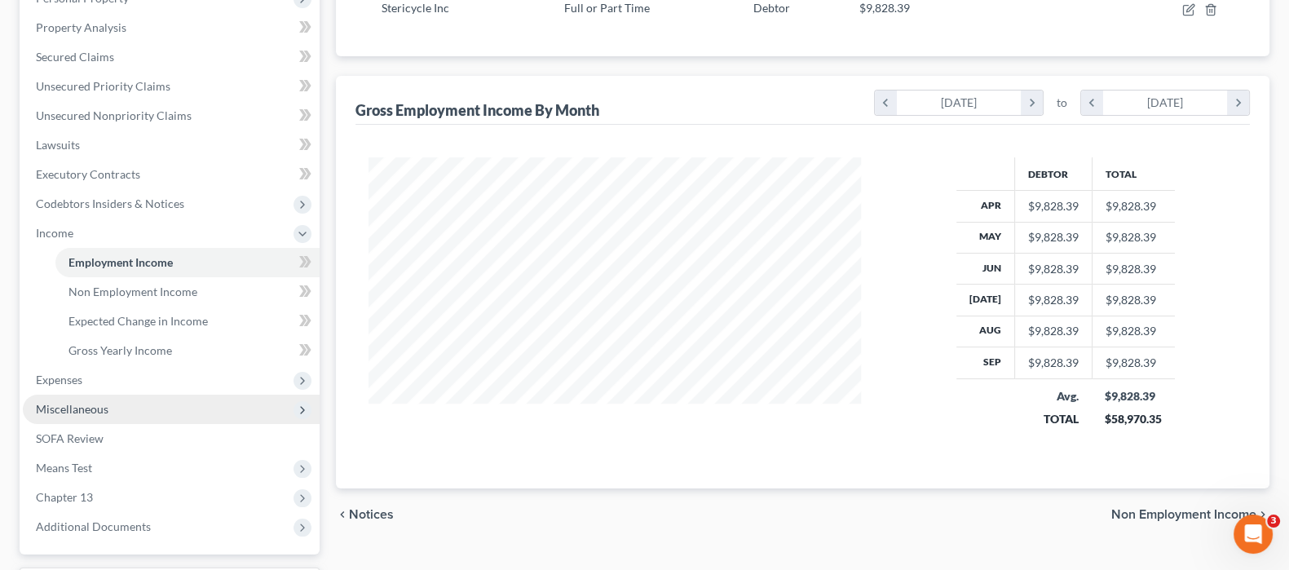
scroll to position [306, 0]
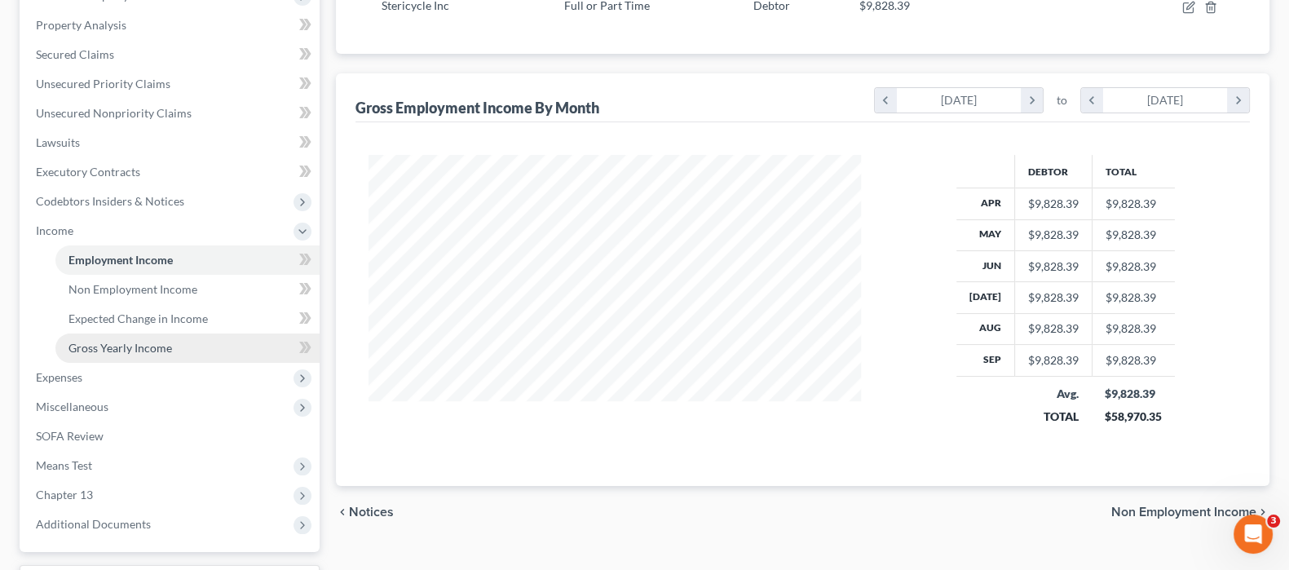
click at [138, 345] on span "Gross Yearly Income" at bounding box center [120, 348] width 104 height 14
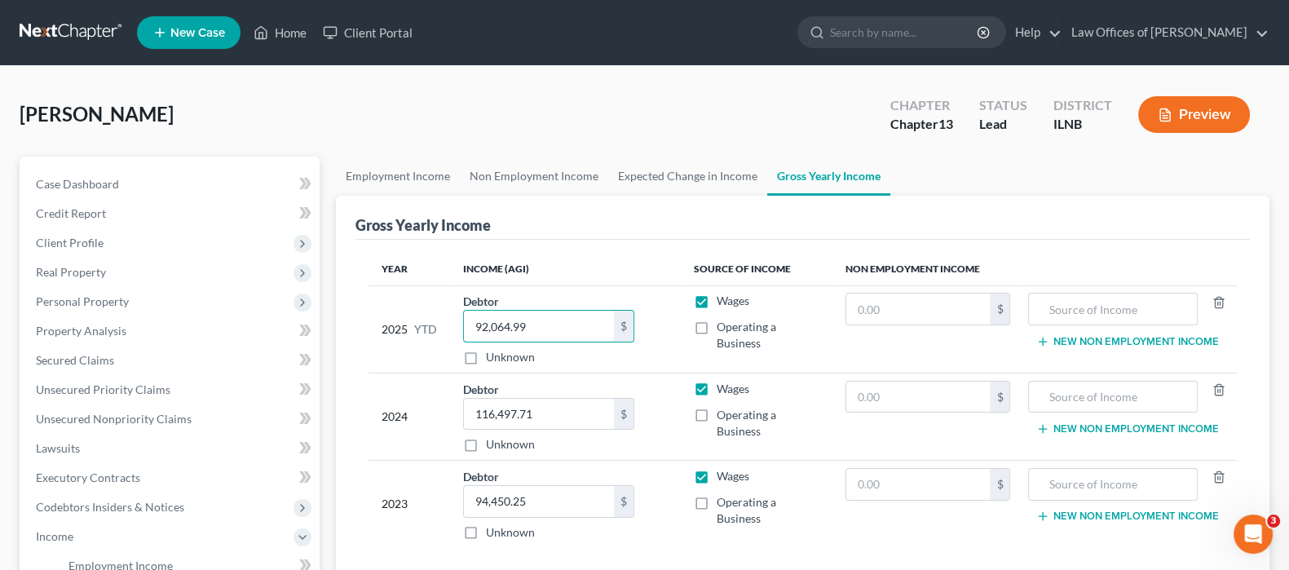
type input "92,064.99"
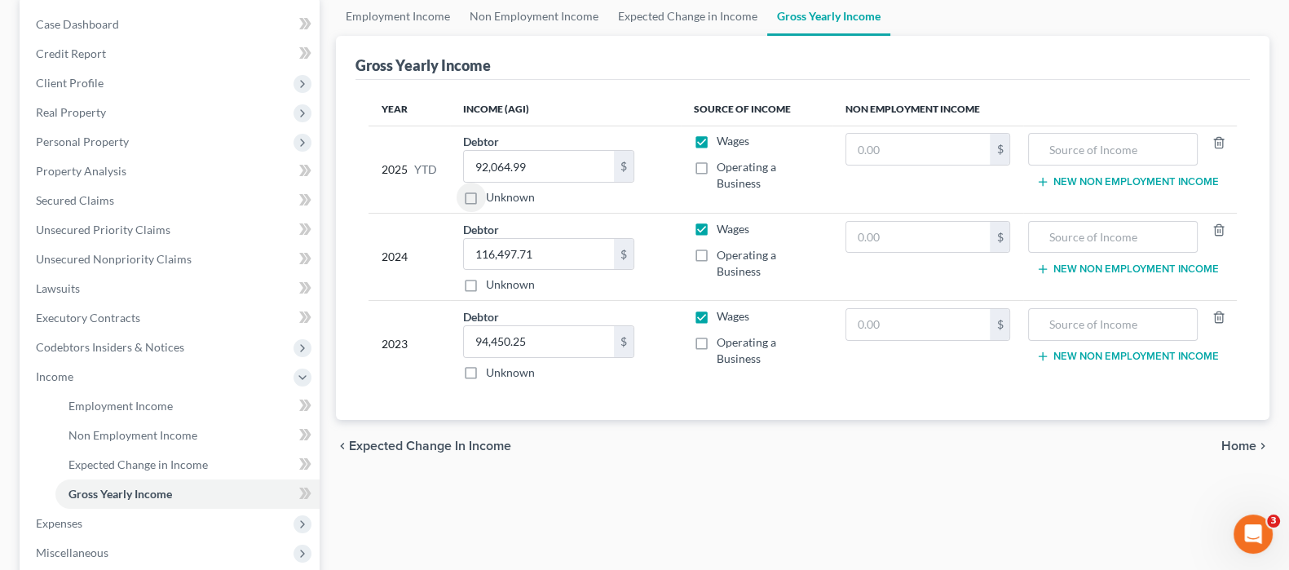
scroll to position [203, 0]
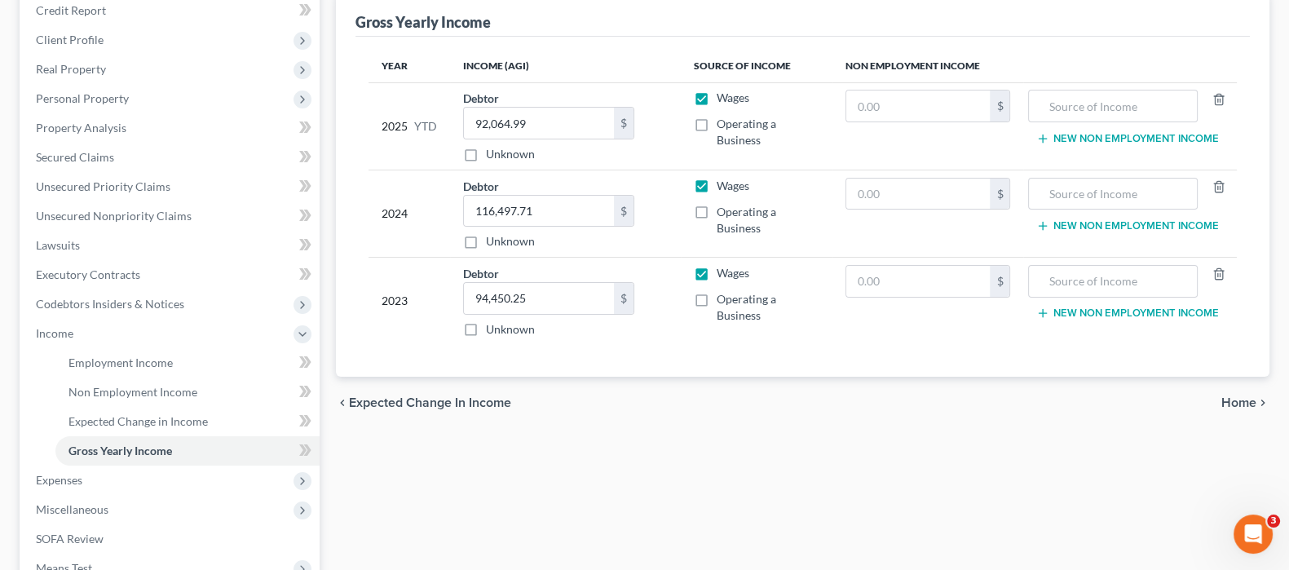
click at [1231, 399] on span "Home" at bounding box center [1238, 402] width 35 height 13
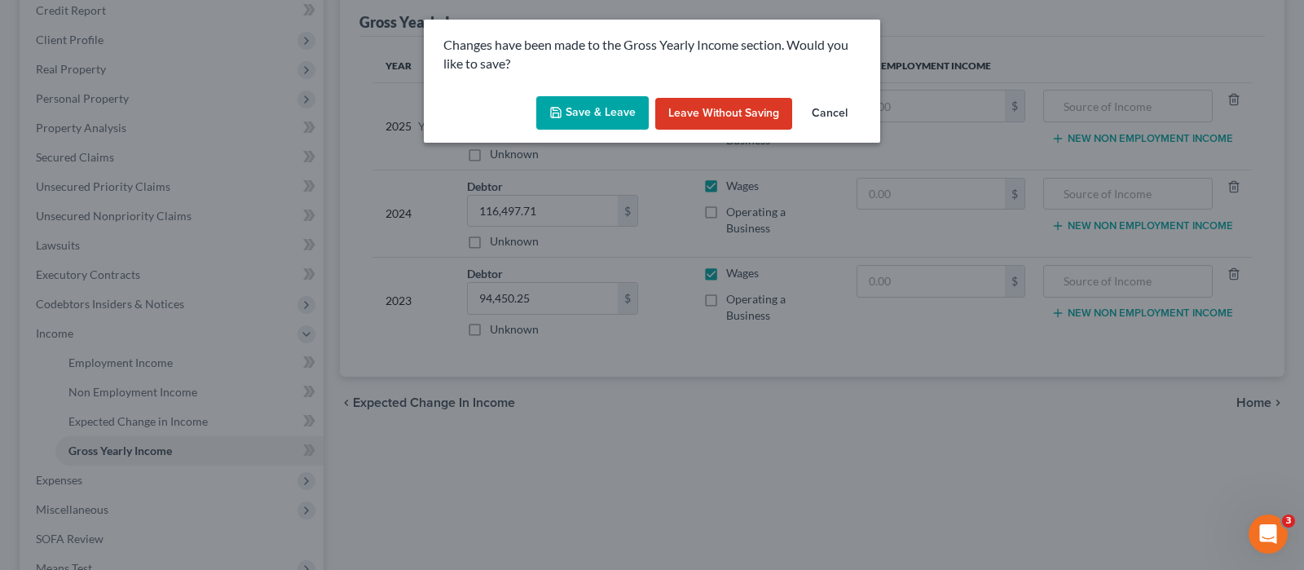
click at [577, 111] on button "Save & Leave" at bounding box center [592, 113] width 113 height 34
